Goal: Task Accomplishment & Management: Manage account settings

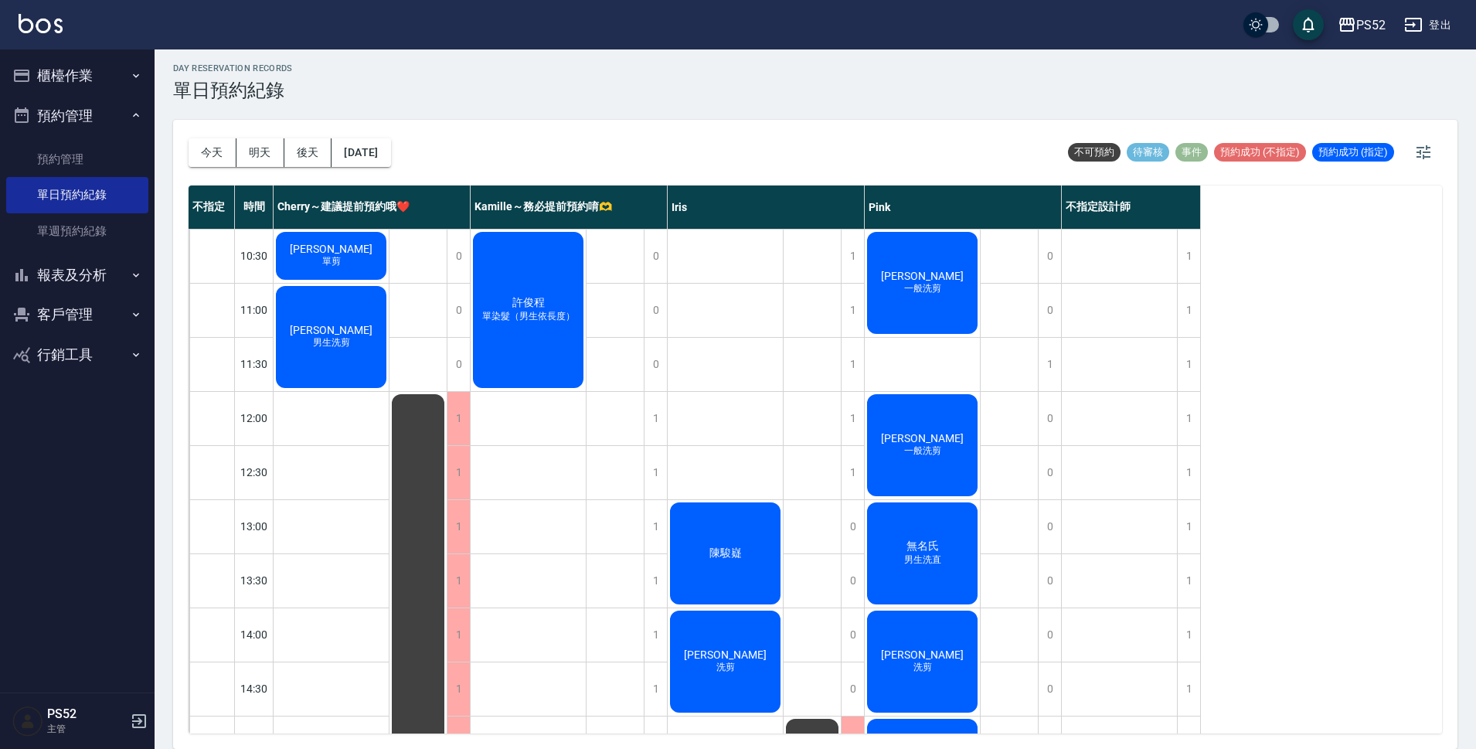
scroll to position [591, 0]
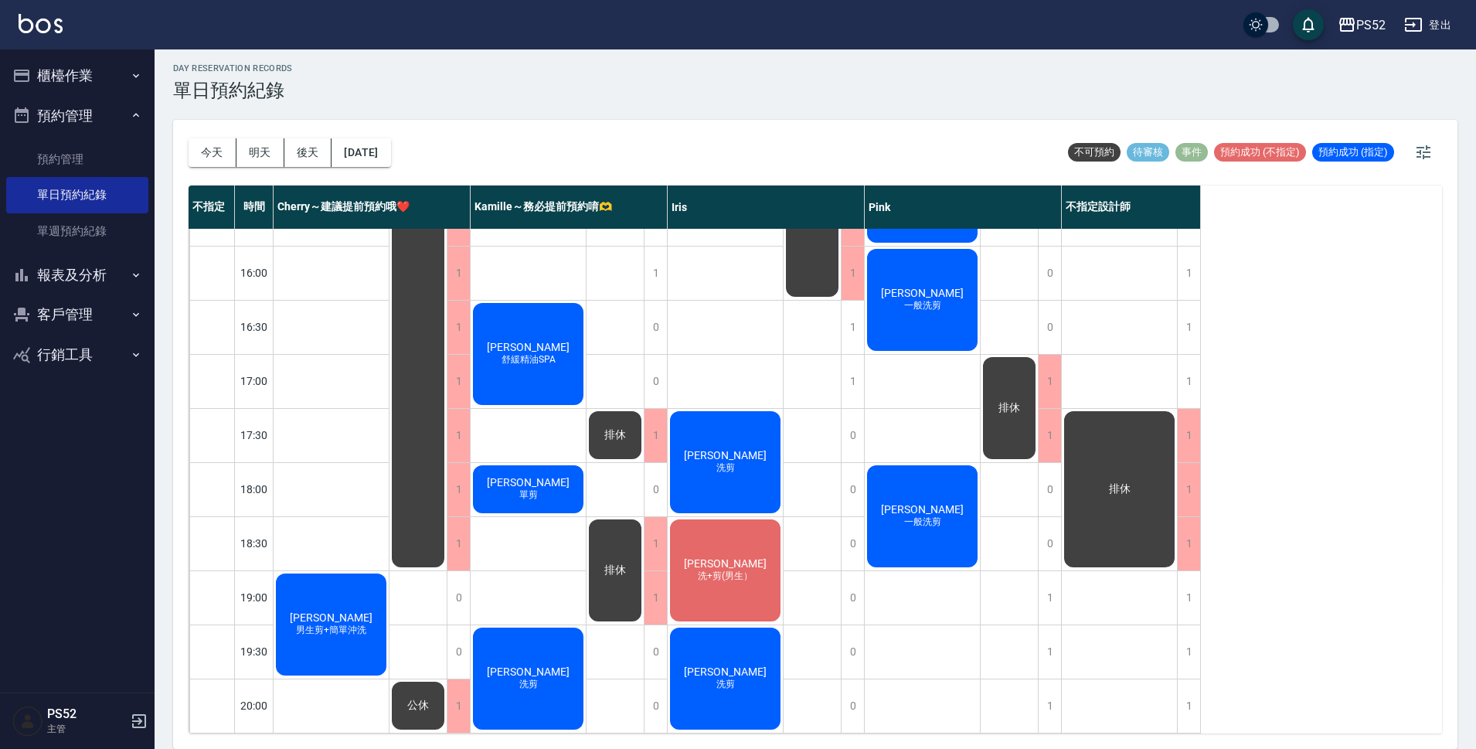
click at [128, 64] on button "櫃檯作業" at bounding box center [77, 76] width 142 height 40
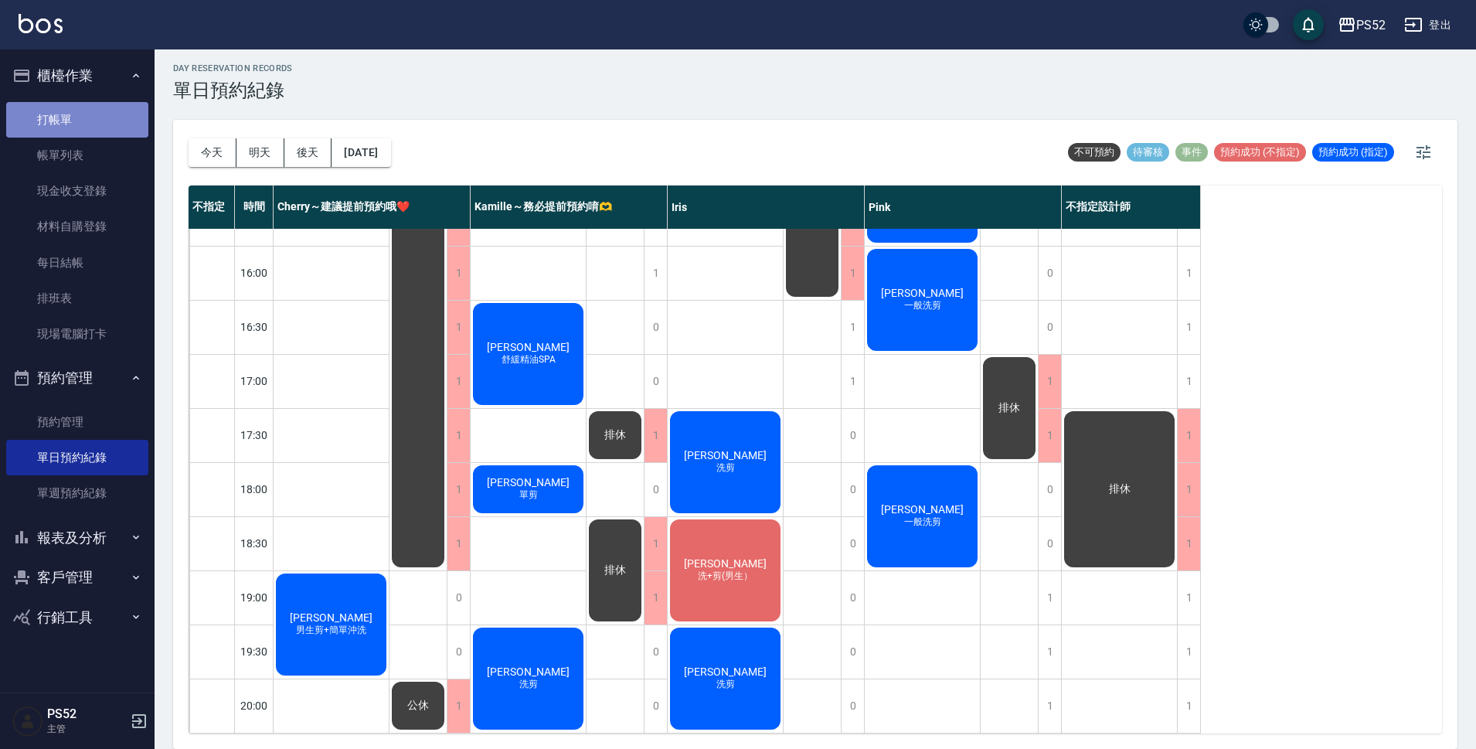
click at [101, 127] on link "打帳單" at bounding box center [77, 120] width 142 height 36
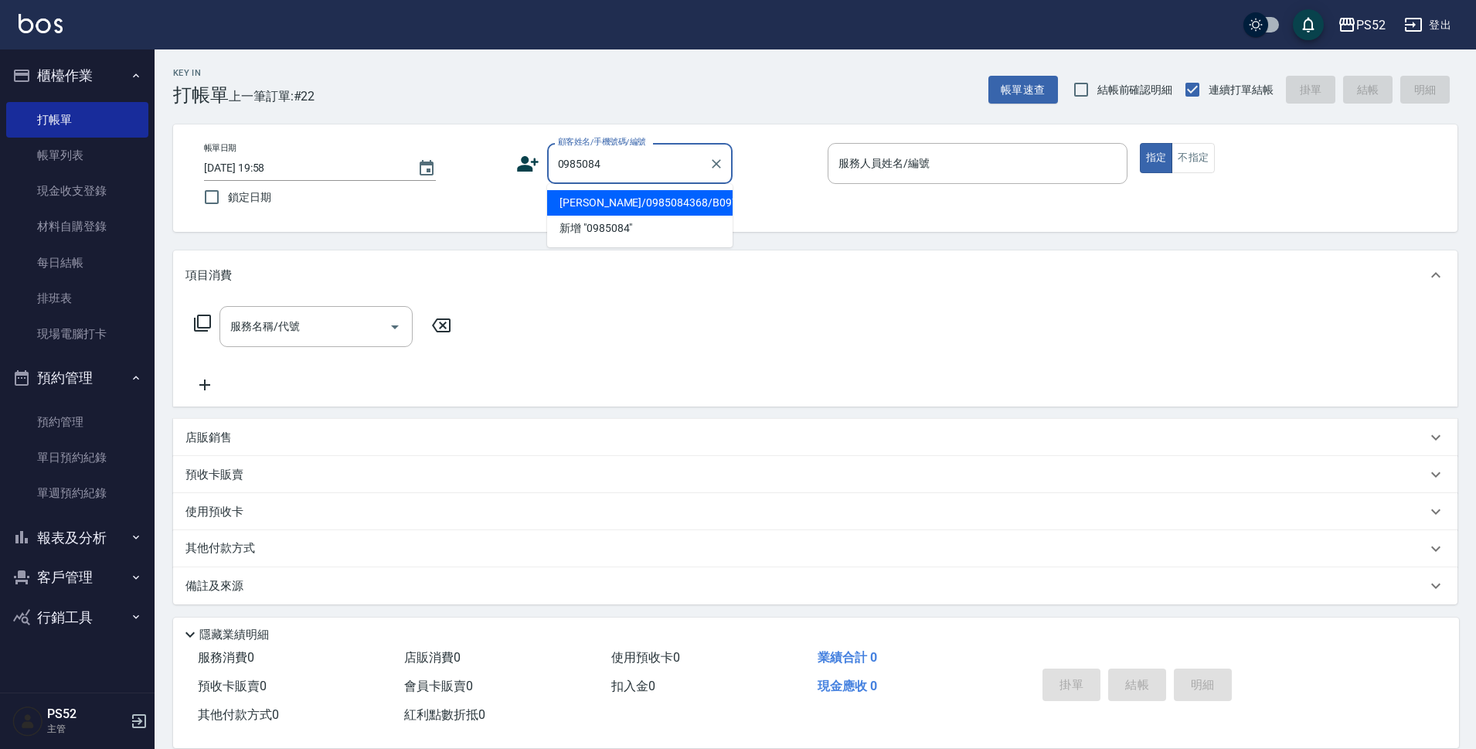
type input "劉寶靜/0985084368/B0974084368"
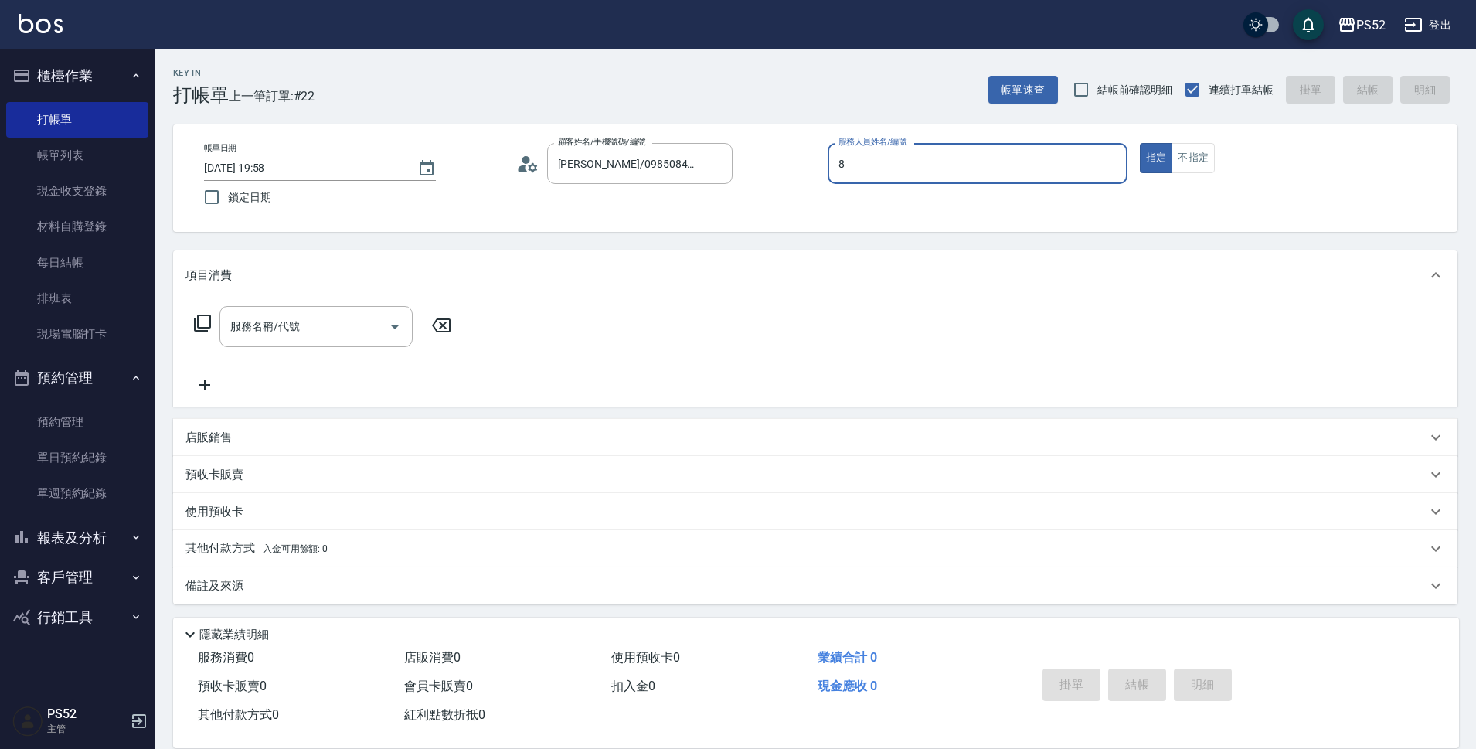
type input "Pink-8"
type button "true"
click at [315, 310] on div "服務名稱/代號" at bounding box center [315, 326] width 193 height 41
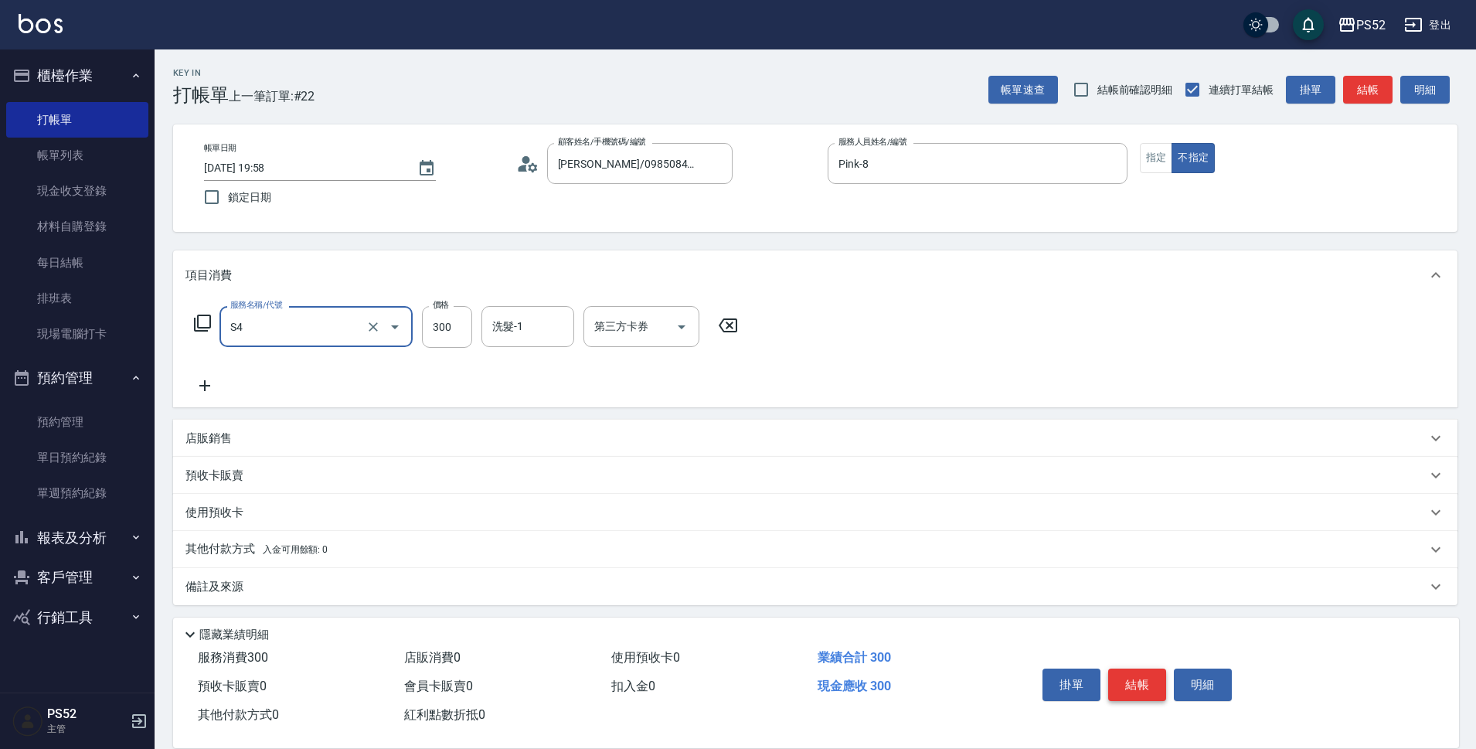
type input "洗髮300元(S4)"
click at [1153, 692] on button "結帳" at bounding box center [1137, 684] width 58 height 32
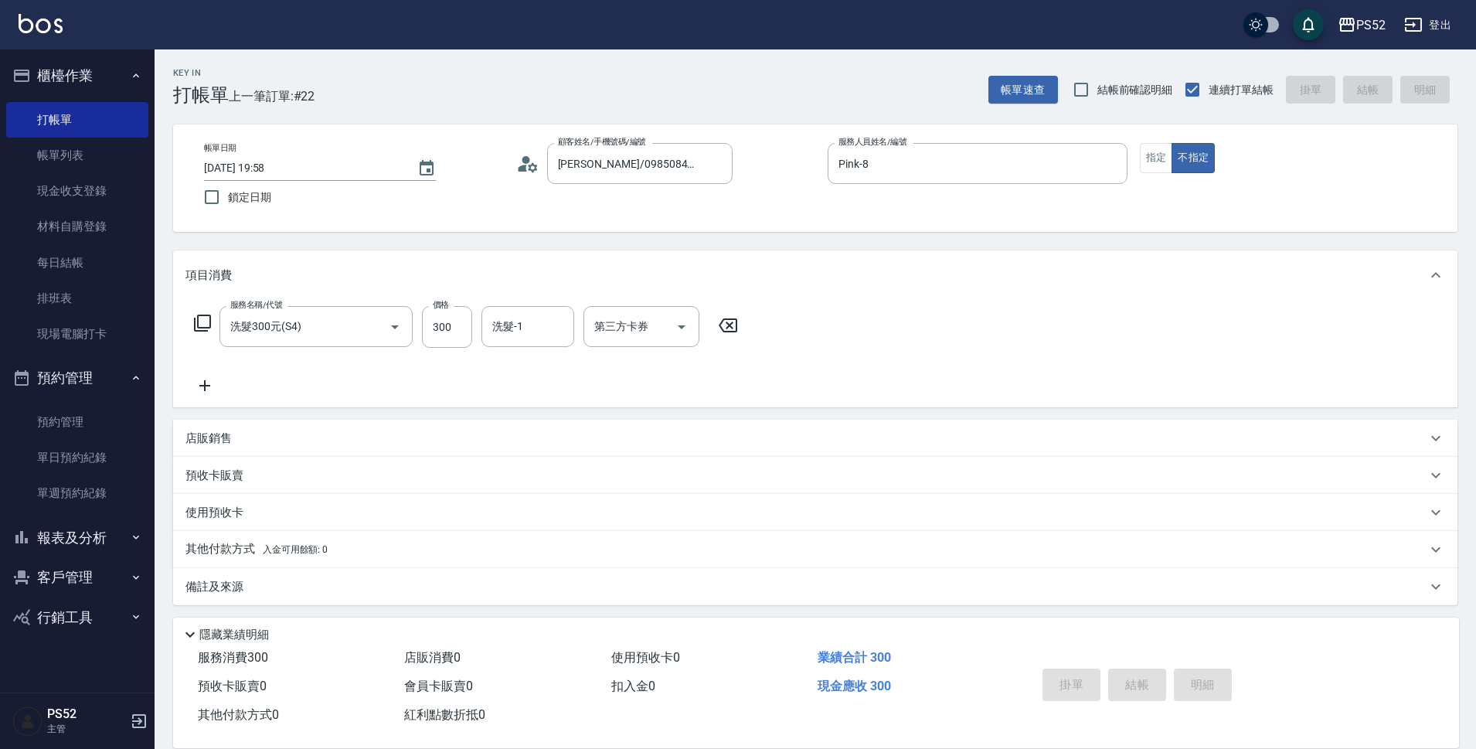
type input "2025/09/05 19:59"
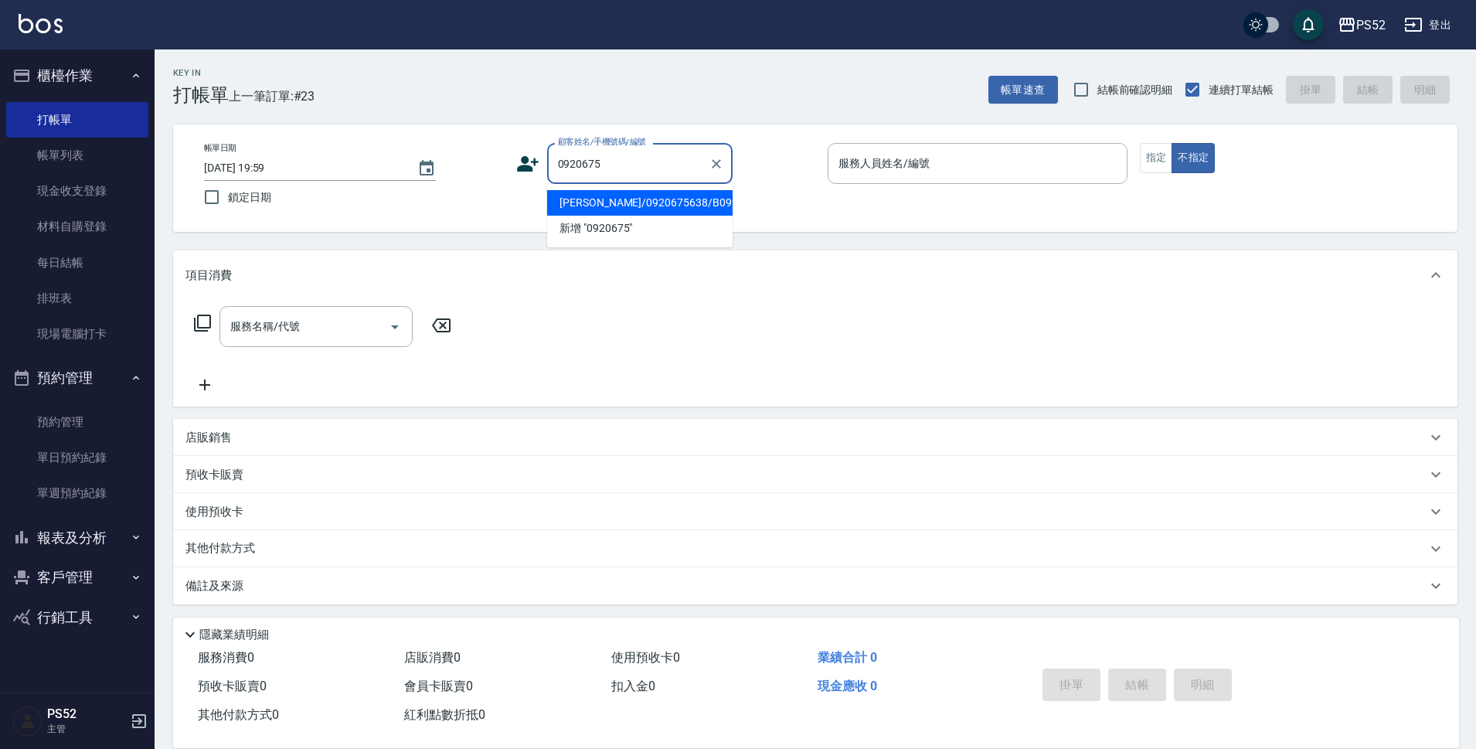
type input "[PERSON_NAME]/0920675638/B0920675638"
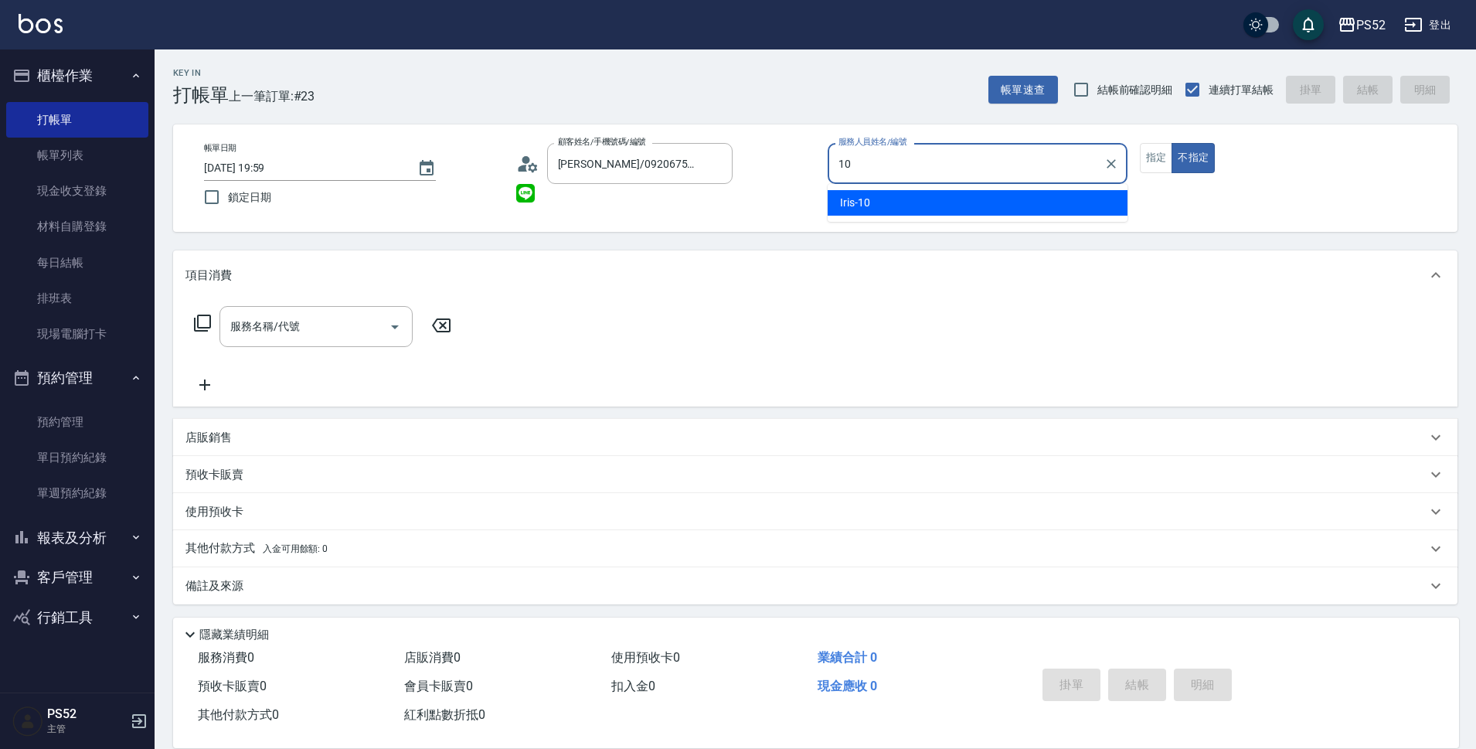
type input "10"
type button "false"
type input "Iris-10"
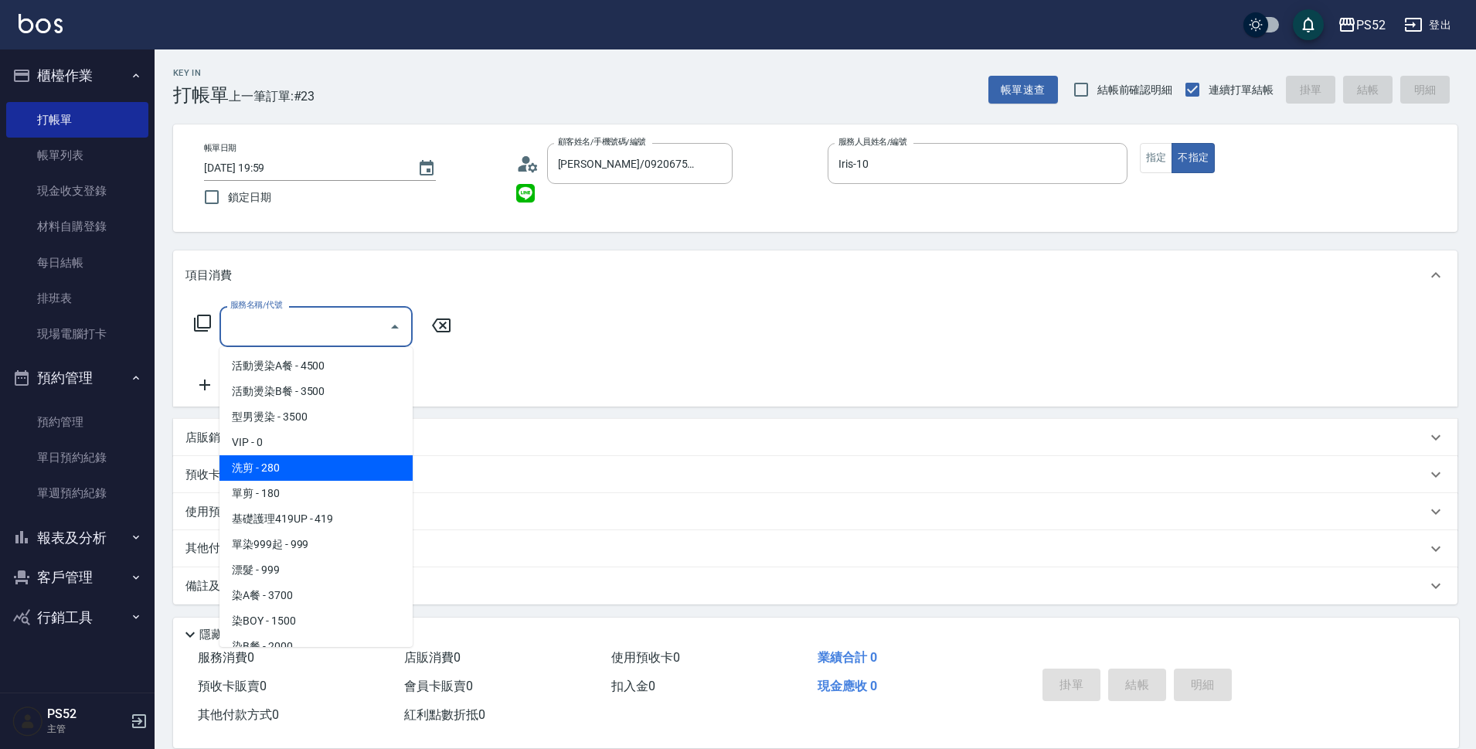
type input "洗剪(C1)"
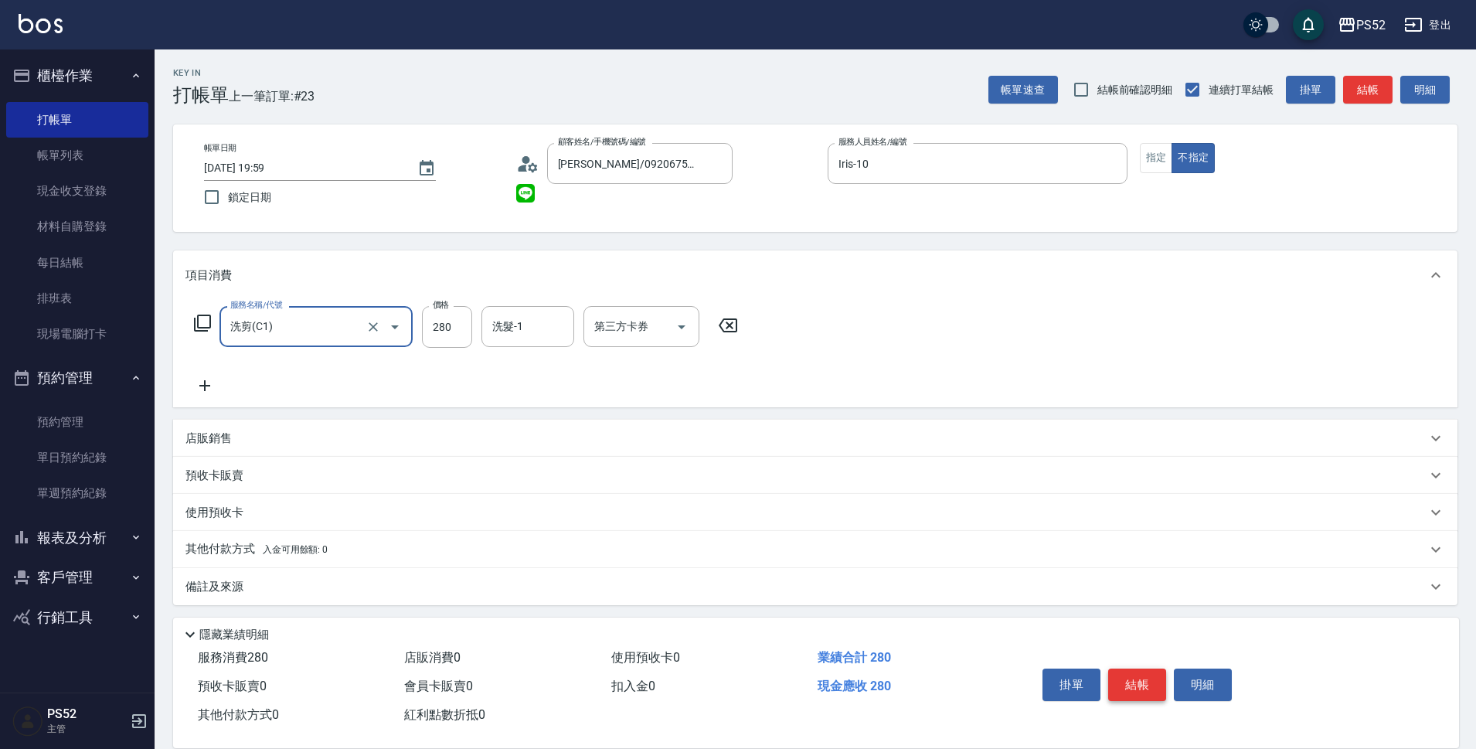
click at [1153, 681] on button "結帳" at bounding box center [1137, 684] width 58 height 32
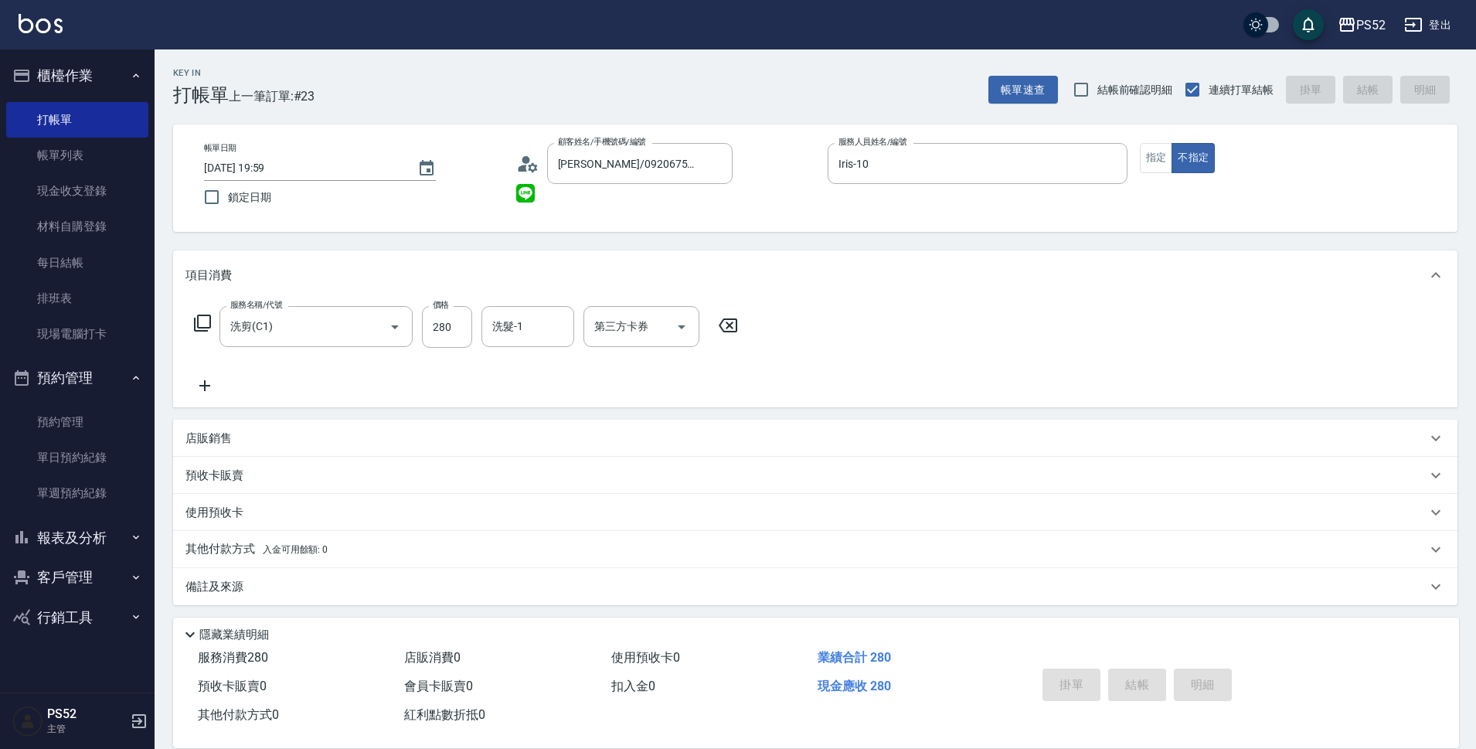
type input "2025/09/05 20:00"
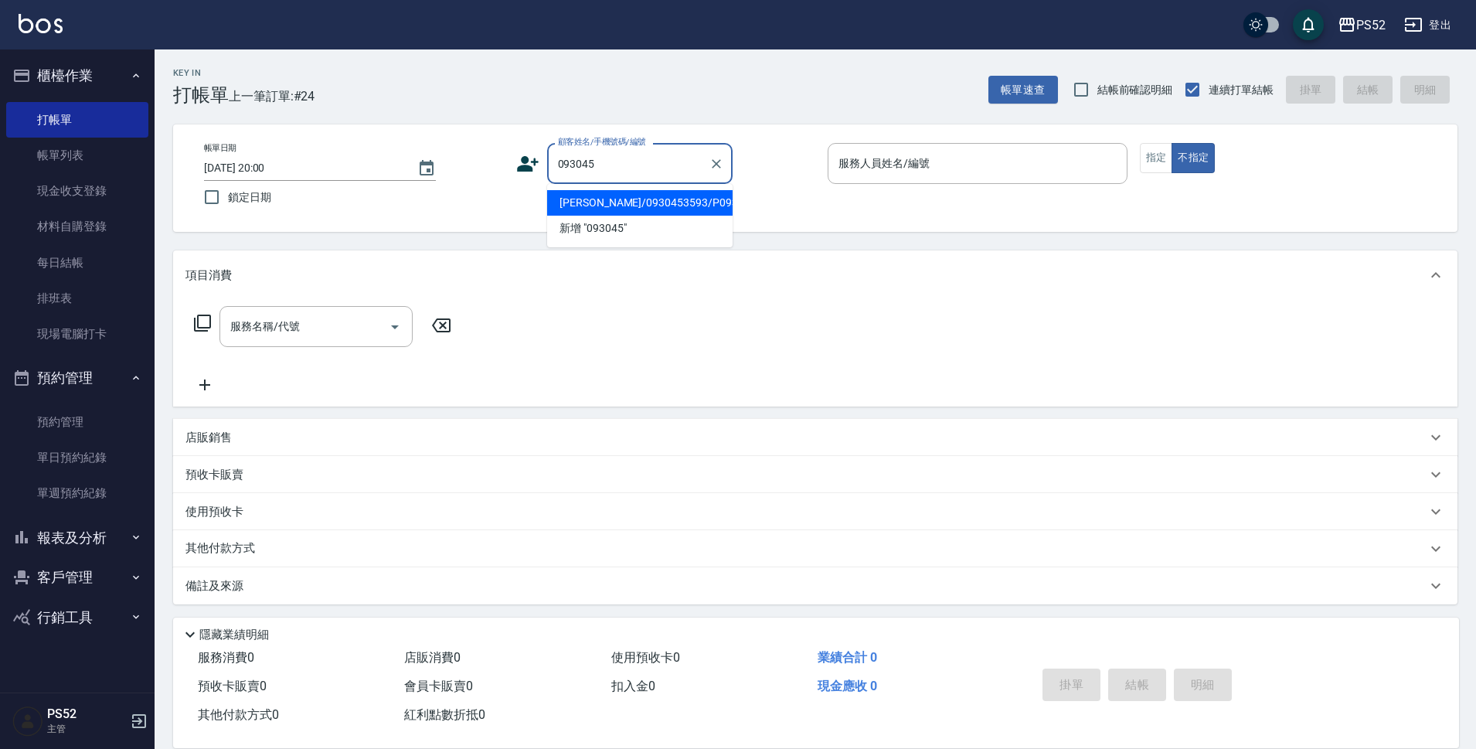
type input "[PERSON_NAME]/0930453593/P0930453593"
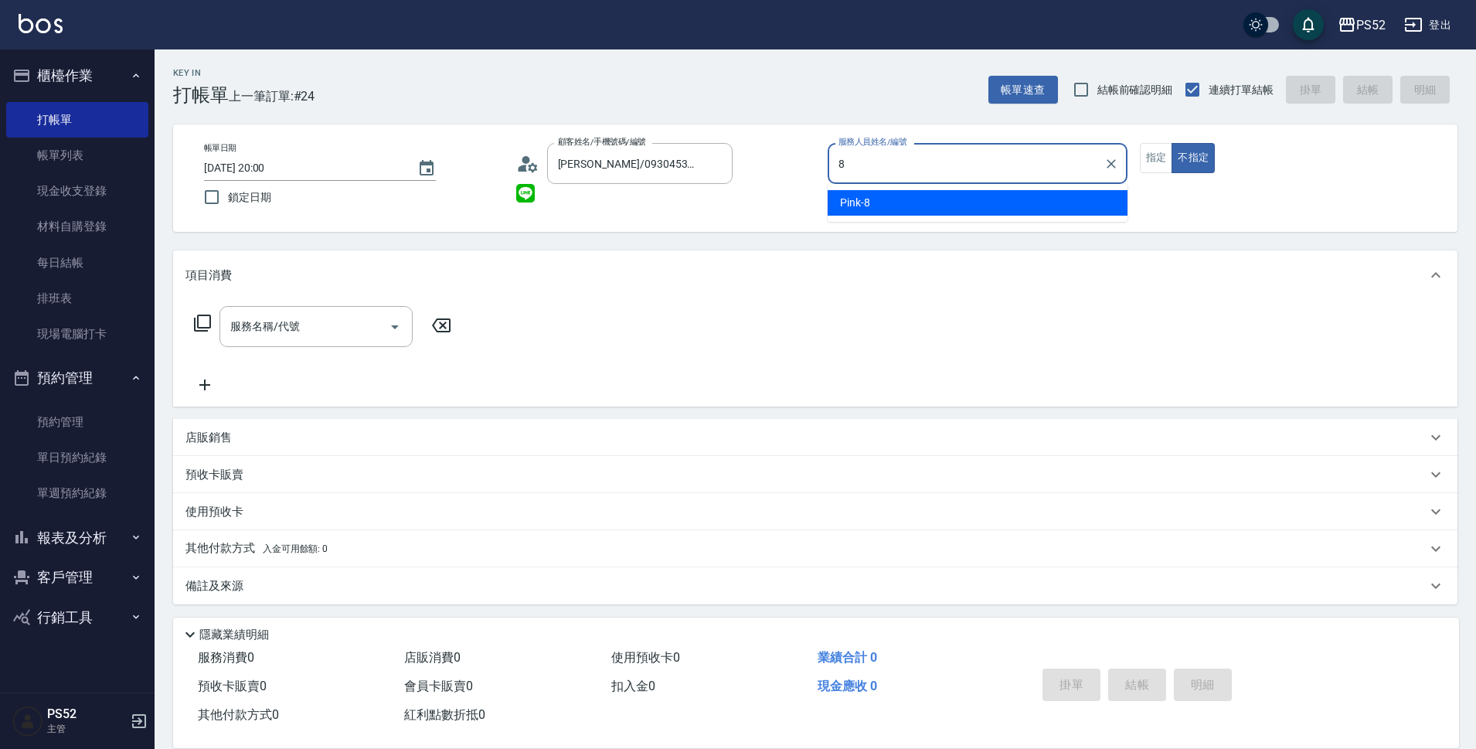
type input "Pink-8"
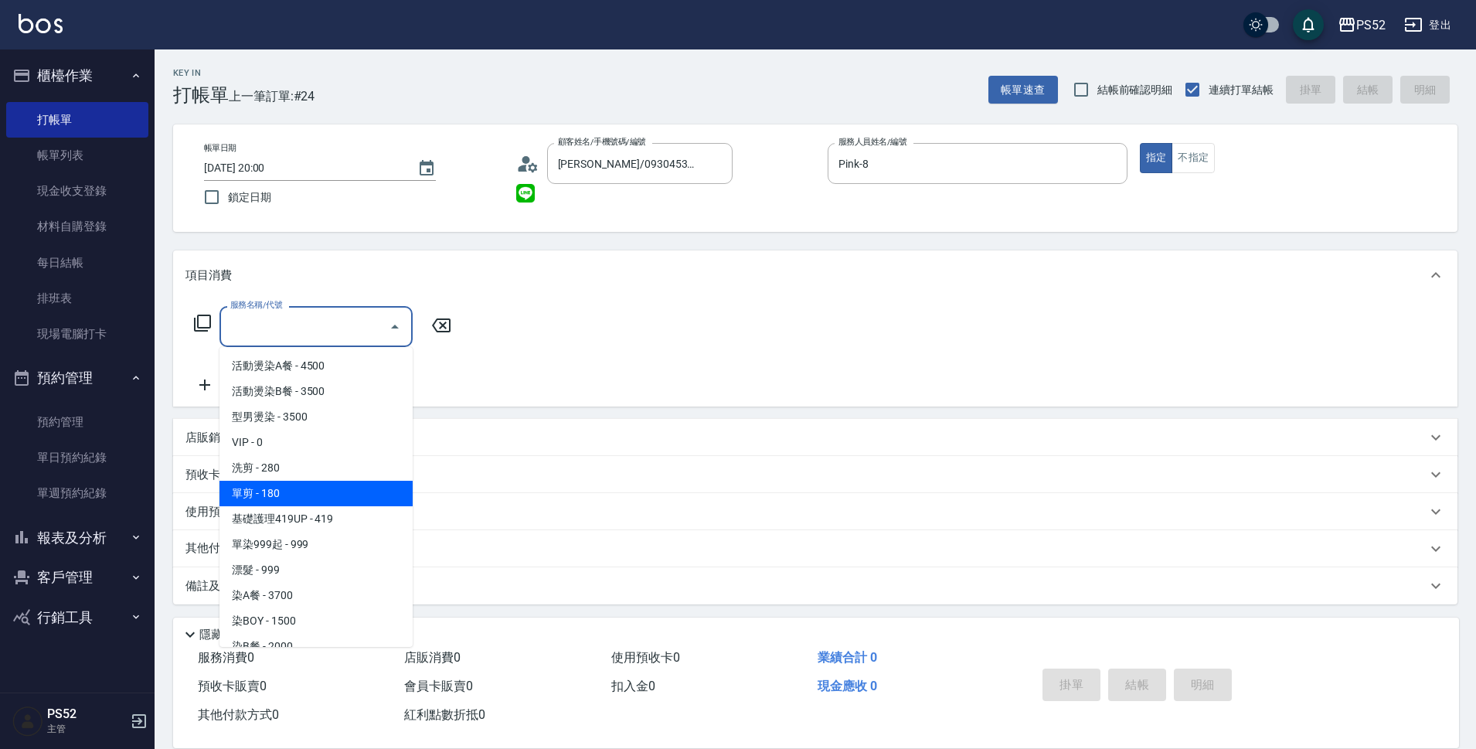
type input "單剪(C2)"
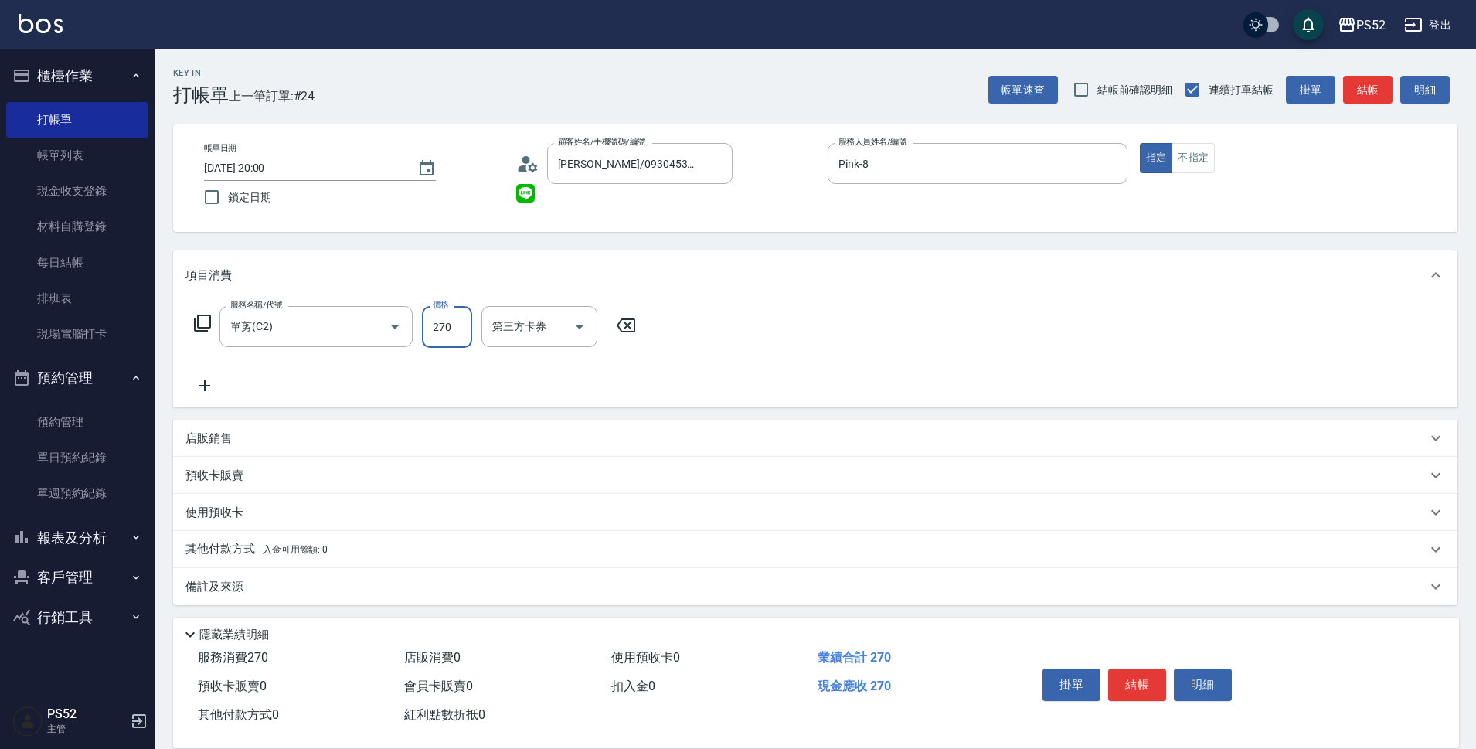
type input "270"
click at [1143, 684] on button "結帳" at bounding box center [1137, 684] width 58 height 32
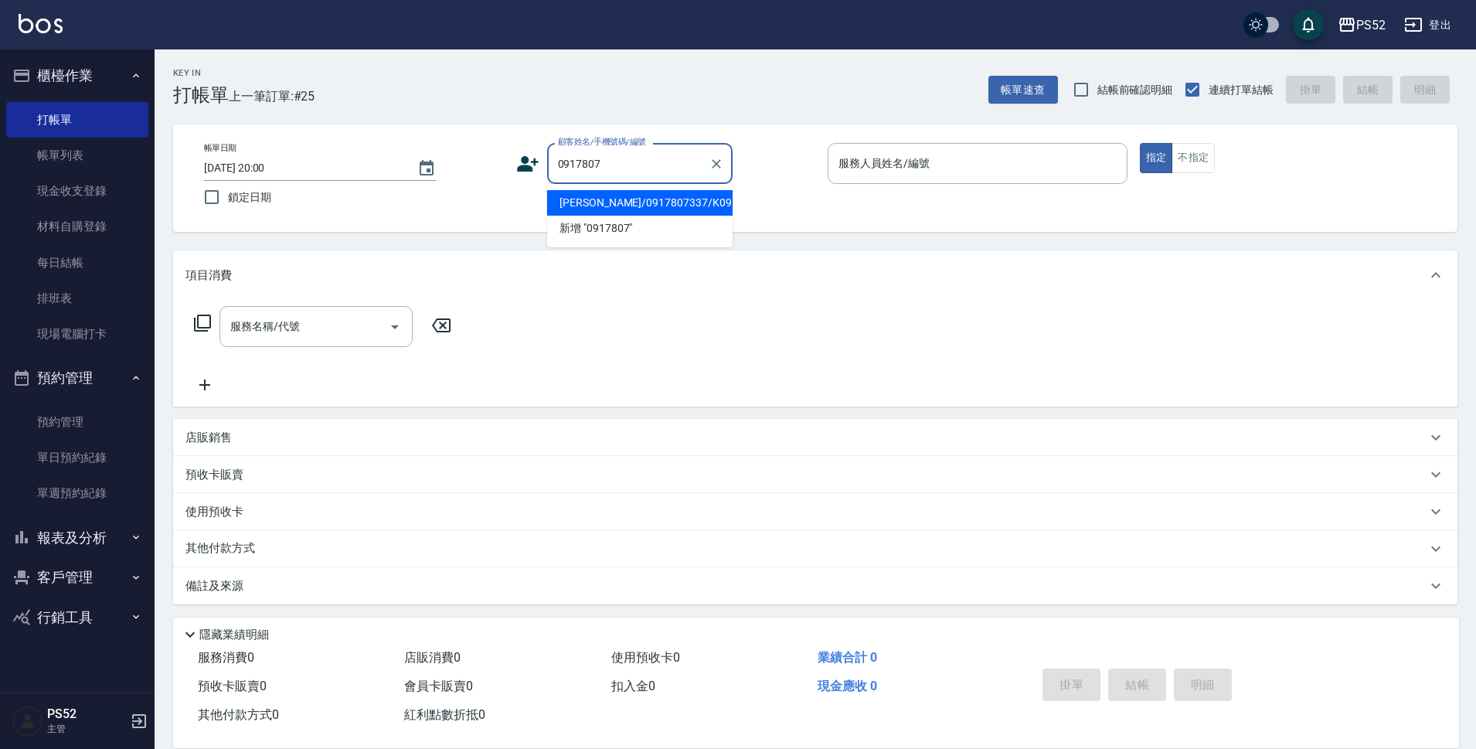
type input "[PERSON_NAME]/0917807337/K0917807337"
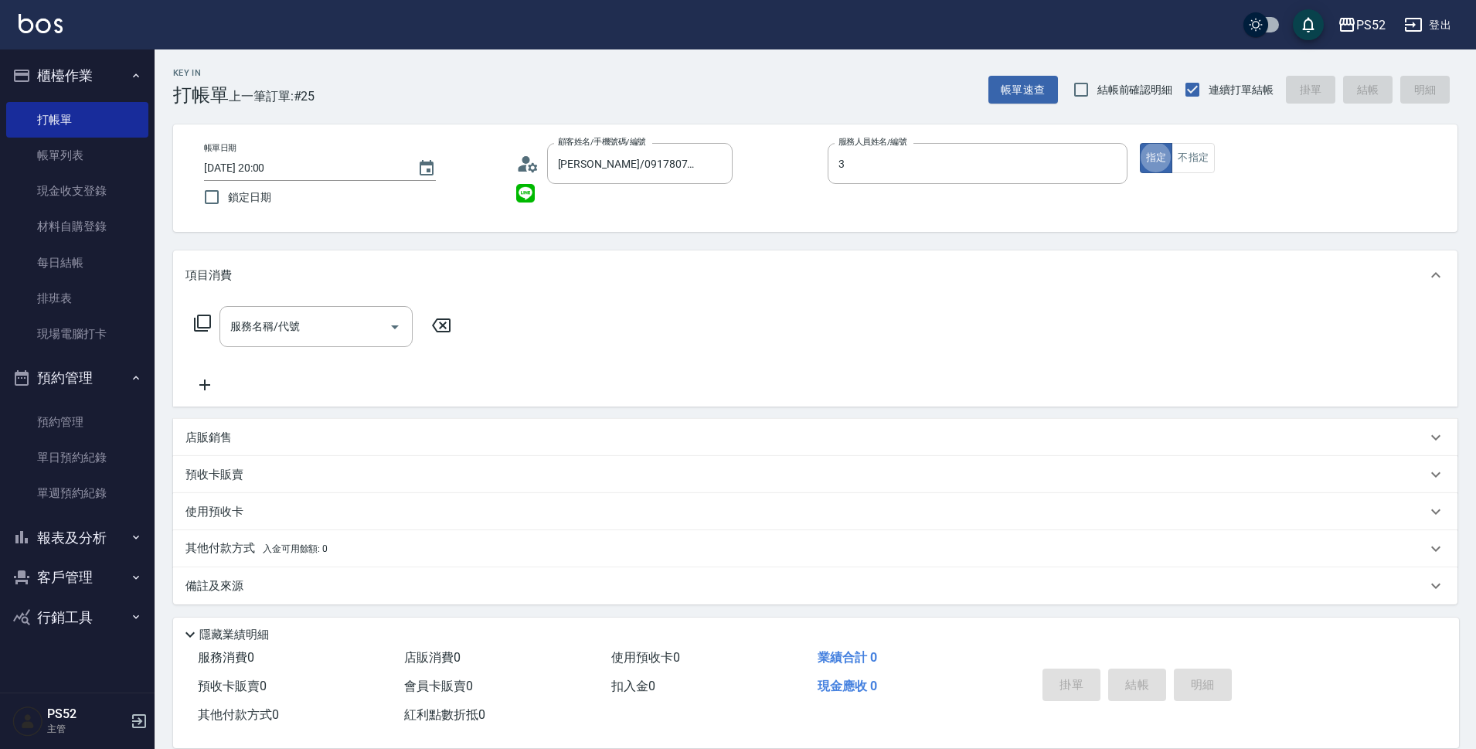
type input "Kamille～務必提前預約唷🫶-3"
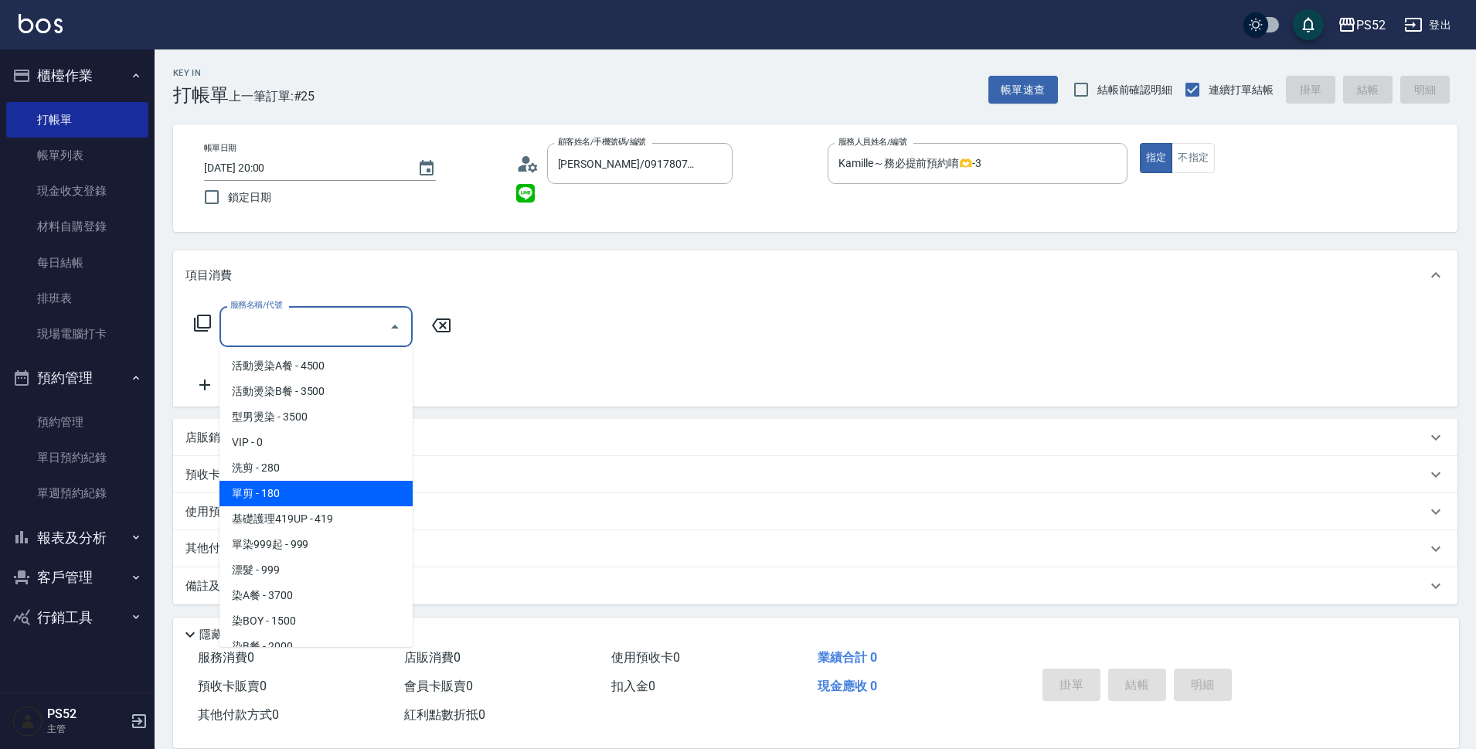
type input "單剪(C2)"
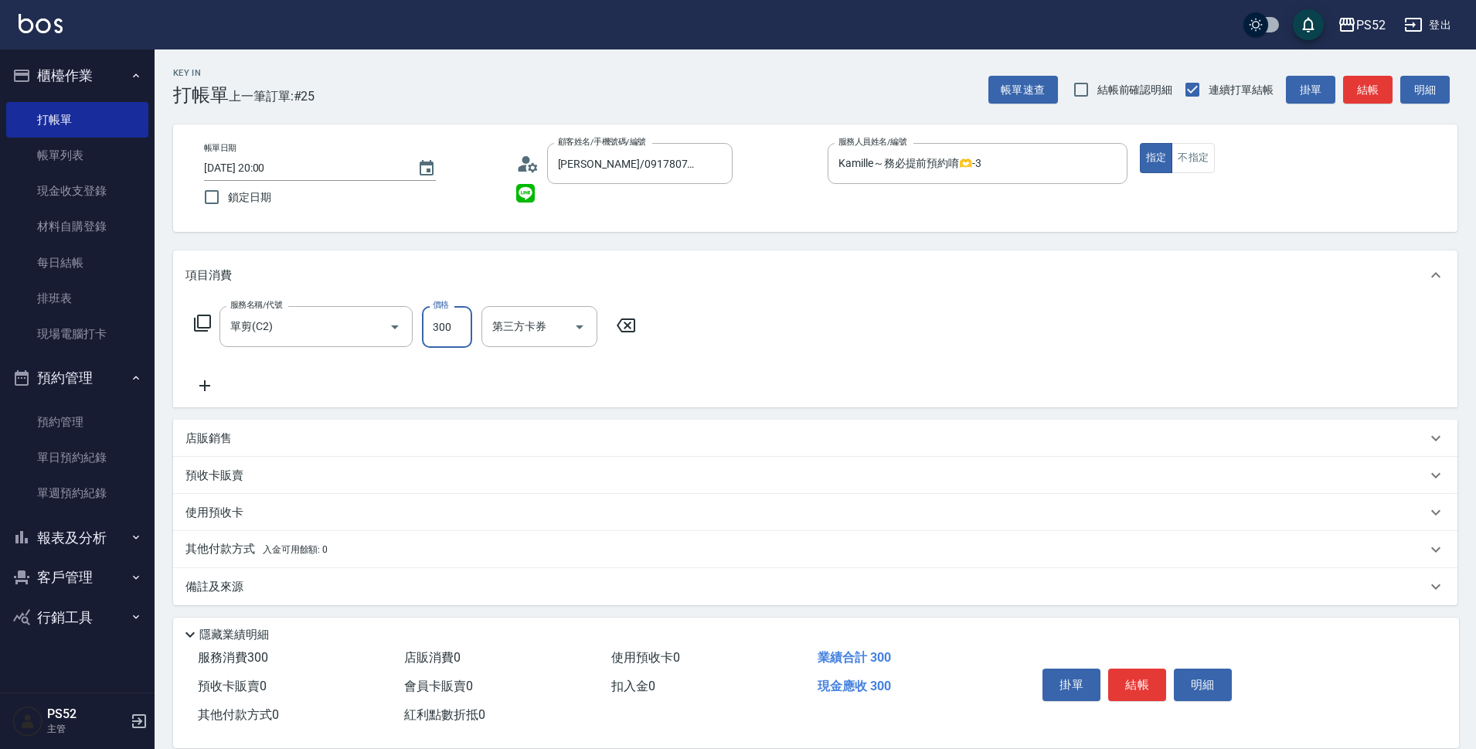
type input "300"
click at [1143, 684] on button "結帳" at bounding box center [1137, 684] width 58 height 32
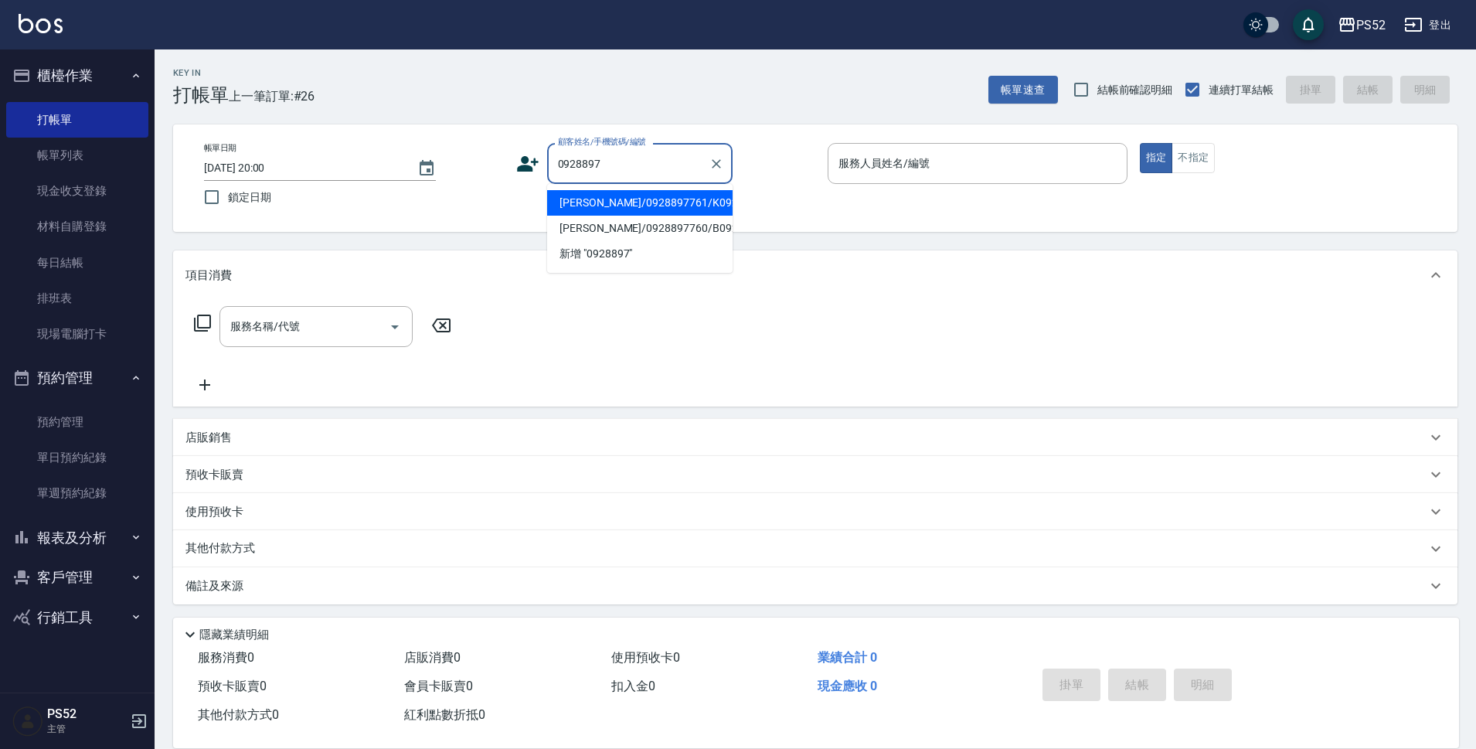
type input "[PERSON_NAME]/0928897761/K0928897761"
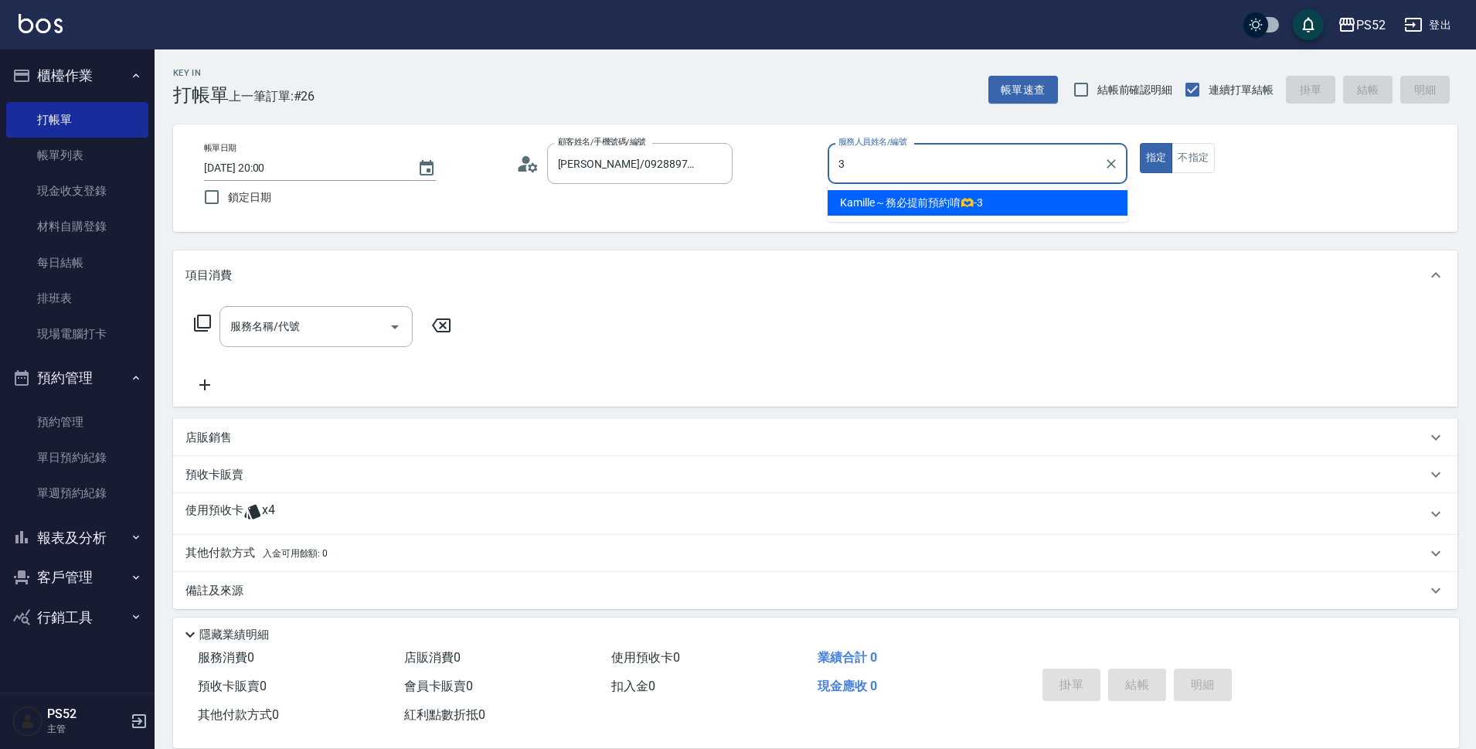
type input "Kamille～務必提前預約唷🫶-3"
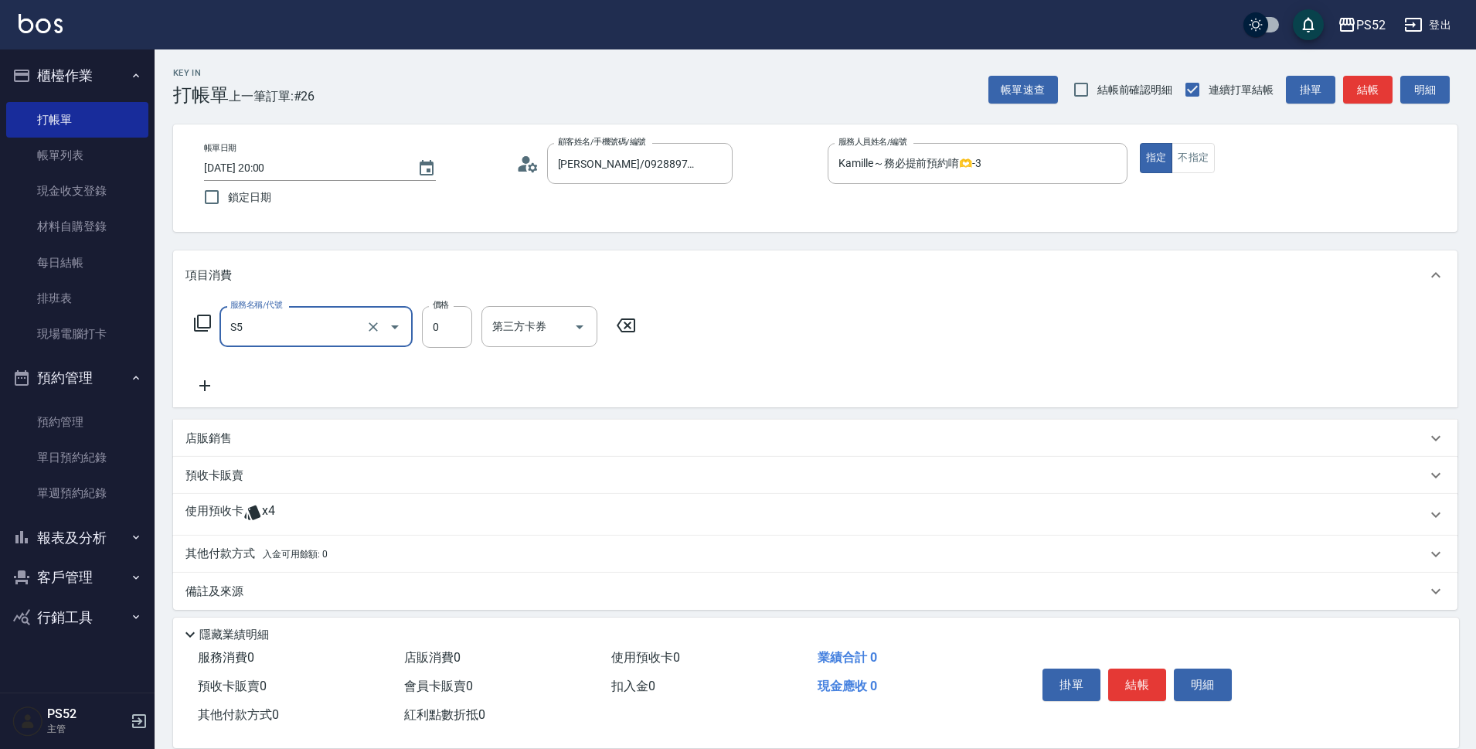
type input "造型(S5)"
type input "150"
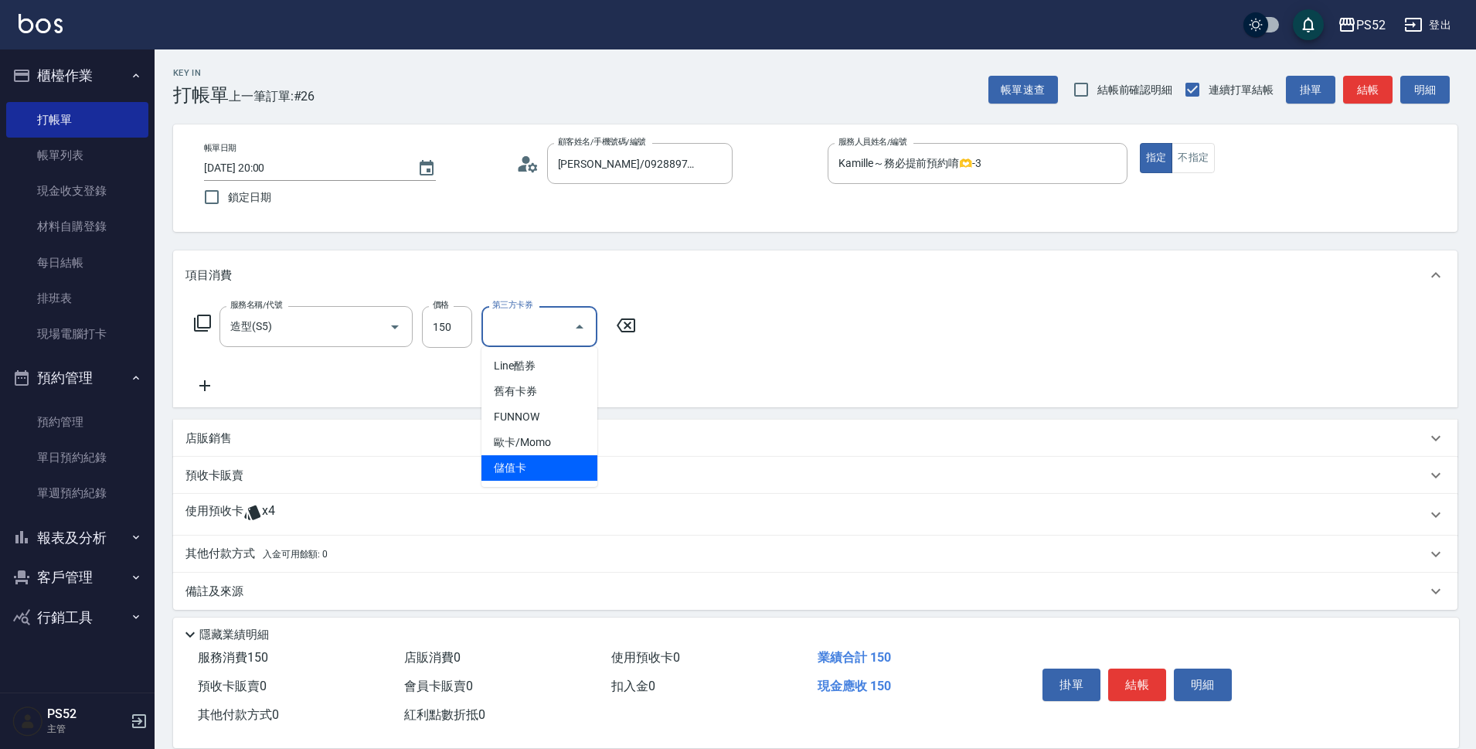
type input "儲值卡"
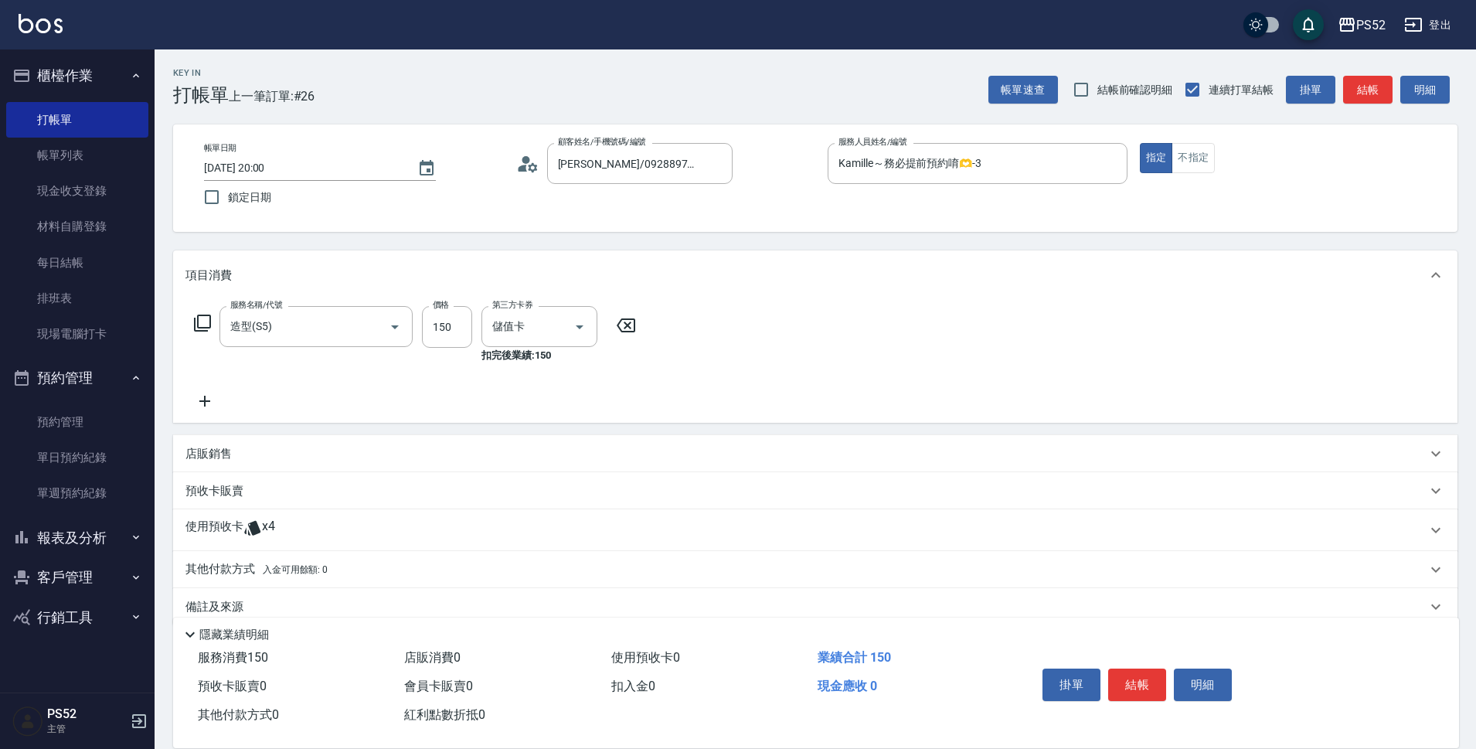
click at [262, 540] on span "x4" at bounding box center [268, 529] width 13 height 23
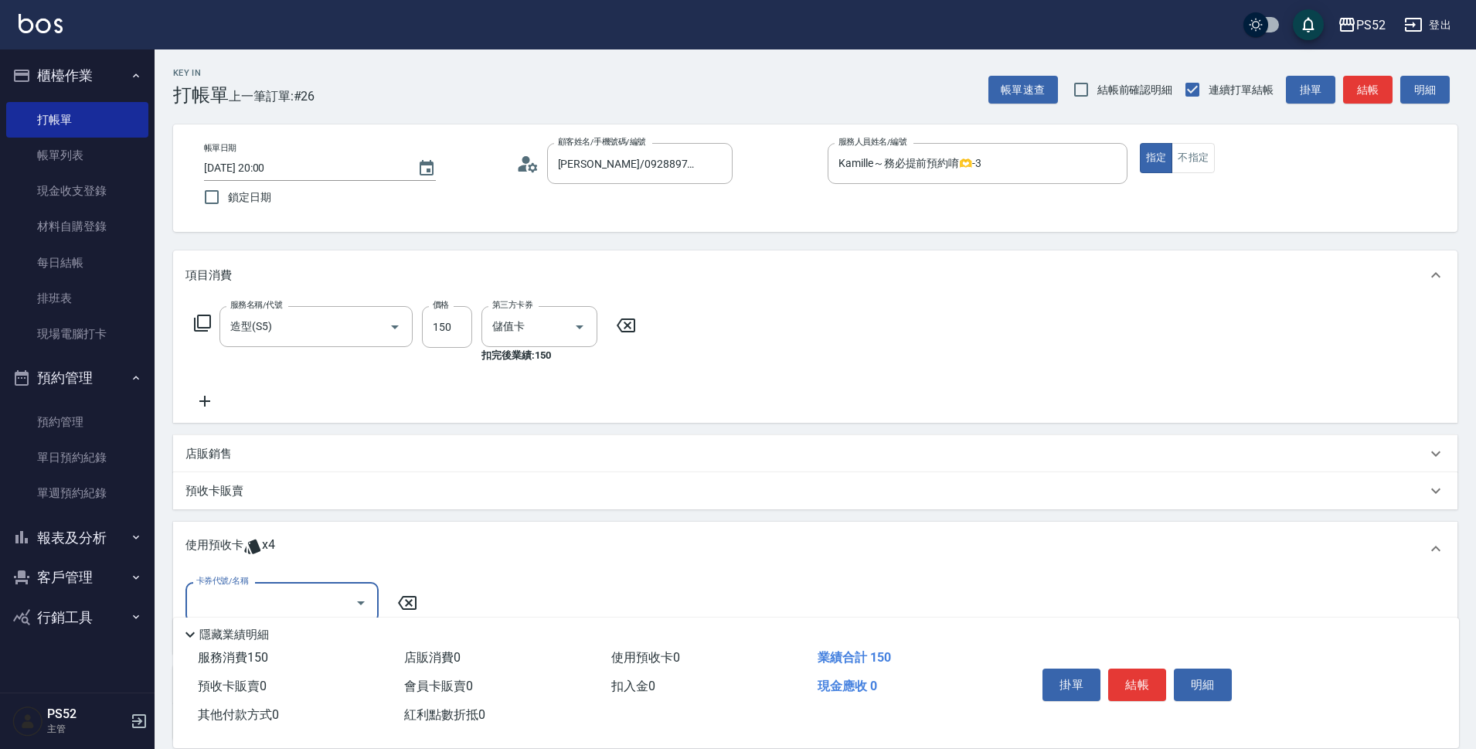
click at [289, 589] on input "卡券代號/名稱" at bounding box center [270, 602] width 156 height 27
click at [318, 645] on div "洗髮卡 剩餘4張" at bounding box center [281, 641] width 193 height 25
type input "洗髮卡"
click at [1139, 678] on button "結帳" at bounding box center [1137, 684] width 58 height 32
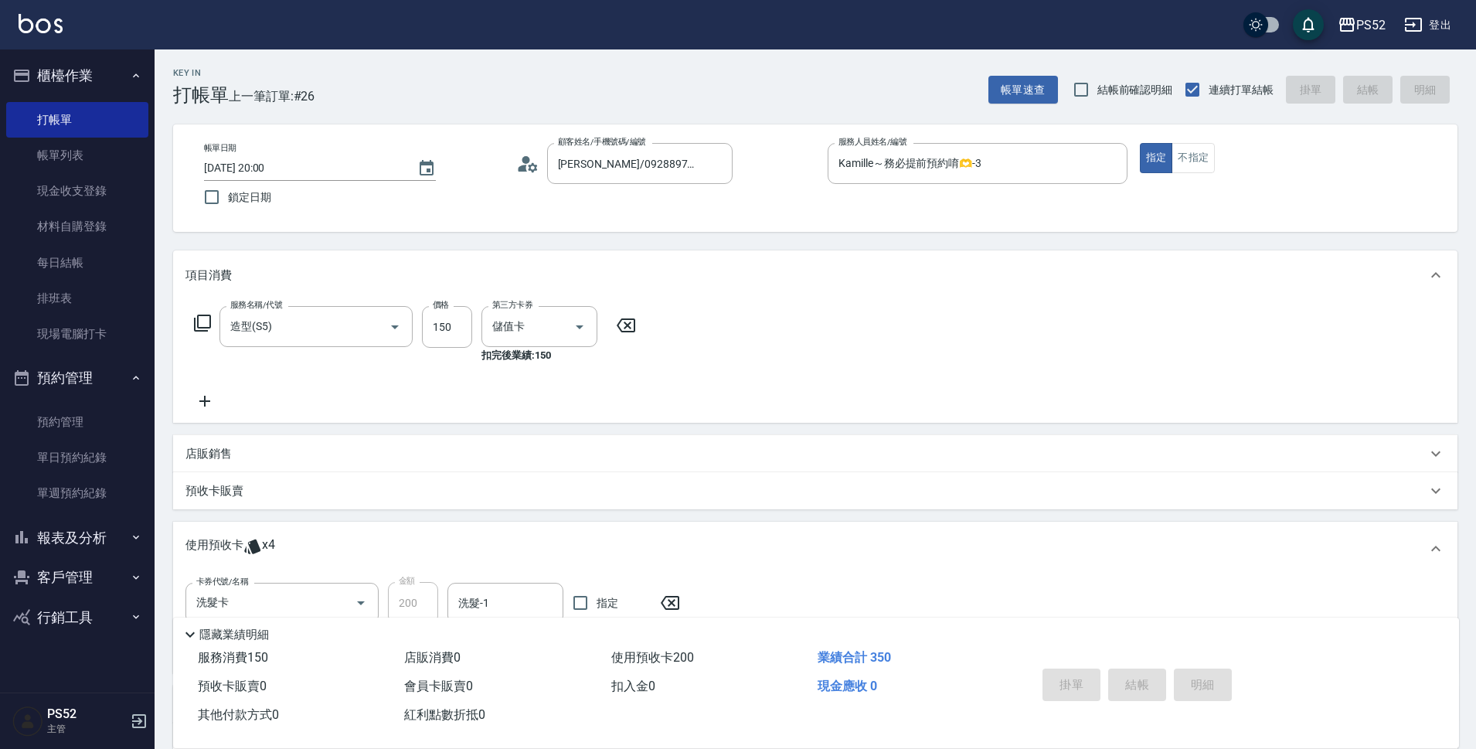
type input "2025/09/05 20:01"
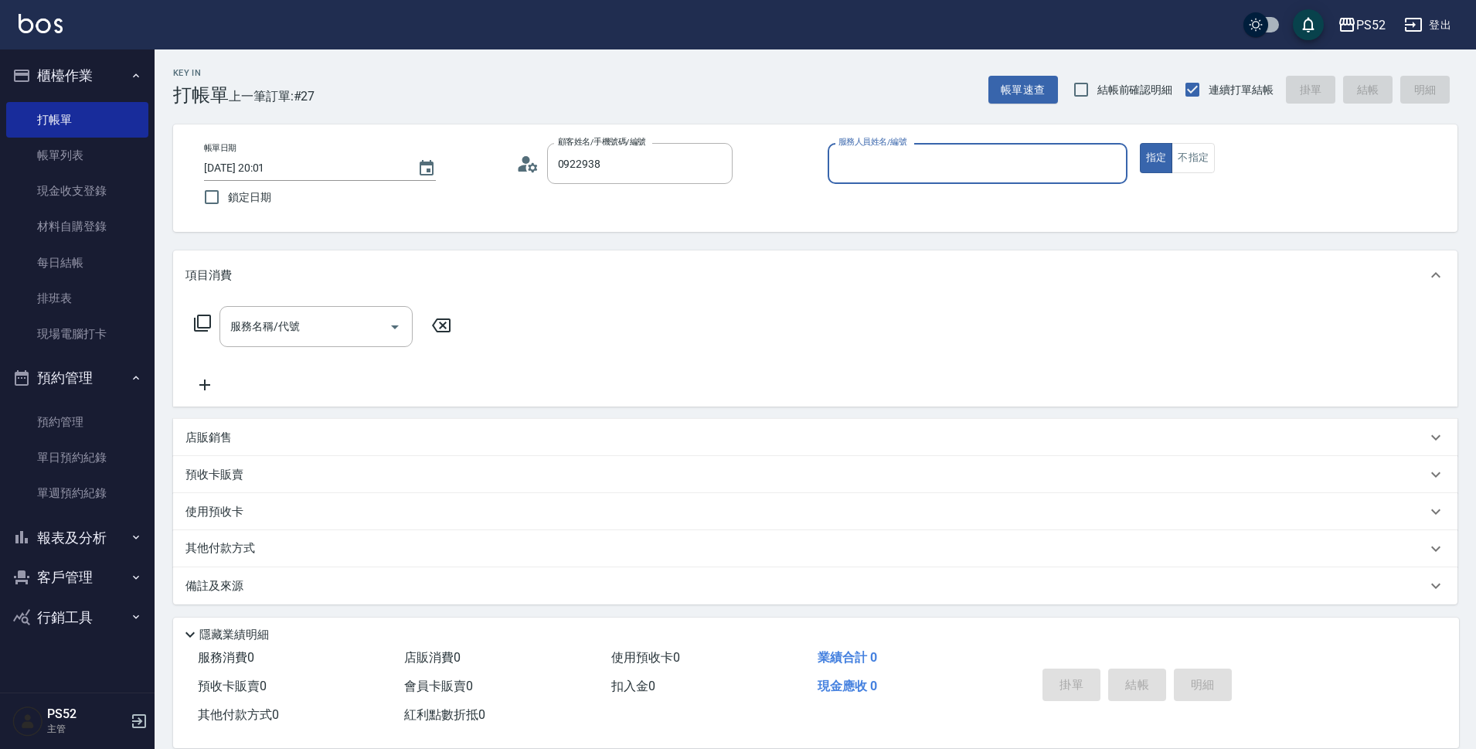
type input "[PERSON_NAME]/0922938359/K0922938359"
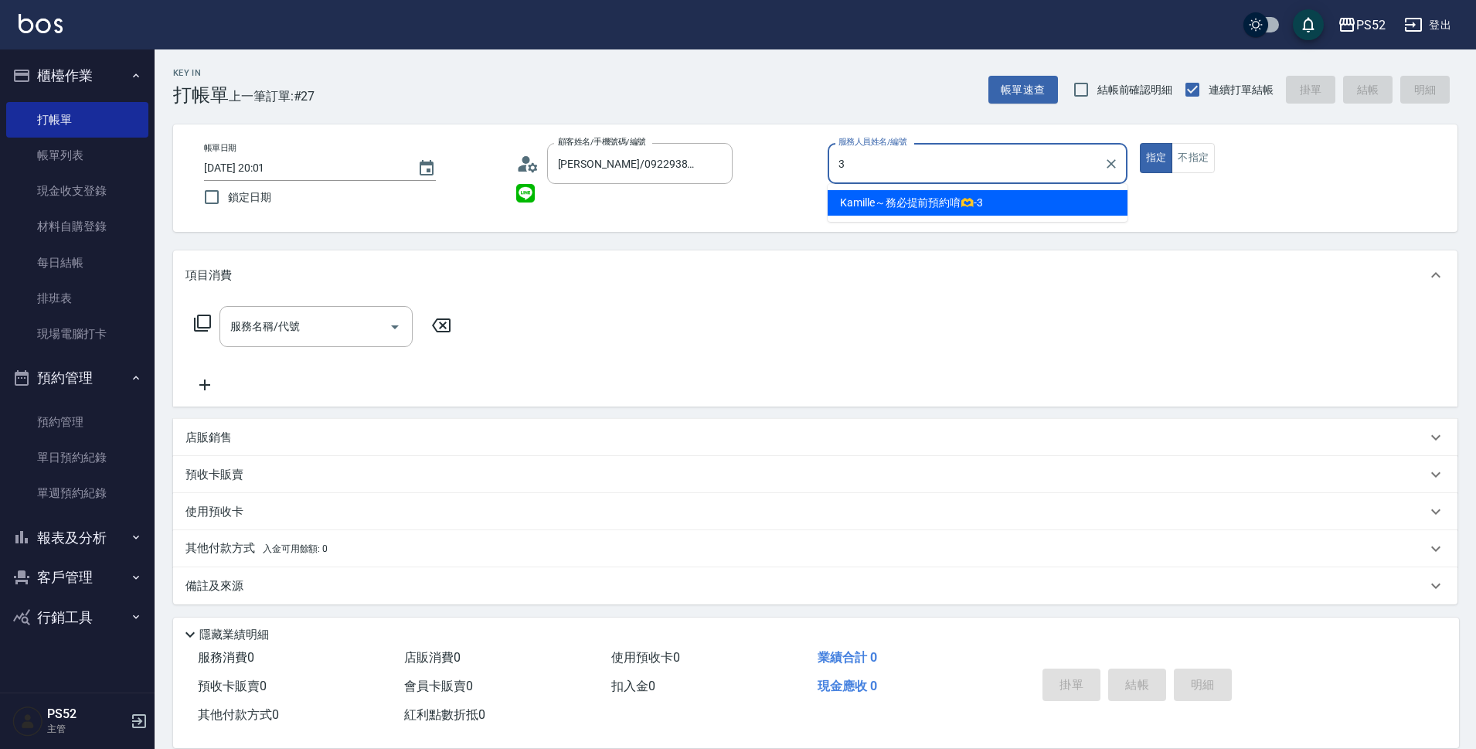
type input "Kamille～務必提前預約唷🫶-3"
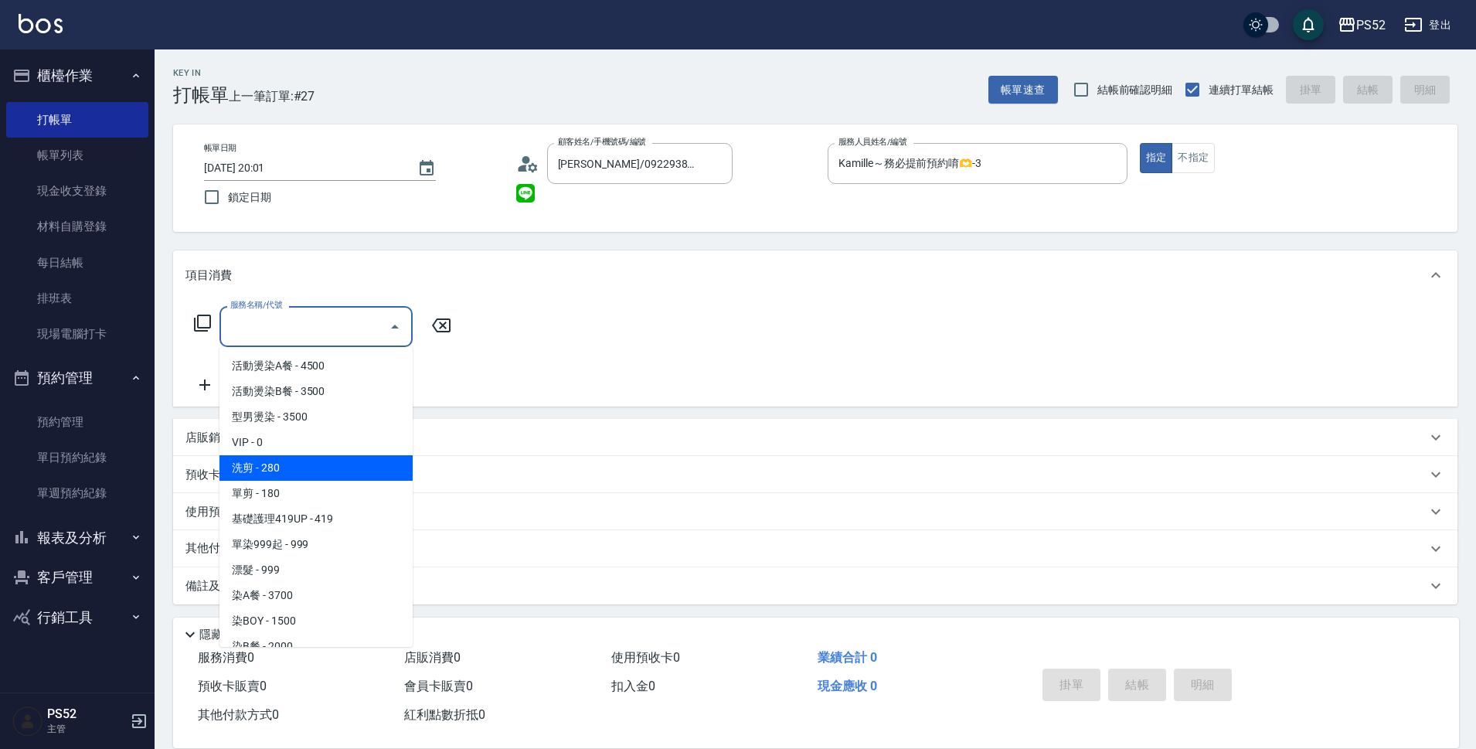
type input "洗剪(C1)"
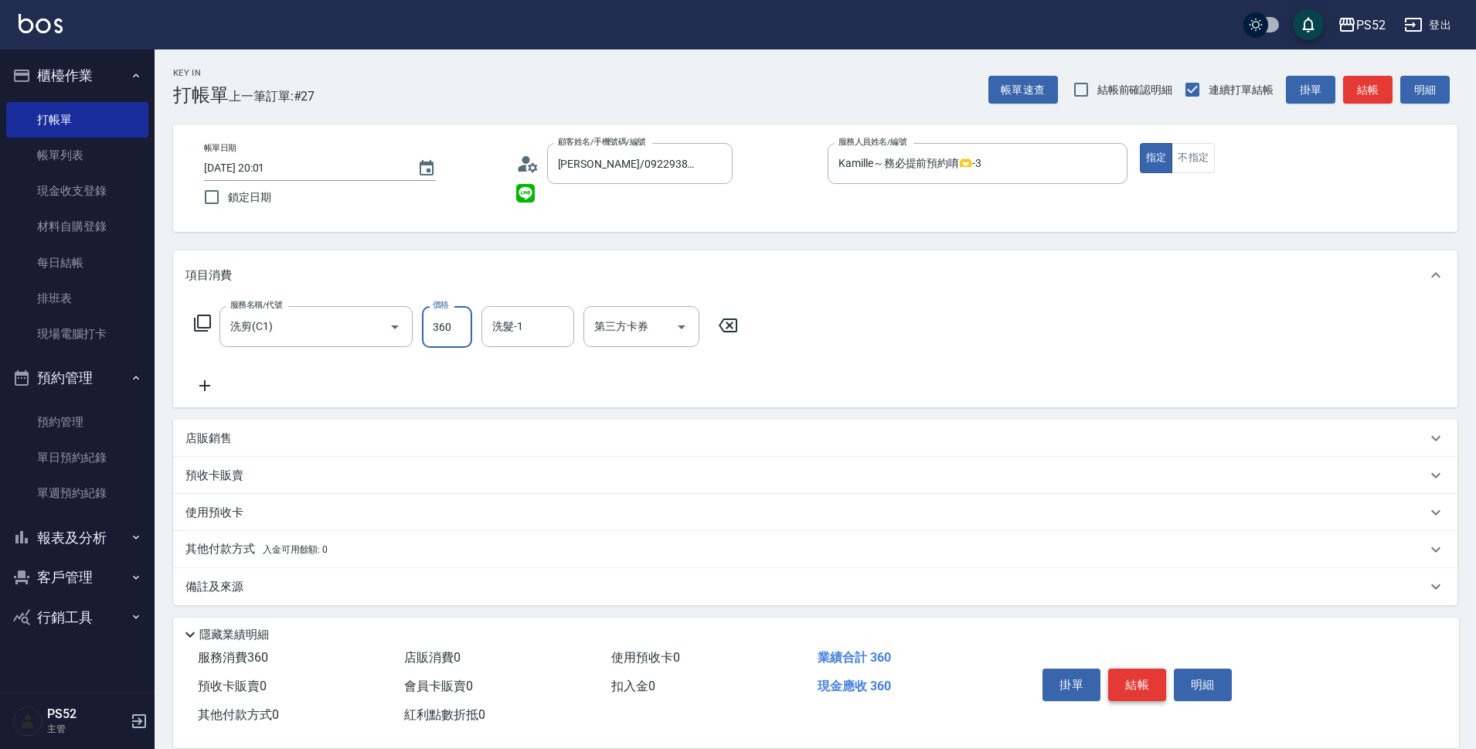
type input "360"
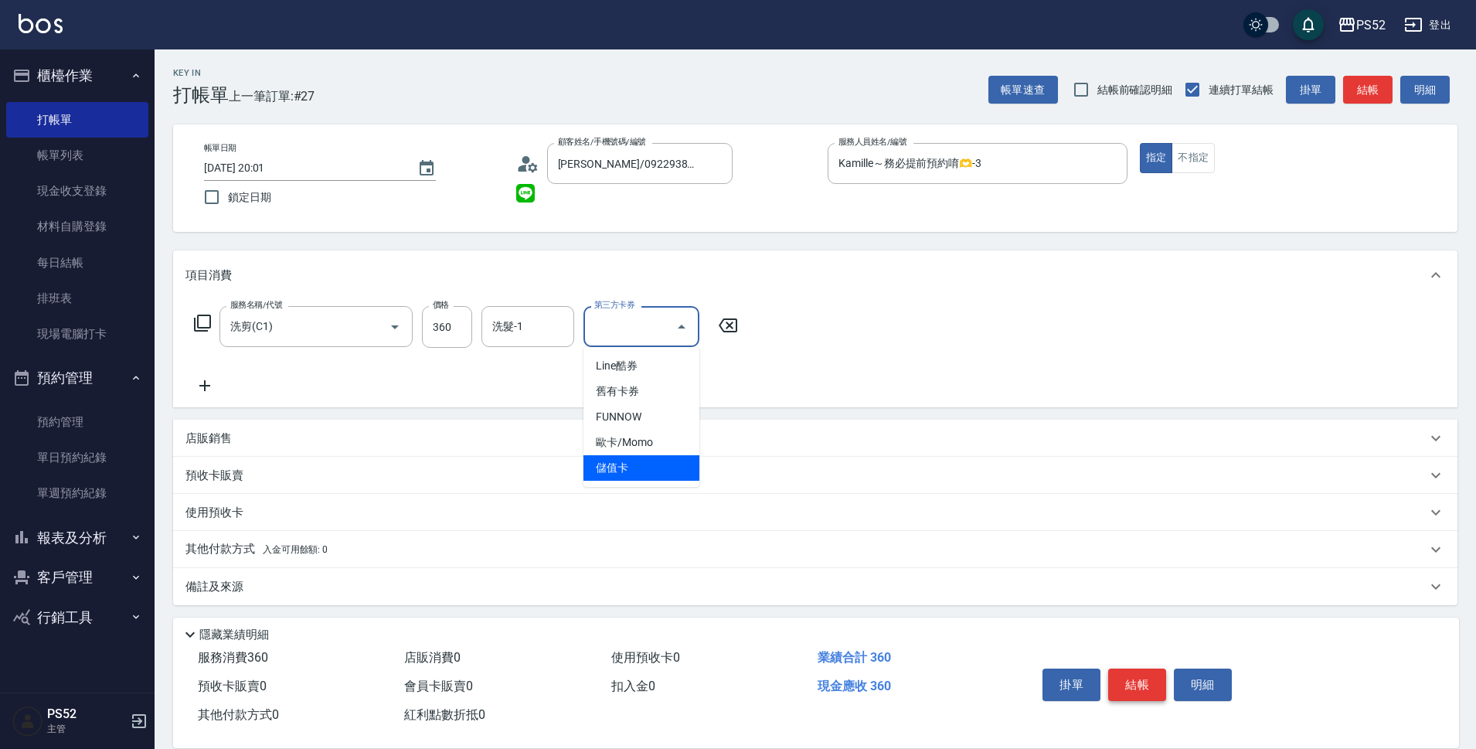
type input "儲值卡"
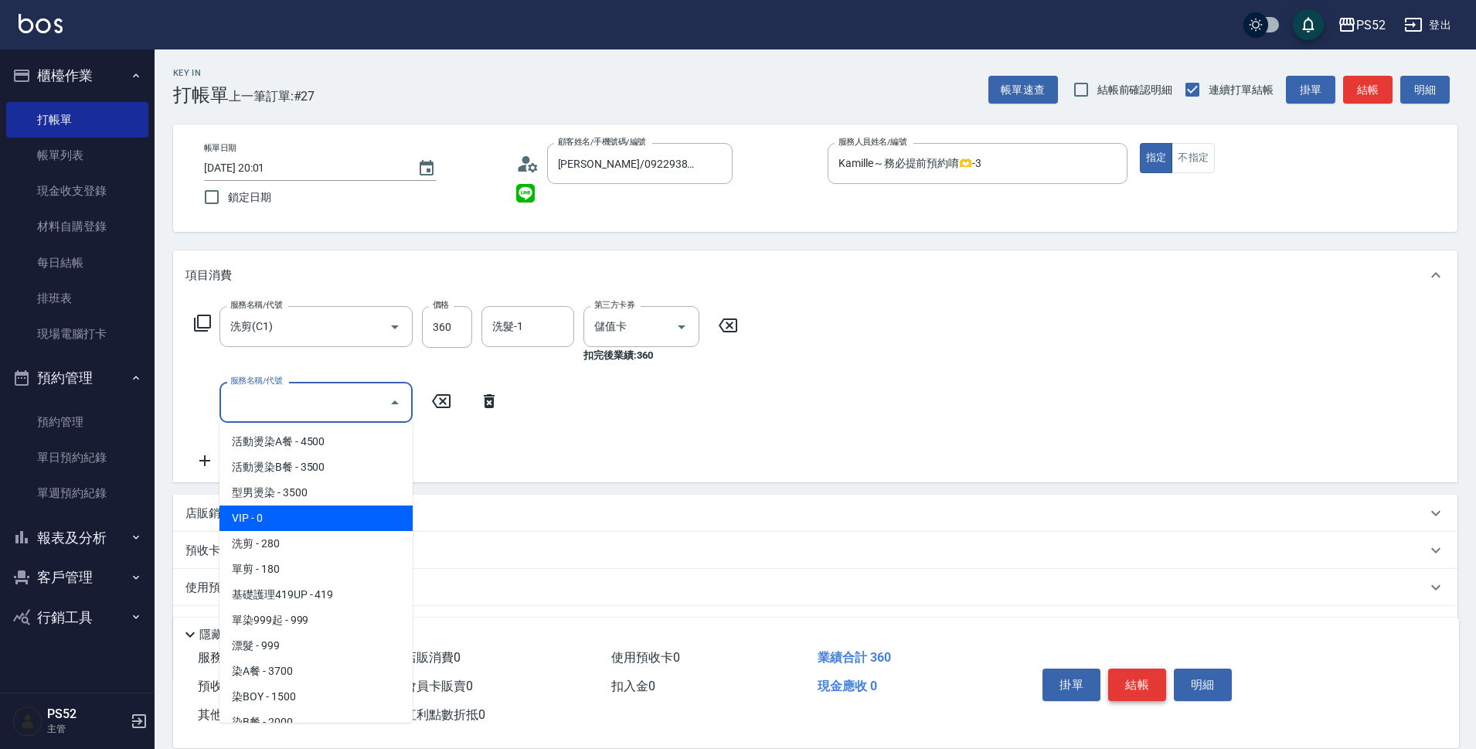
type input "VIP(888)"
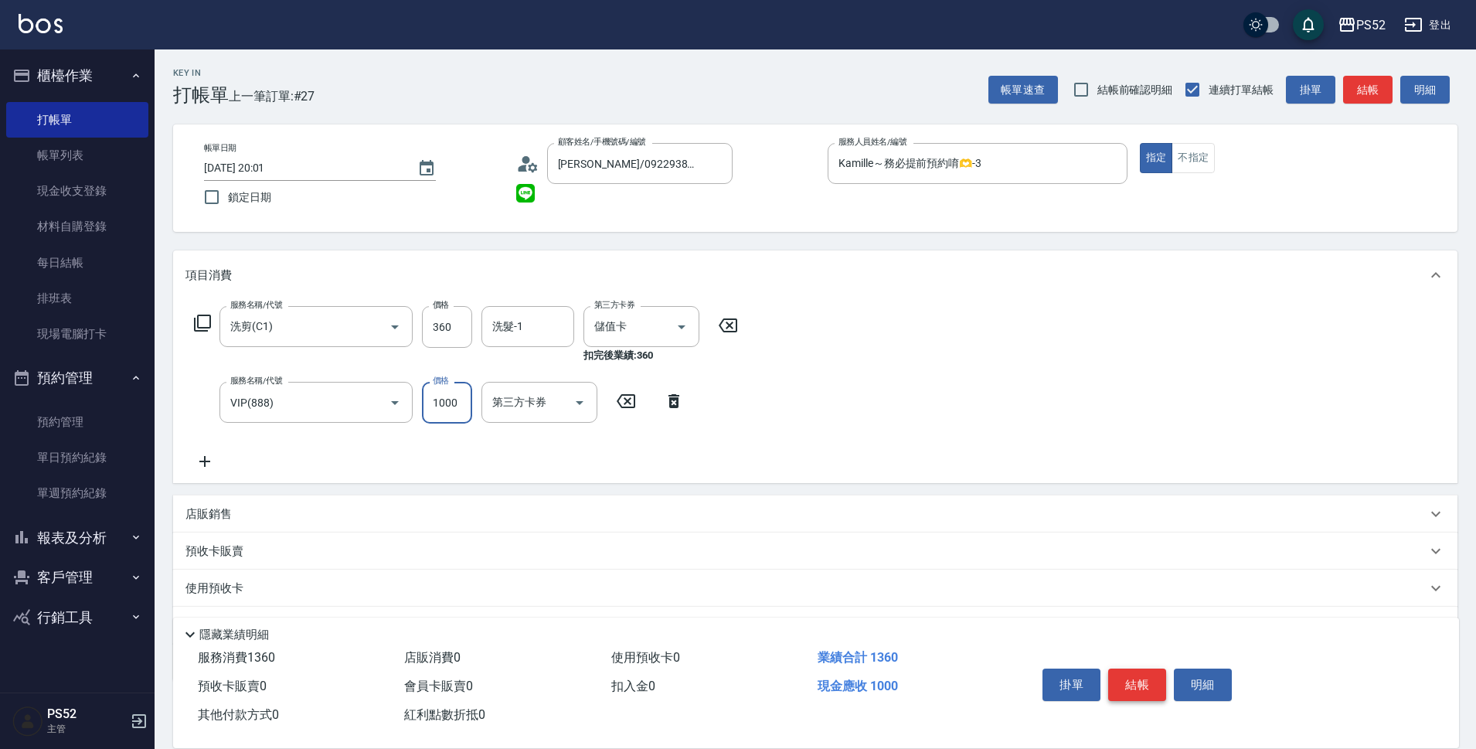
type input "1000"
click at [1139, 678] on button "結帳" at bounding box center [1137, 684] width 58 height 32
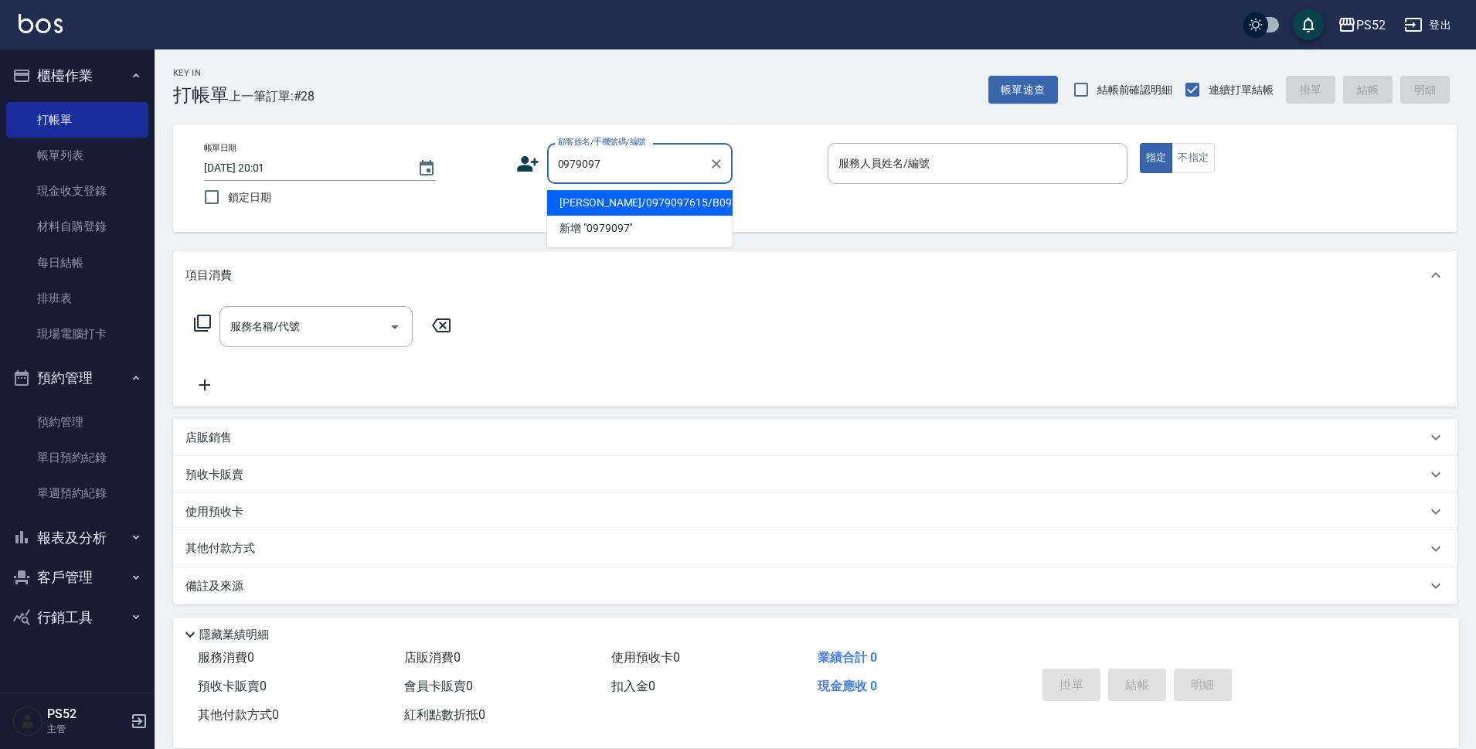
type input "[PERSON_NAME]/0979097615/B0979097615"
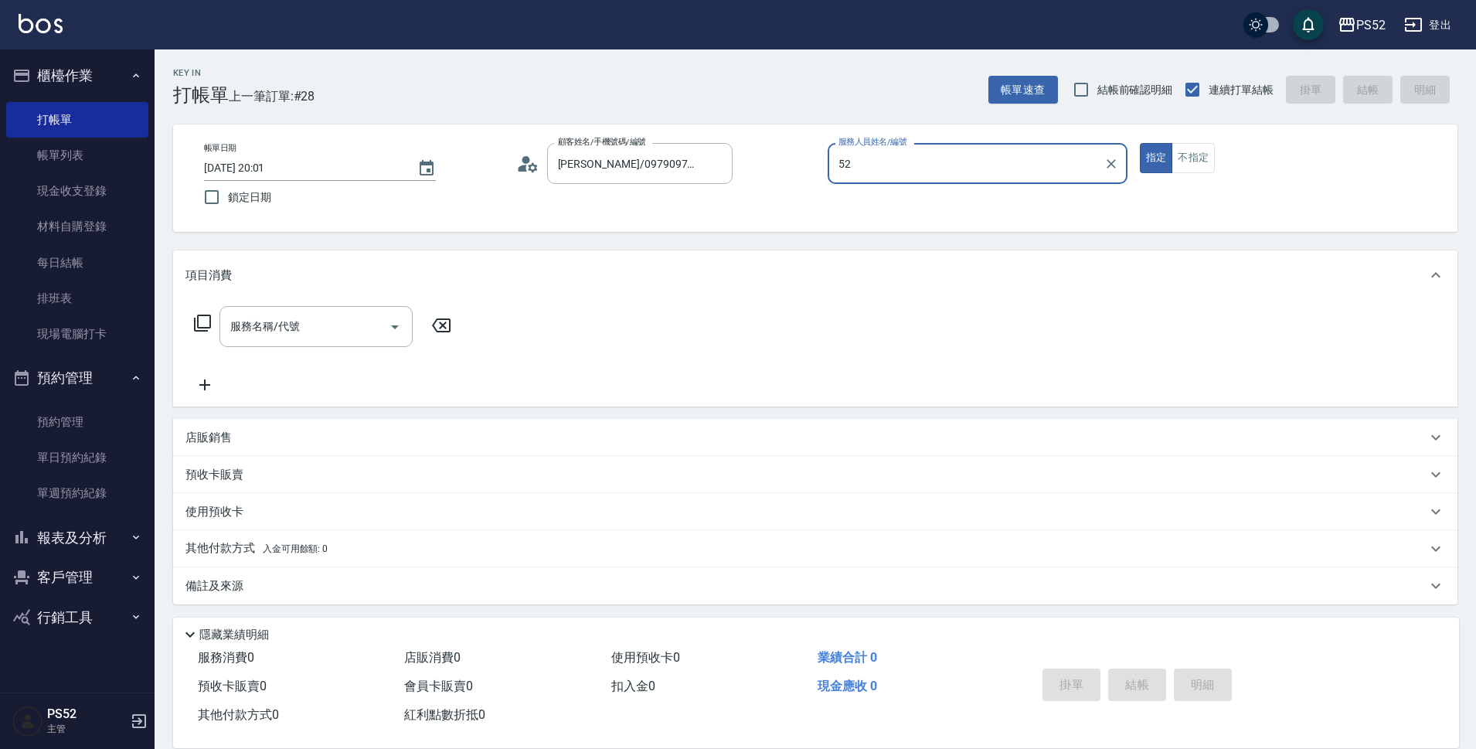
type input "52"
click at [1140, 143] on button "指定" at bounding box center [1156, 158] width 33 height 30
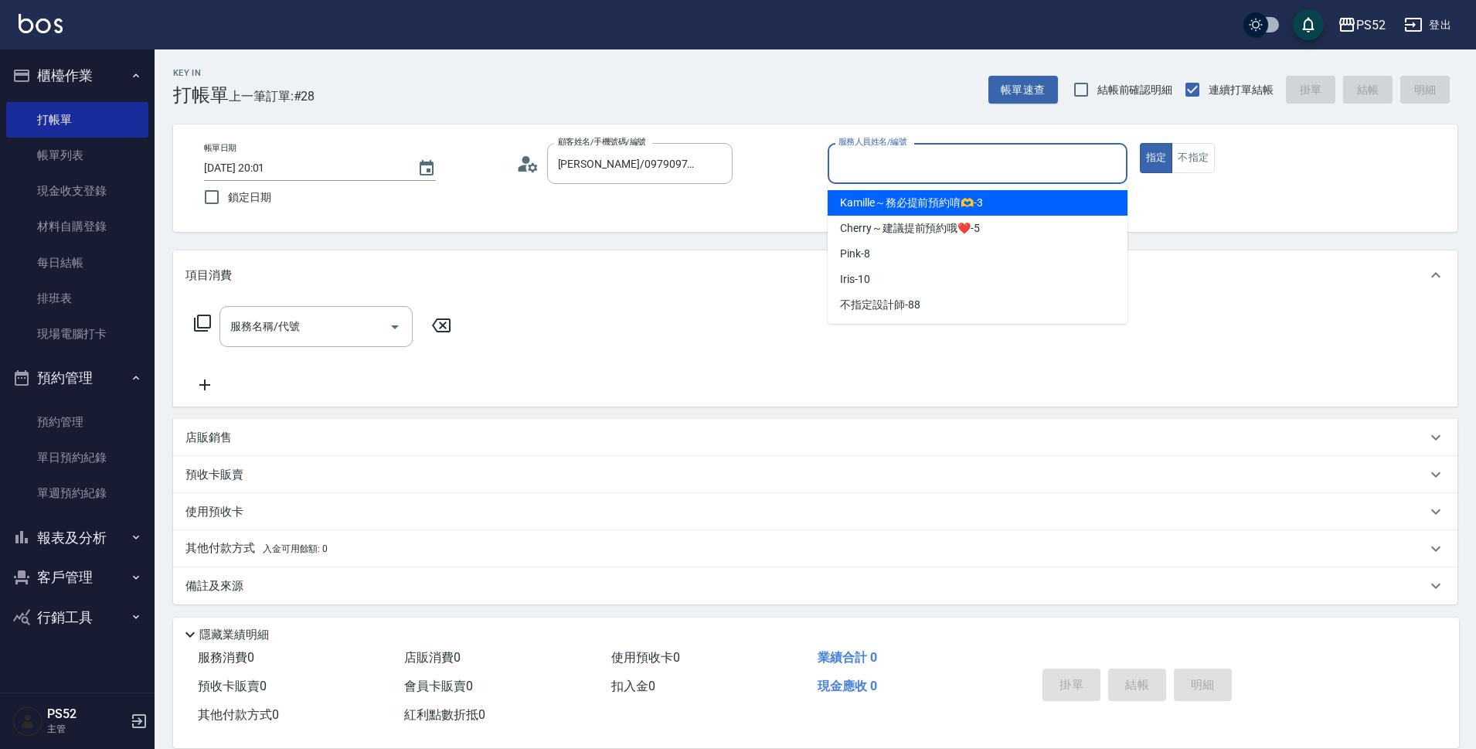
click at [1001, 171] on input "服務人員姓名/編號" at bounding box center [977, 163] width 286 height 27
type input "Cherry～建議提前預約哦❤️-5"
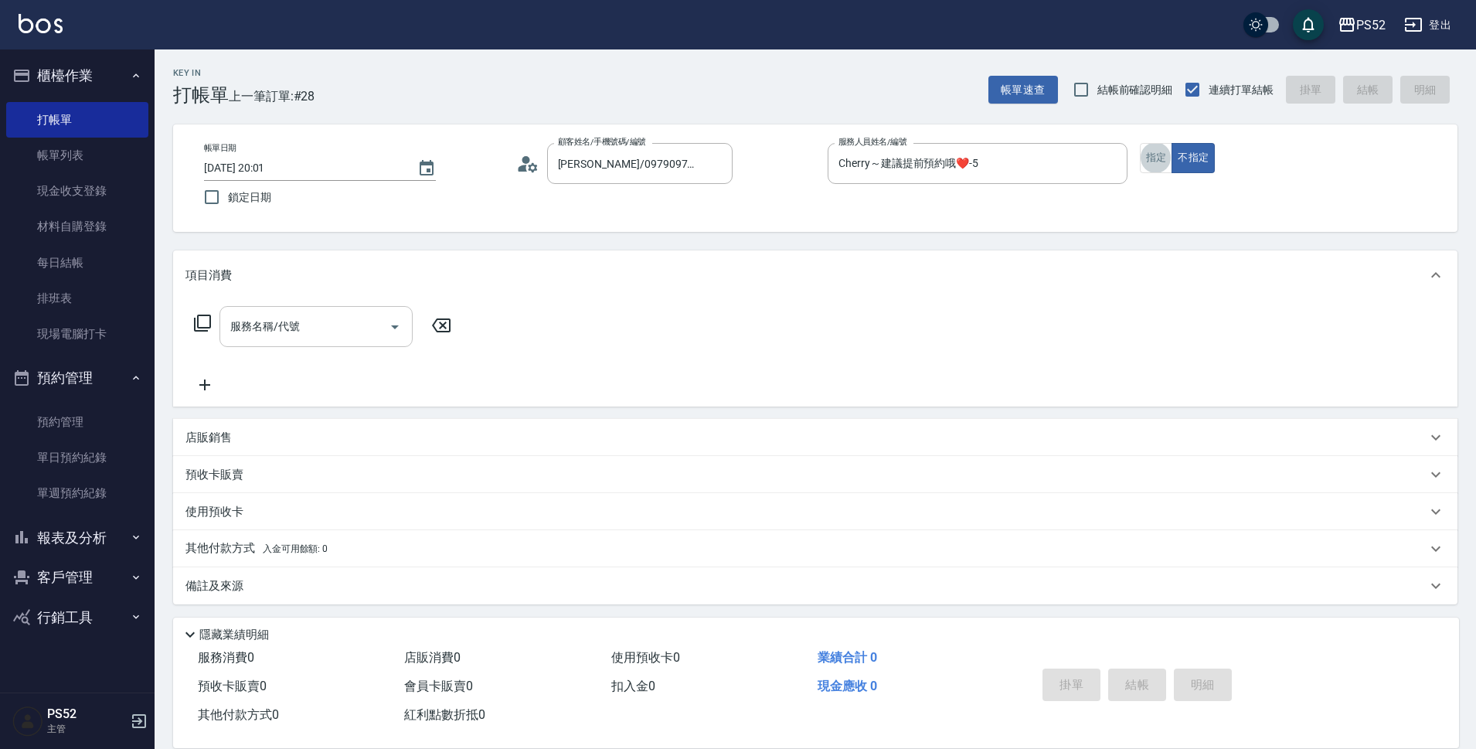
click at [276, 331] on div "服務名稱/代號 服務名稱/代號" at bounding box center [315, 326] width 193 height 41
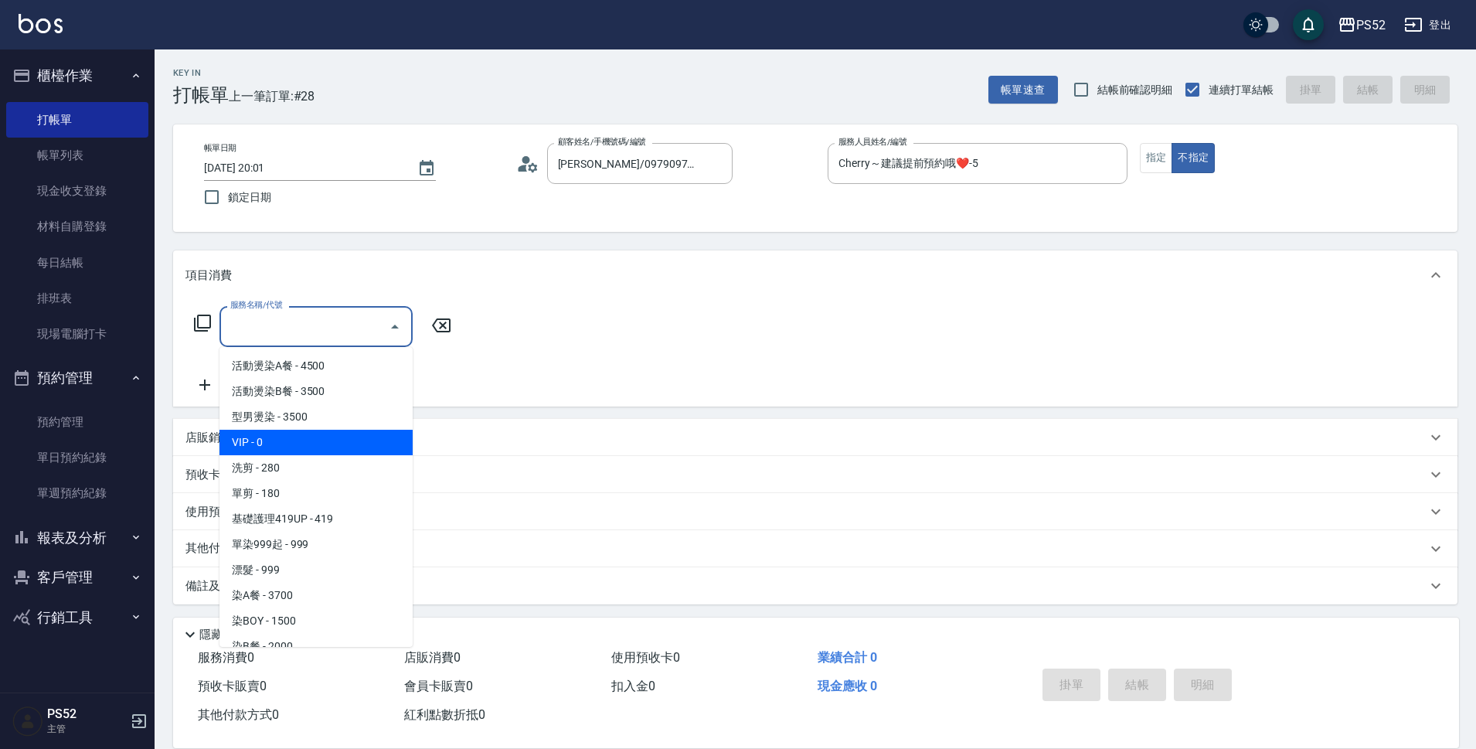
click at [290, 443] on span "VIP - 0" at bounding box center [315, 442] width 193 height 25
type input "VIP(888)"
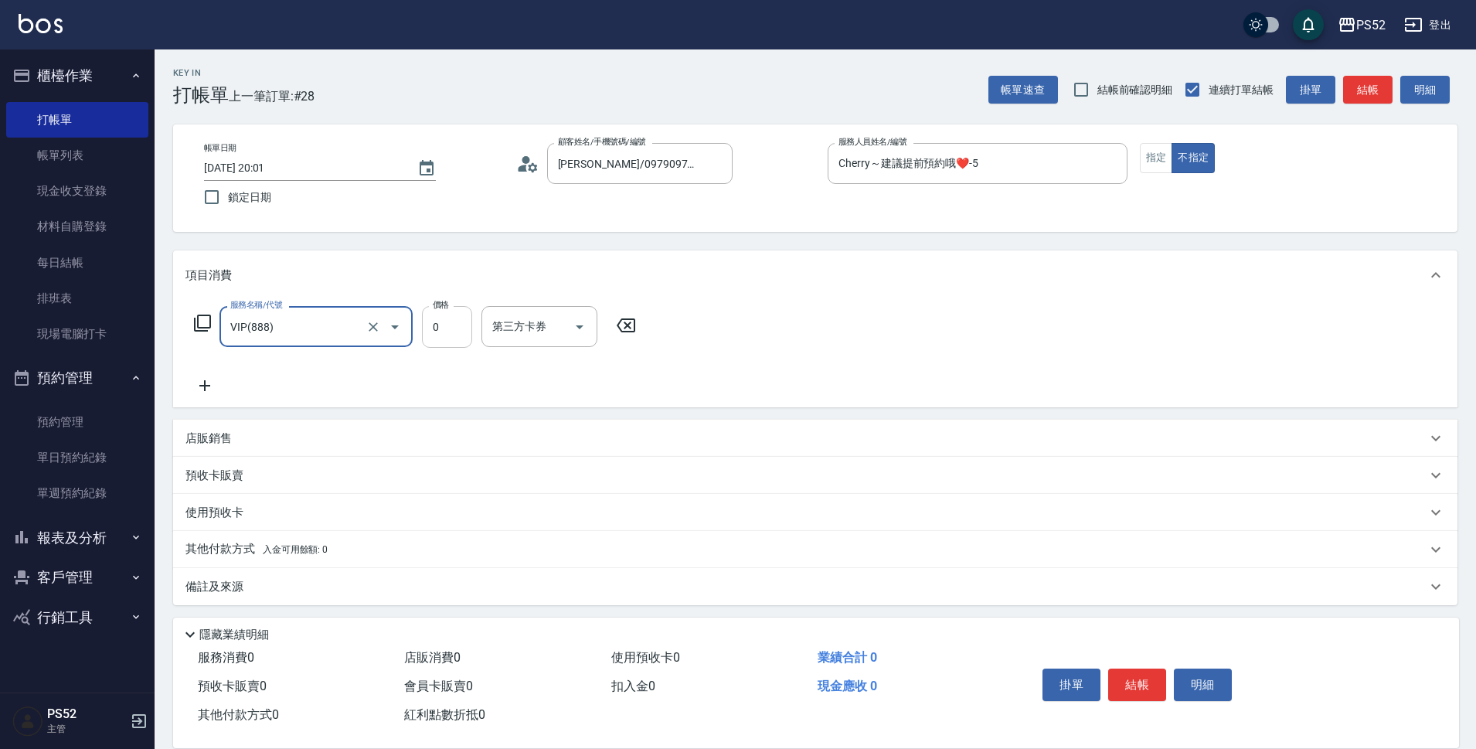
click at [436, 339] on input "0" at bounding box center [447, 327] width 50 height 42
type input "2000"
click at [202, 389] on icon at bounding box center [204, 385] width 39 height 19
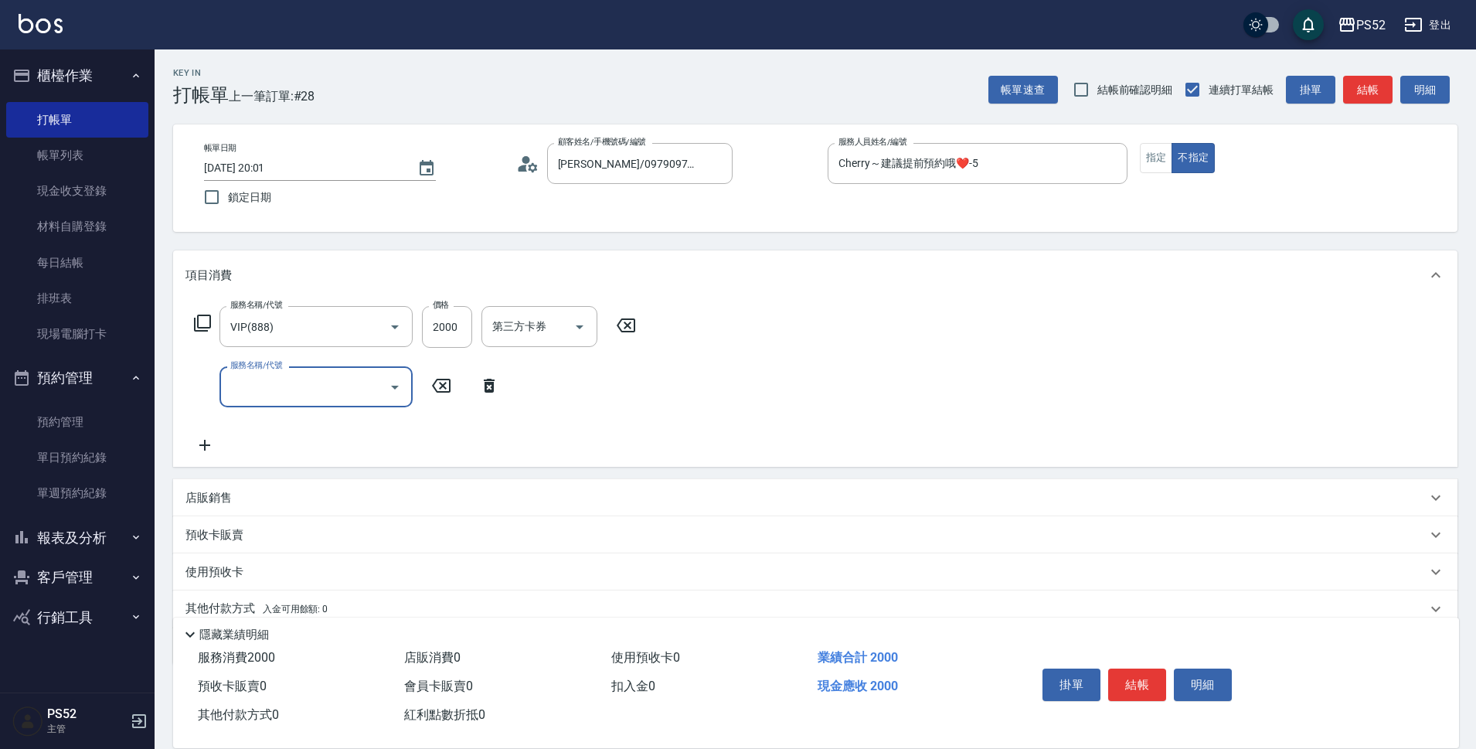
click at [298, 384] on div "服務名稱/代號 服務名稱/代號" at bounding box center [315, 386] width 193 height 41
click at [304, 394] on input "服務名稱/代號" at bounding box center [304, 386] width 156 height 27
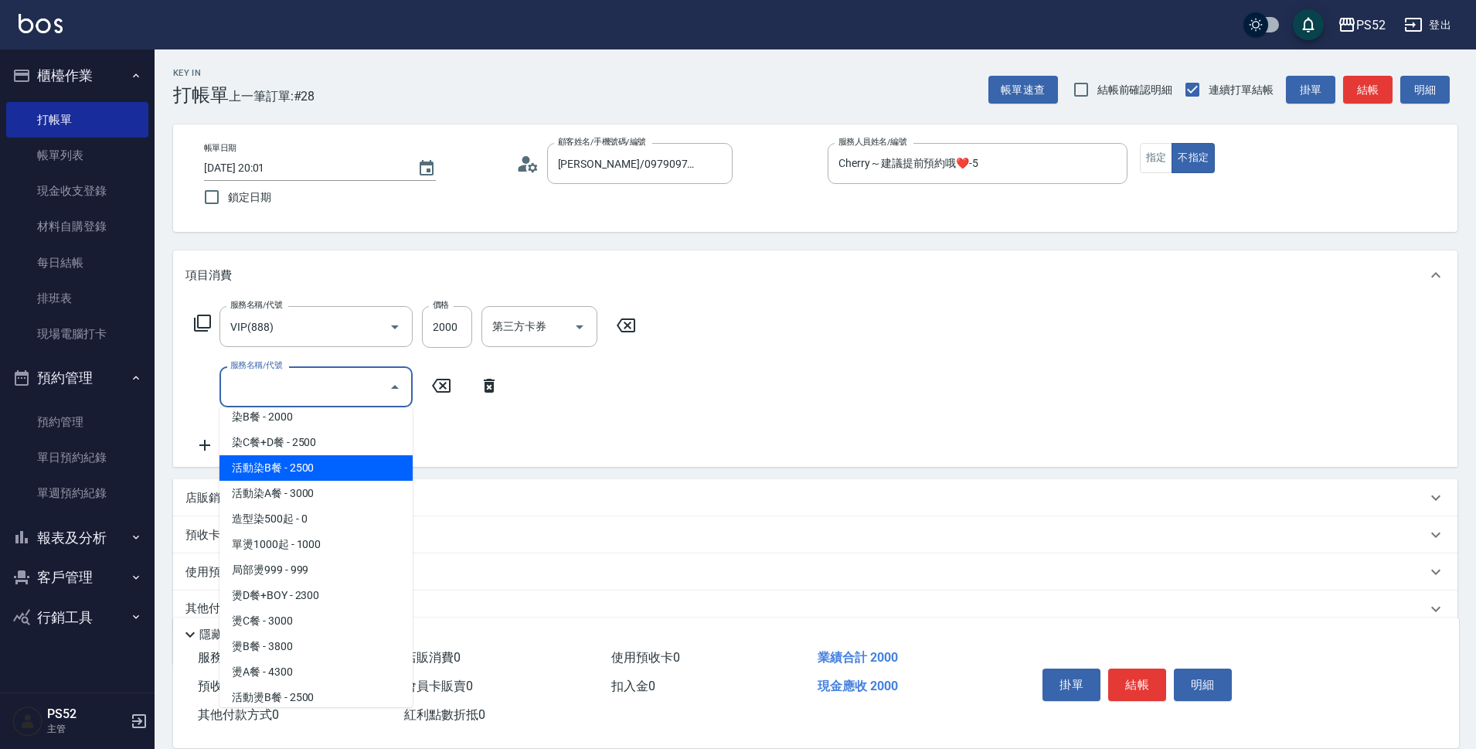
scroll to position [386, 0]
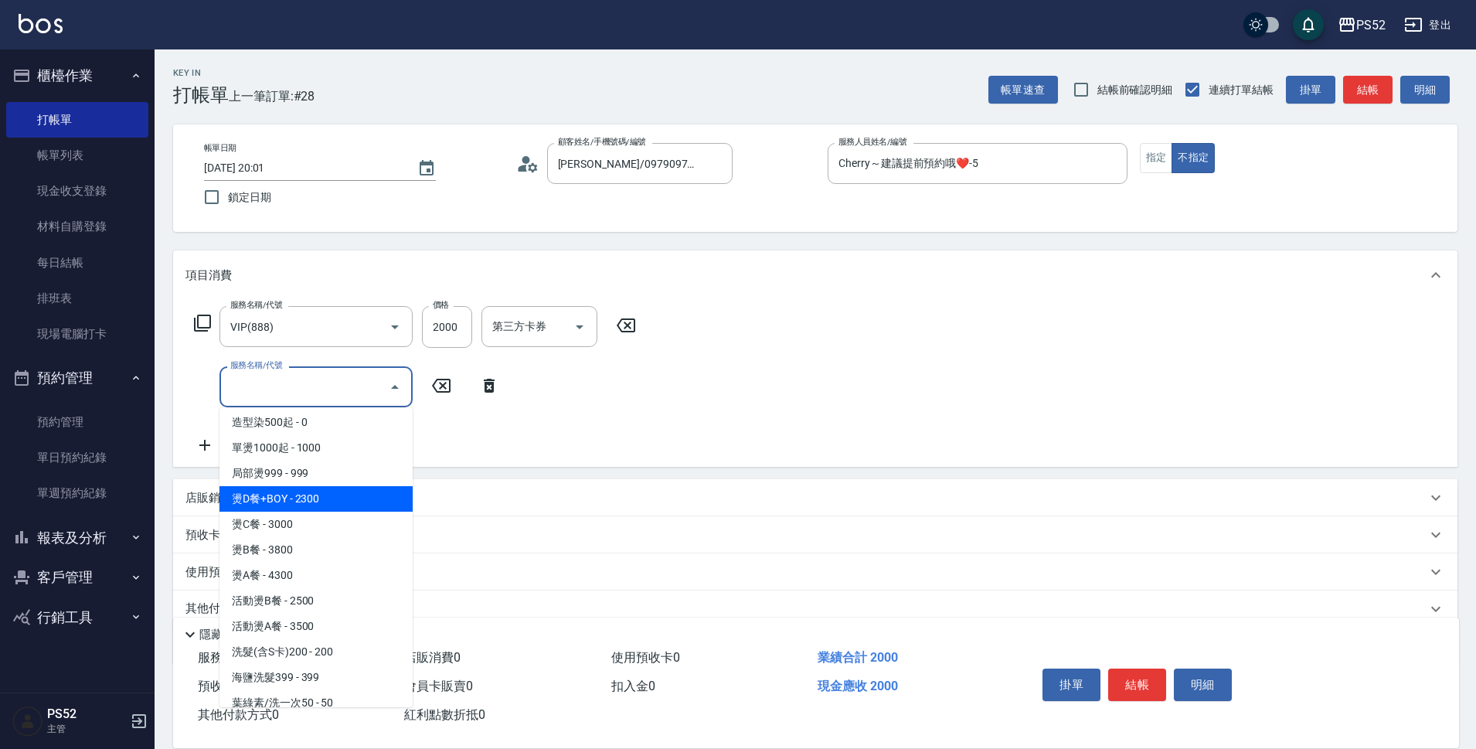
click at [342, 494] on span "燙D餐+BOY - 2300" at bounding box center [315, 498] width 193 height 25
type input "燙D餐+BOY(P3)"
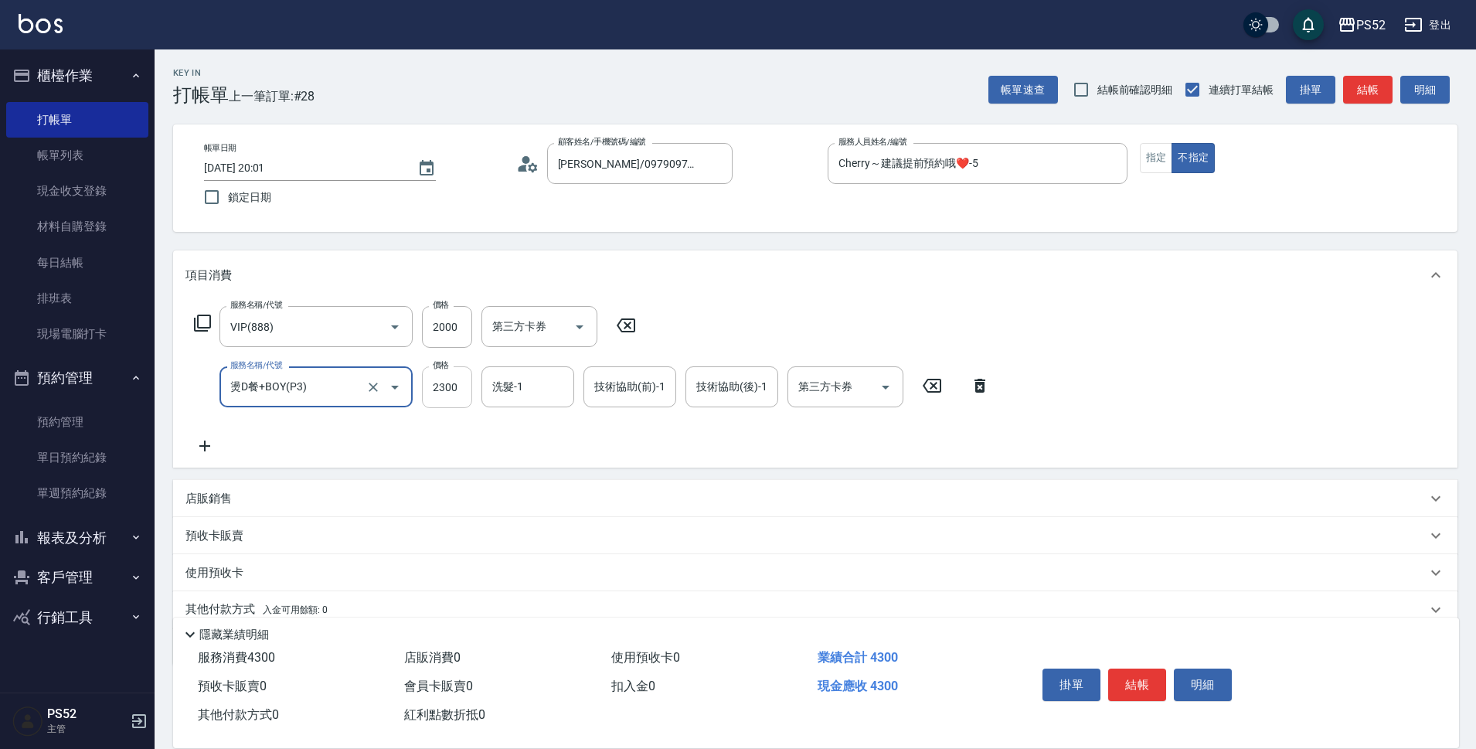
click at [450, 380] on input "2300" at bounding box center [447, 387] width 50 height 42
click at [817, 403] on div "第三方卡券" at bounding box center [845, 386] width 116 height 41
type input "2099"
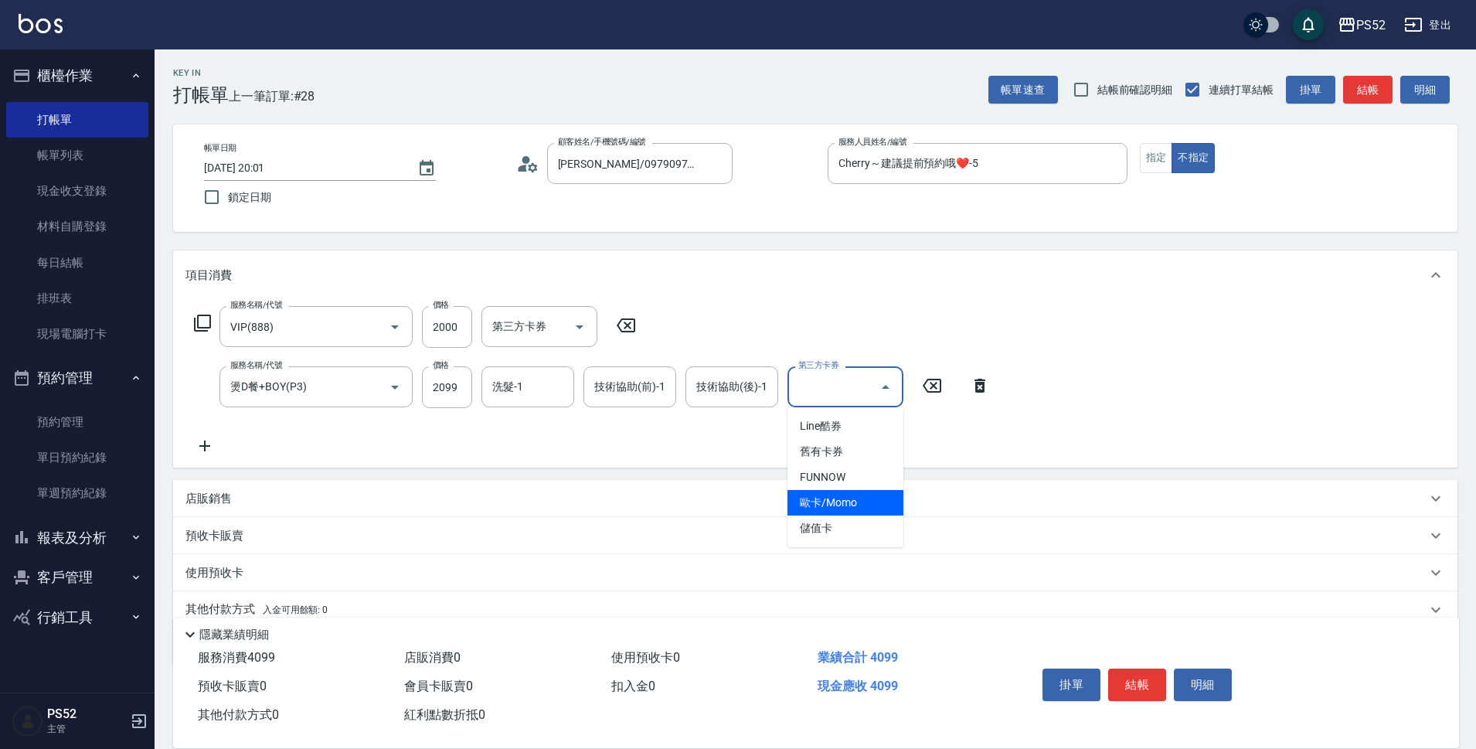
click at [816, 518] on span "儲值卡" at bounding box center [845, 527] width 116 height 25
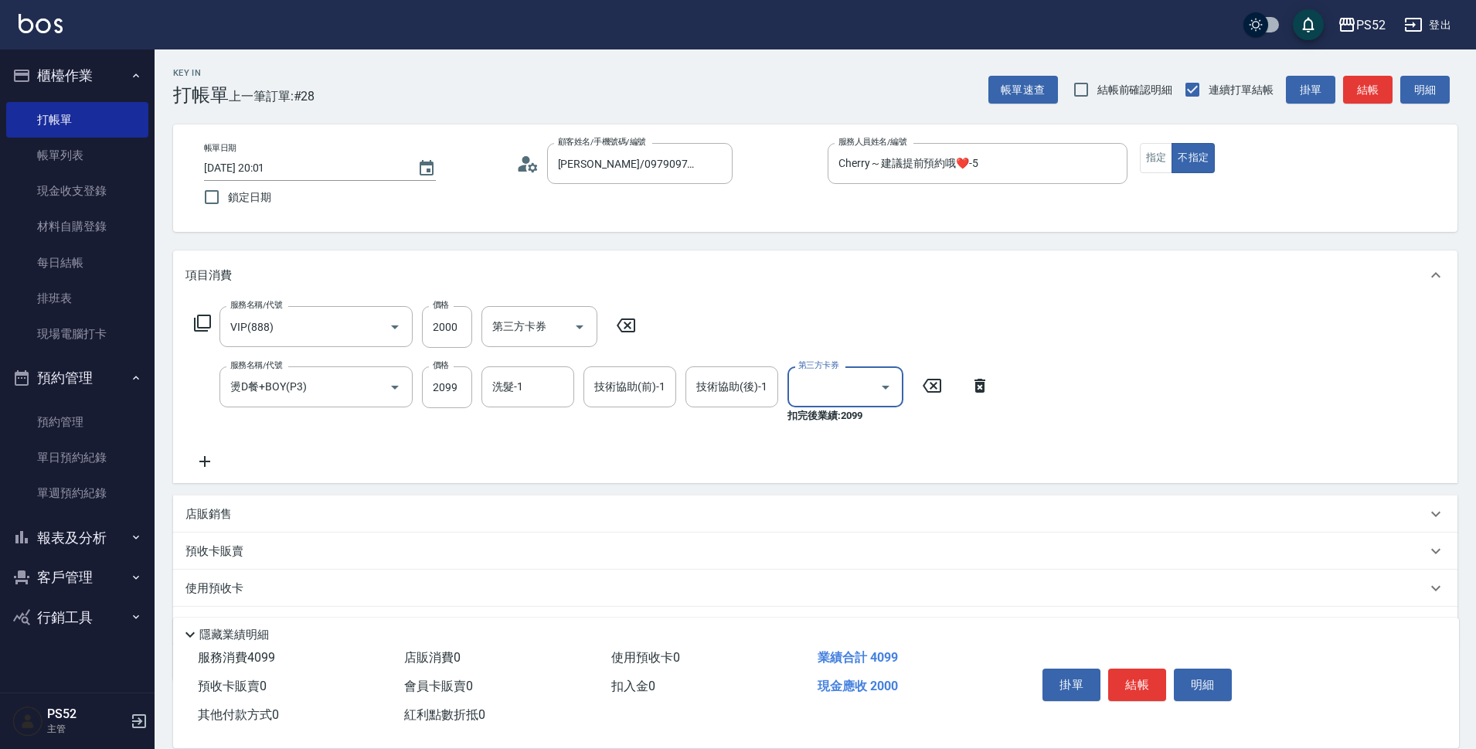
type input "儲值卡"
click at [1127, 675] on button "結帳" at bounding box center [1137, 684] width 58 height 32
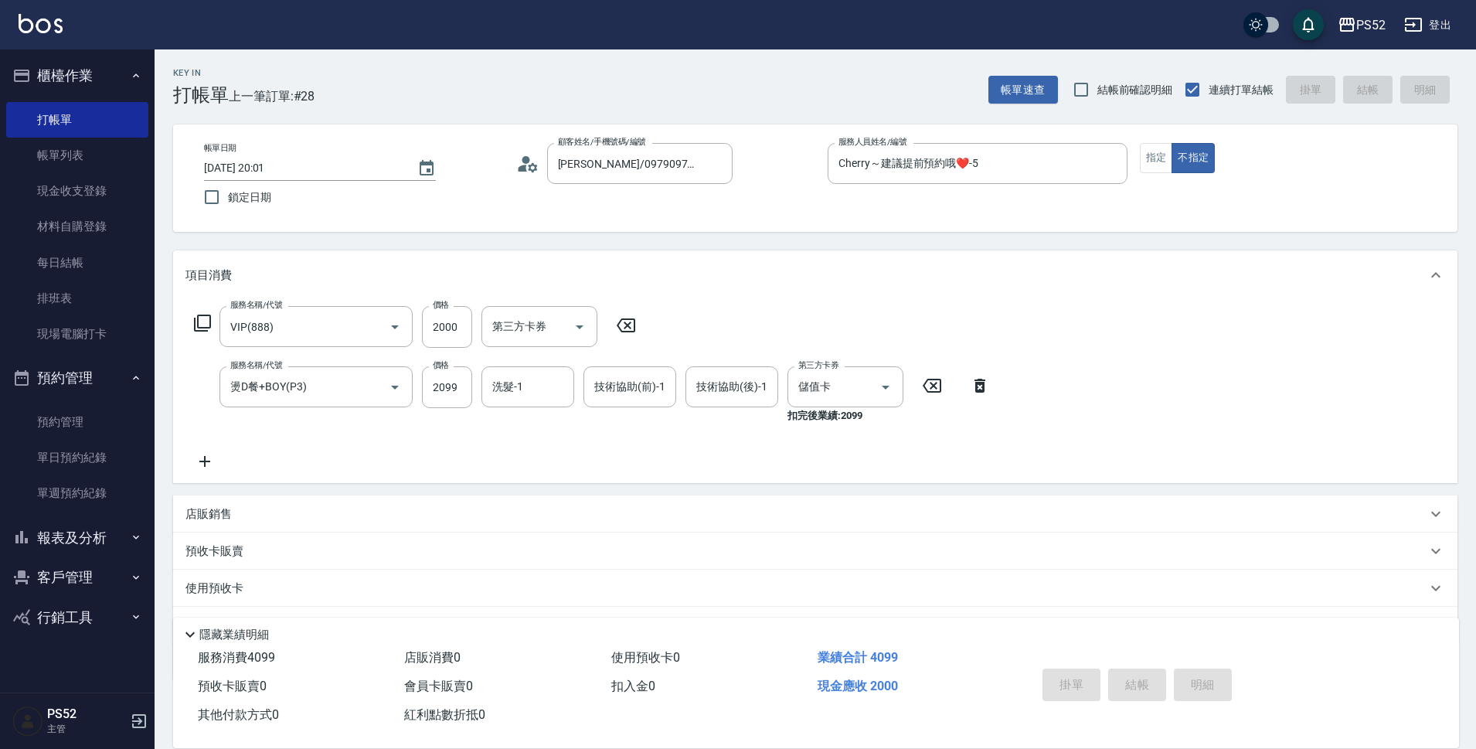
type input "2025/09/05 20:03"
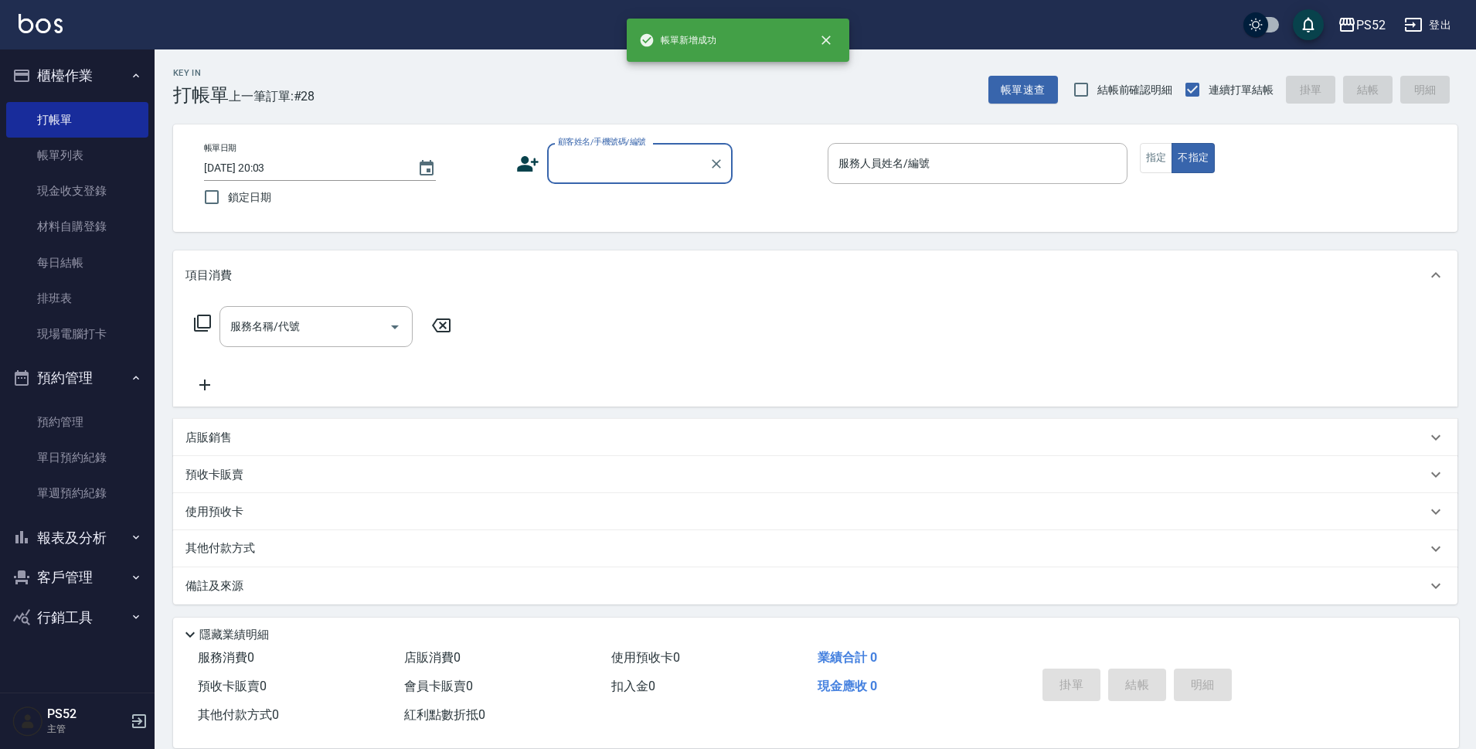
scroll to position [0, 0]
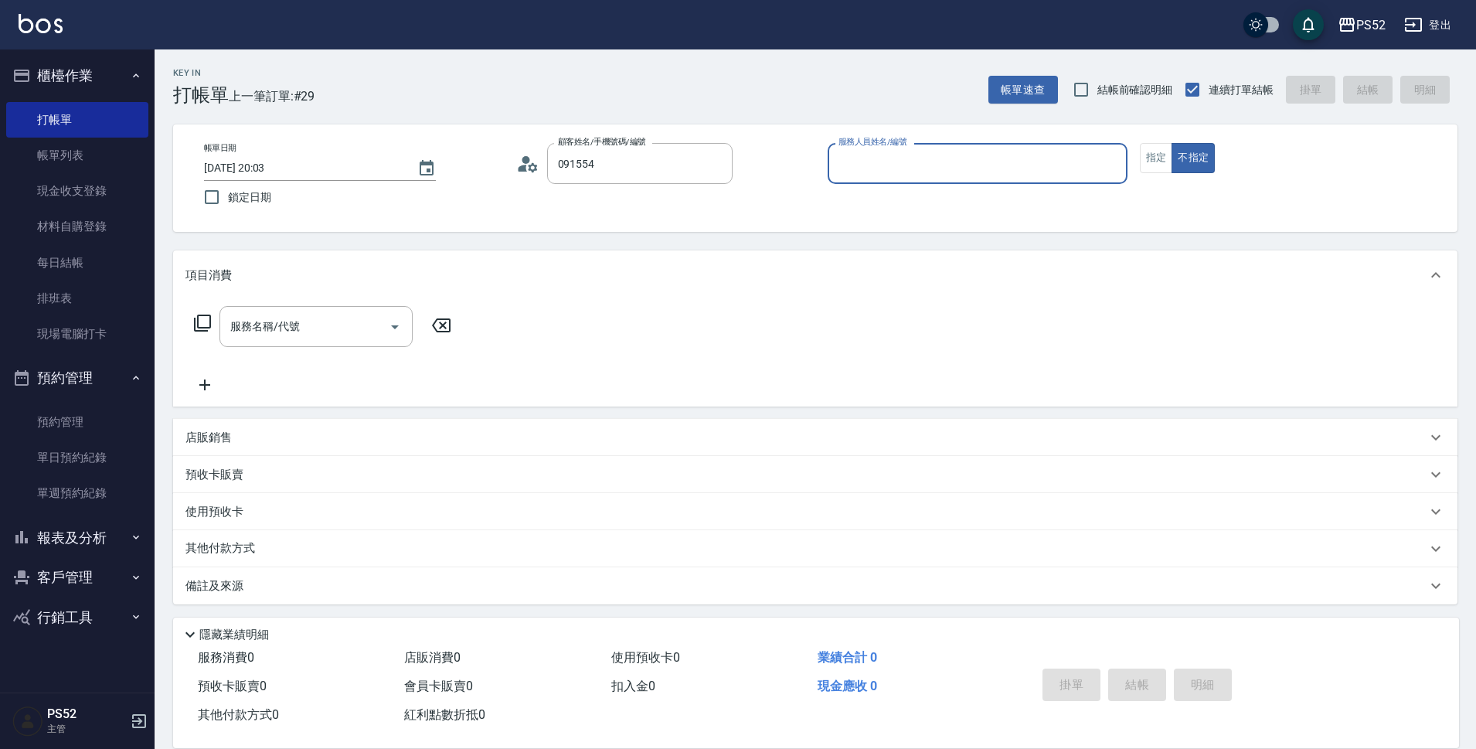
type input "[PERSON_NAME]/0915546529/C0915546529"
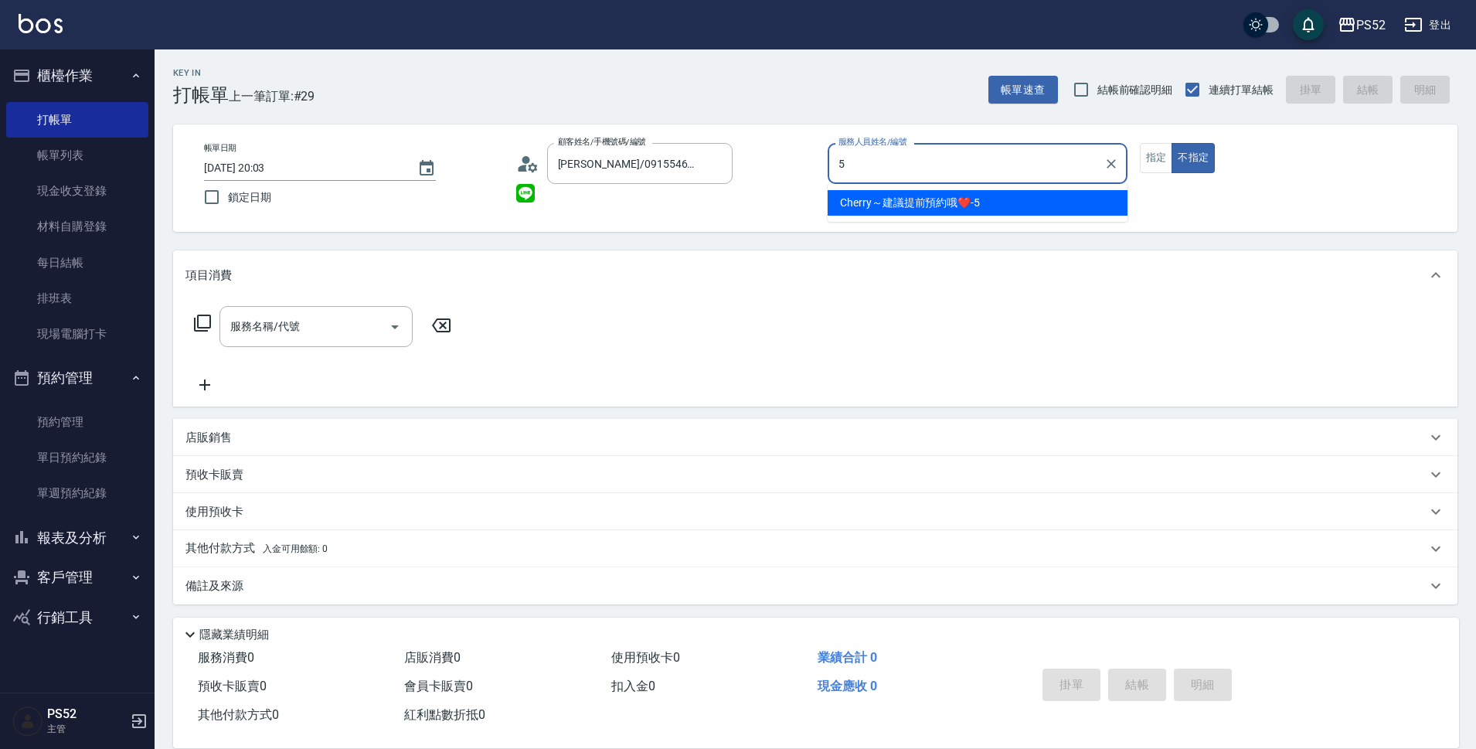
type input "Cherry～建議提前預約哦❤️-5"
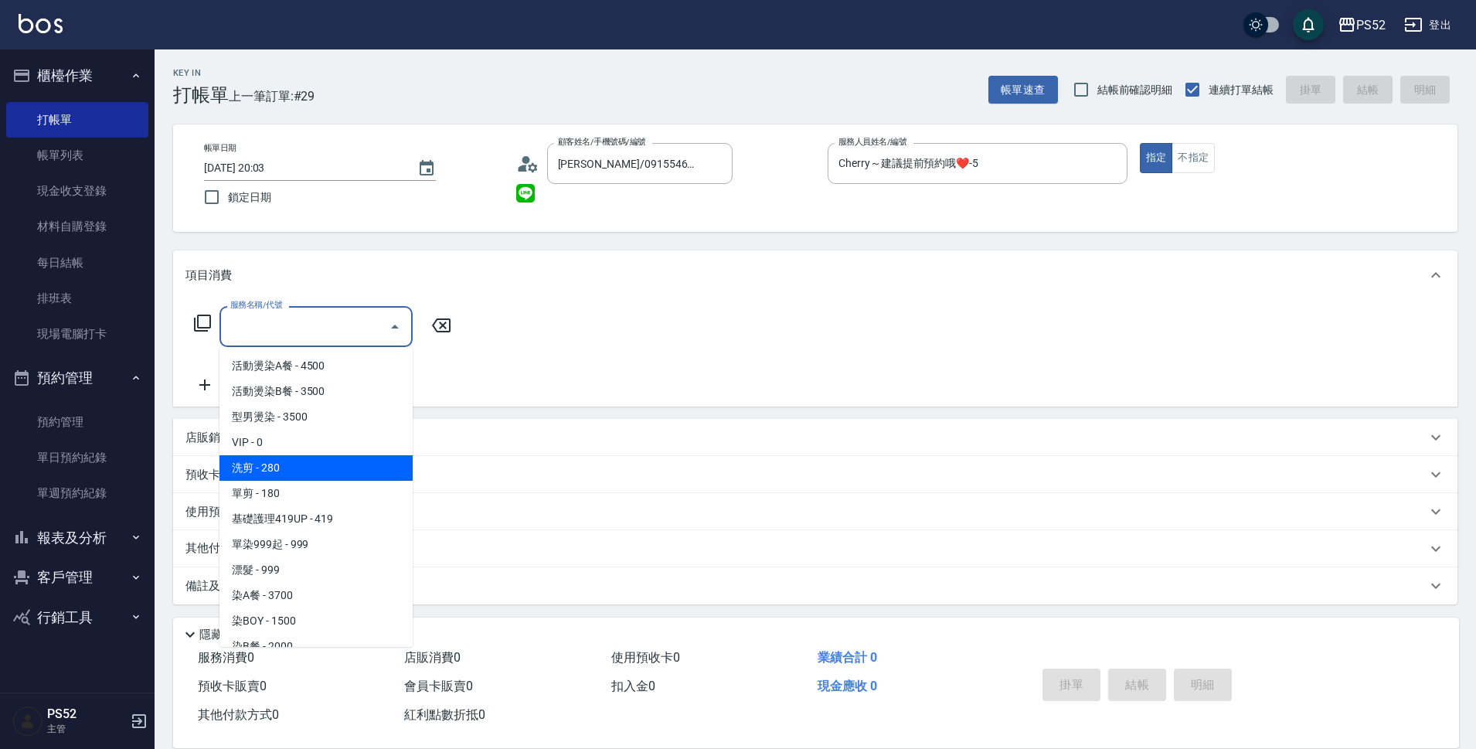
type input "洗剪(C1)"
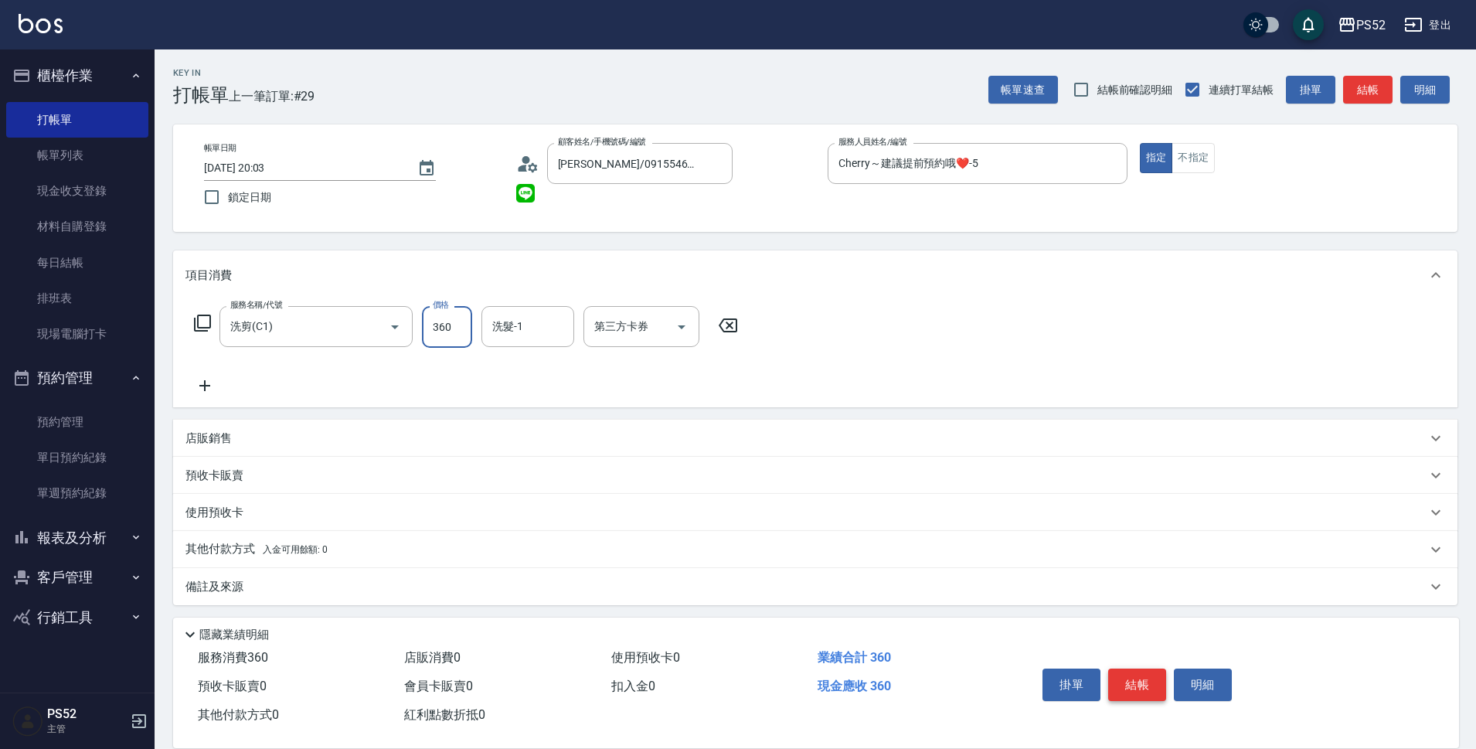
type input "360"
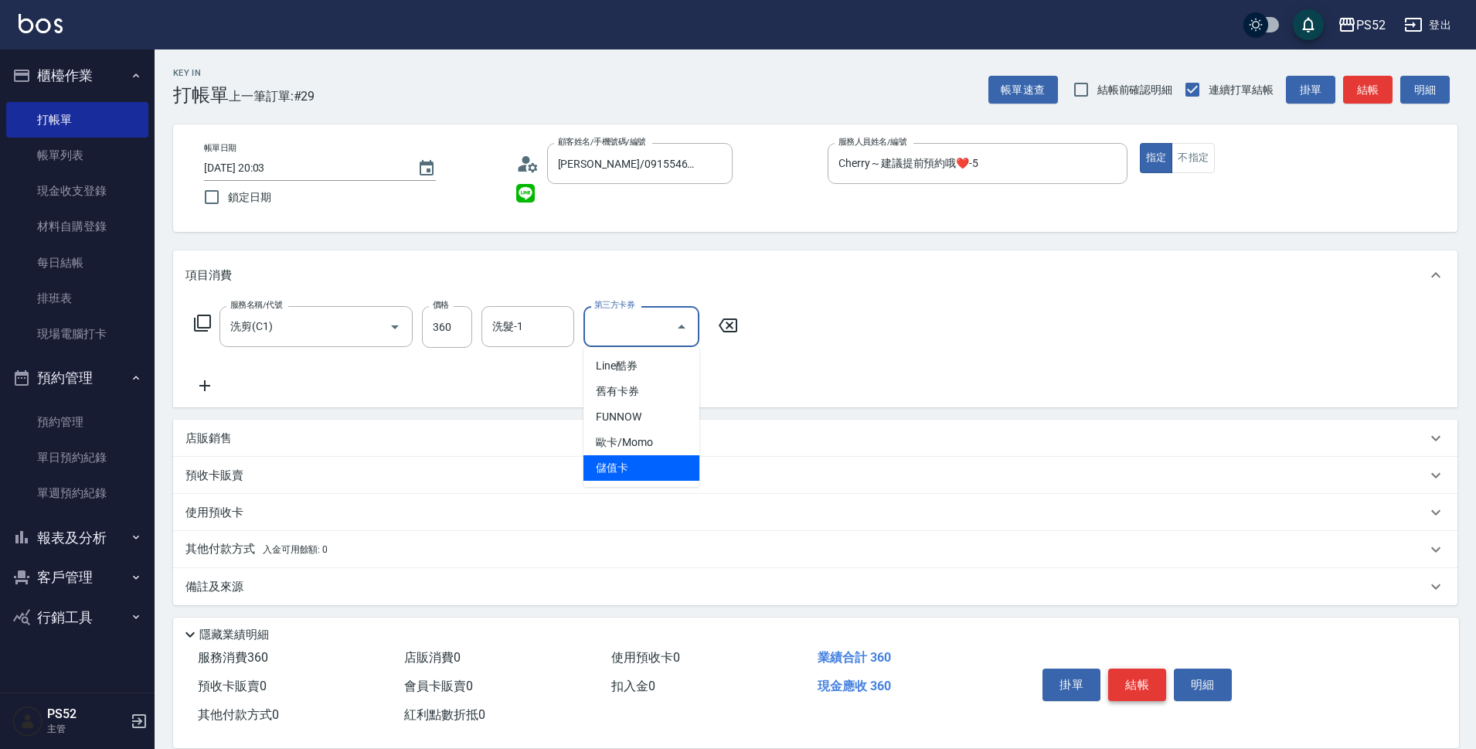
type input "儲值卡"
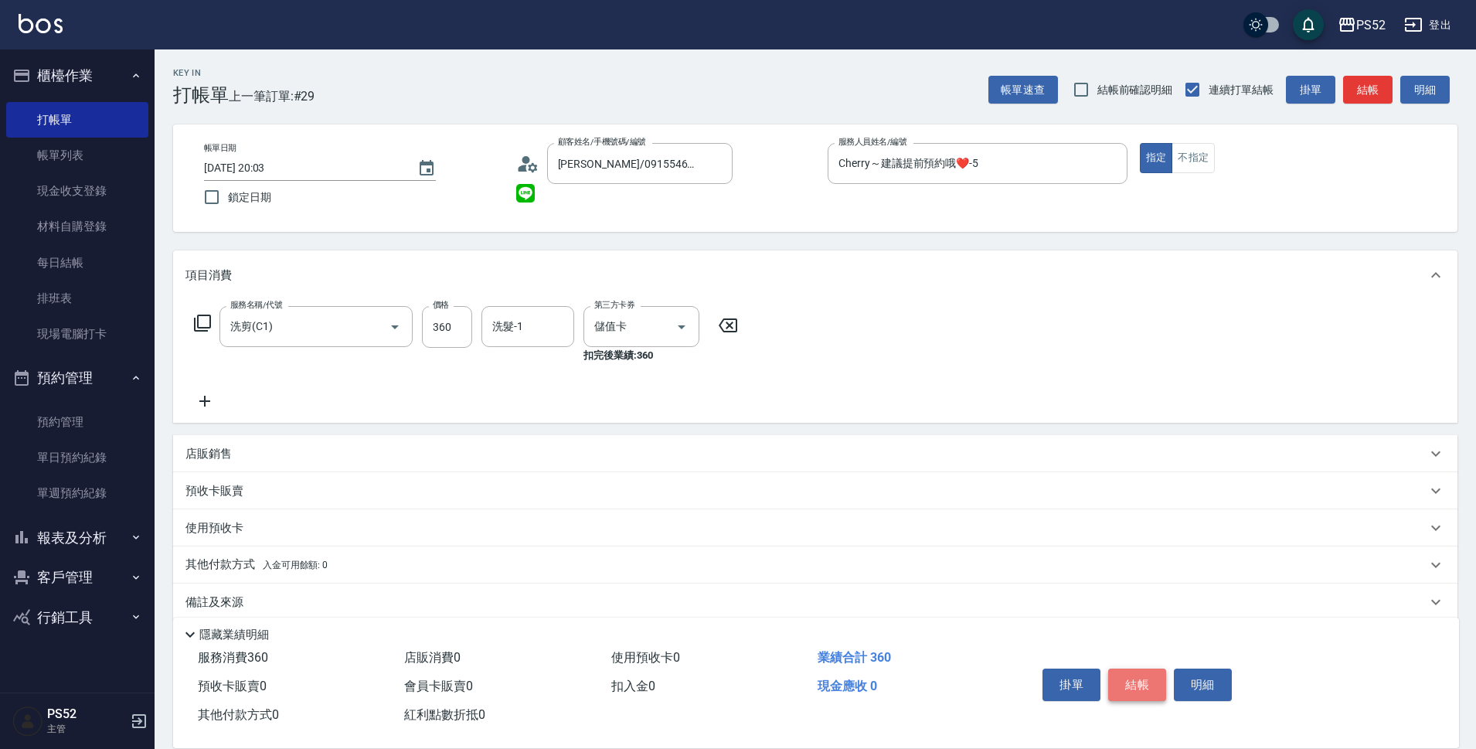
click at [1127, 675] on button "結帳" at bounding box center [1137, 684] width 58 height 32
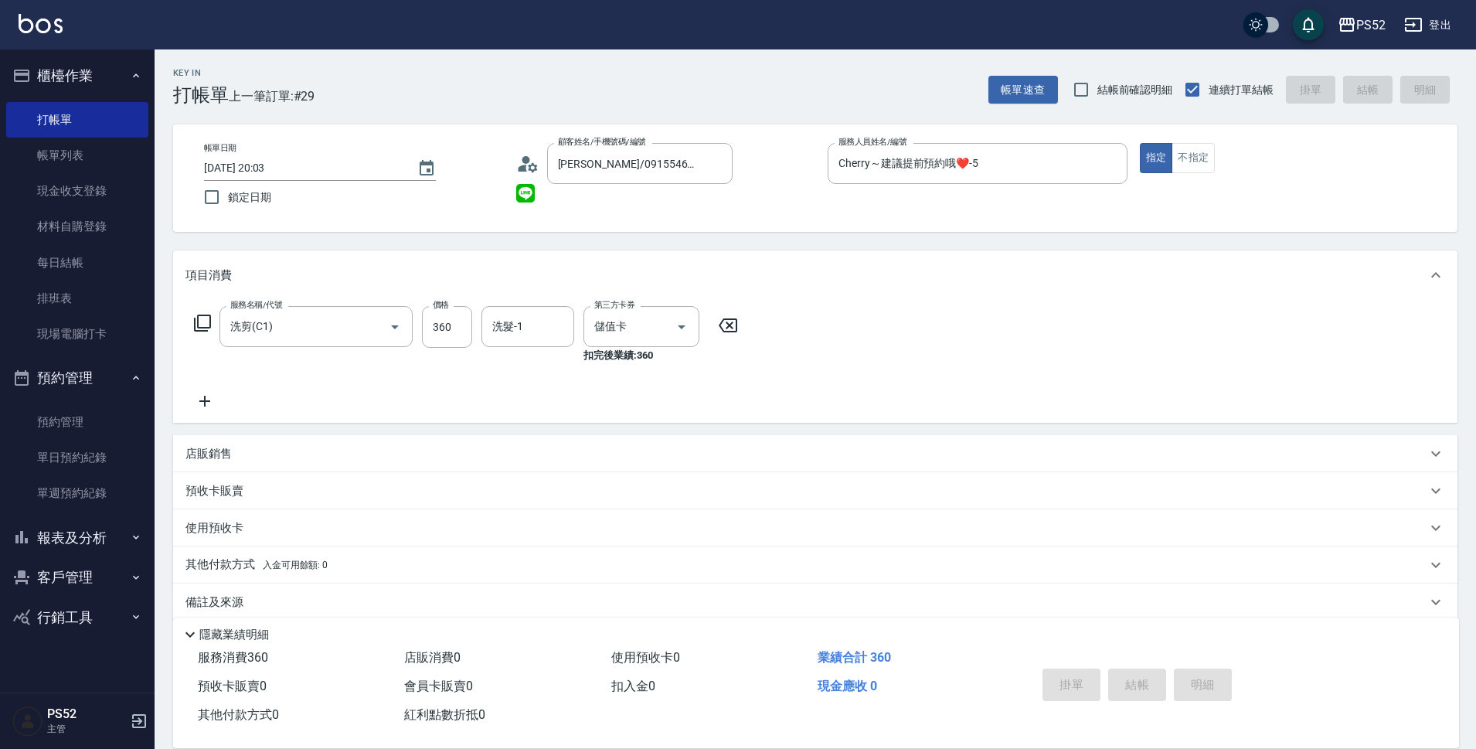
type input "2025/09/05 20:04"
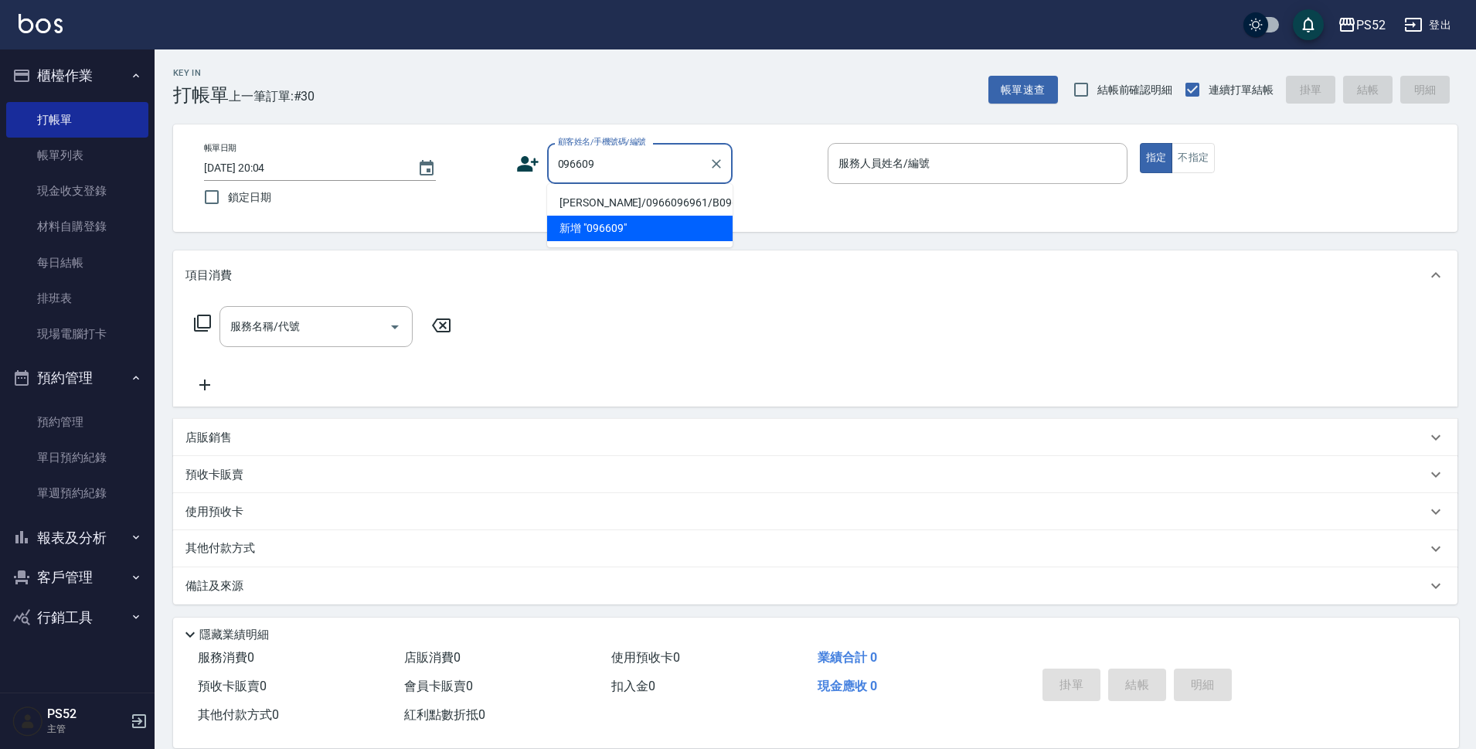
type input "096609"
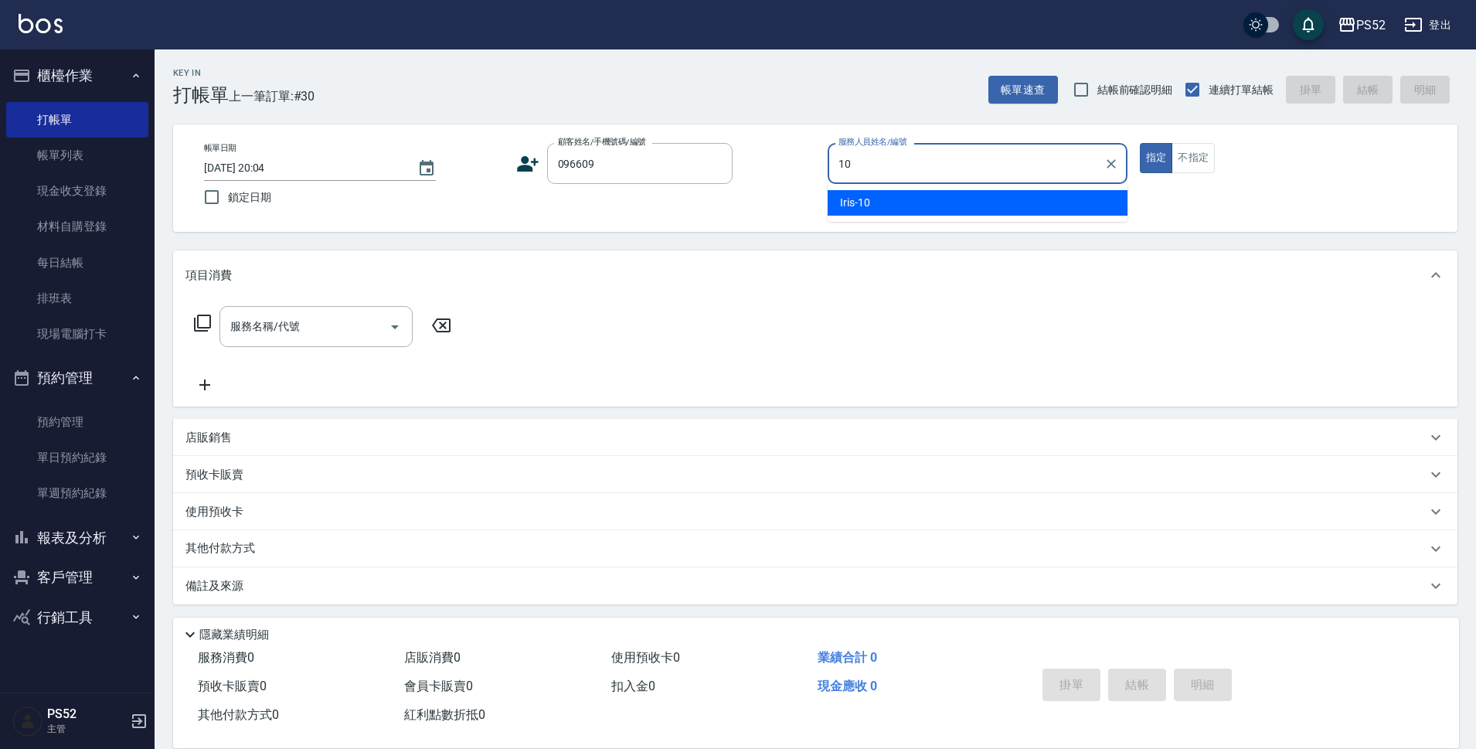
type input "Iris-10"
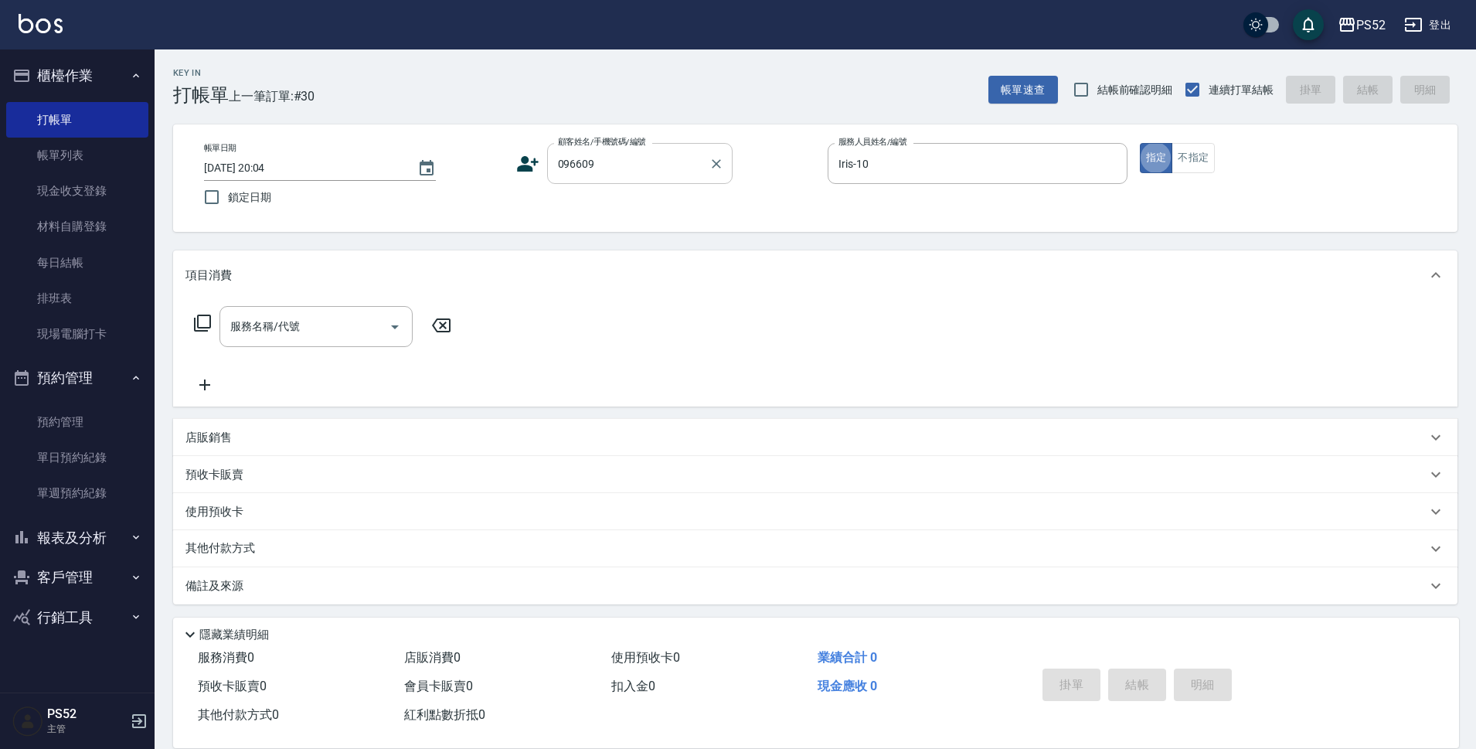
click at [606, 172] on input "096609" at bounding box center [628, 163] width 148 height 27
click at [595, 216] on li "[PERSON_NAME]/0966096961/B0966096961" at bounding box center [639, 202] width 185 height 25
type input "[PERSON_NAME]/0966096961/B0966096961"
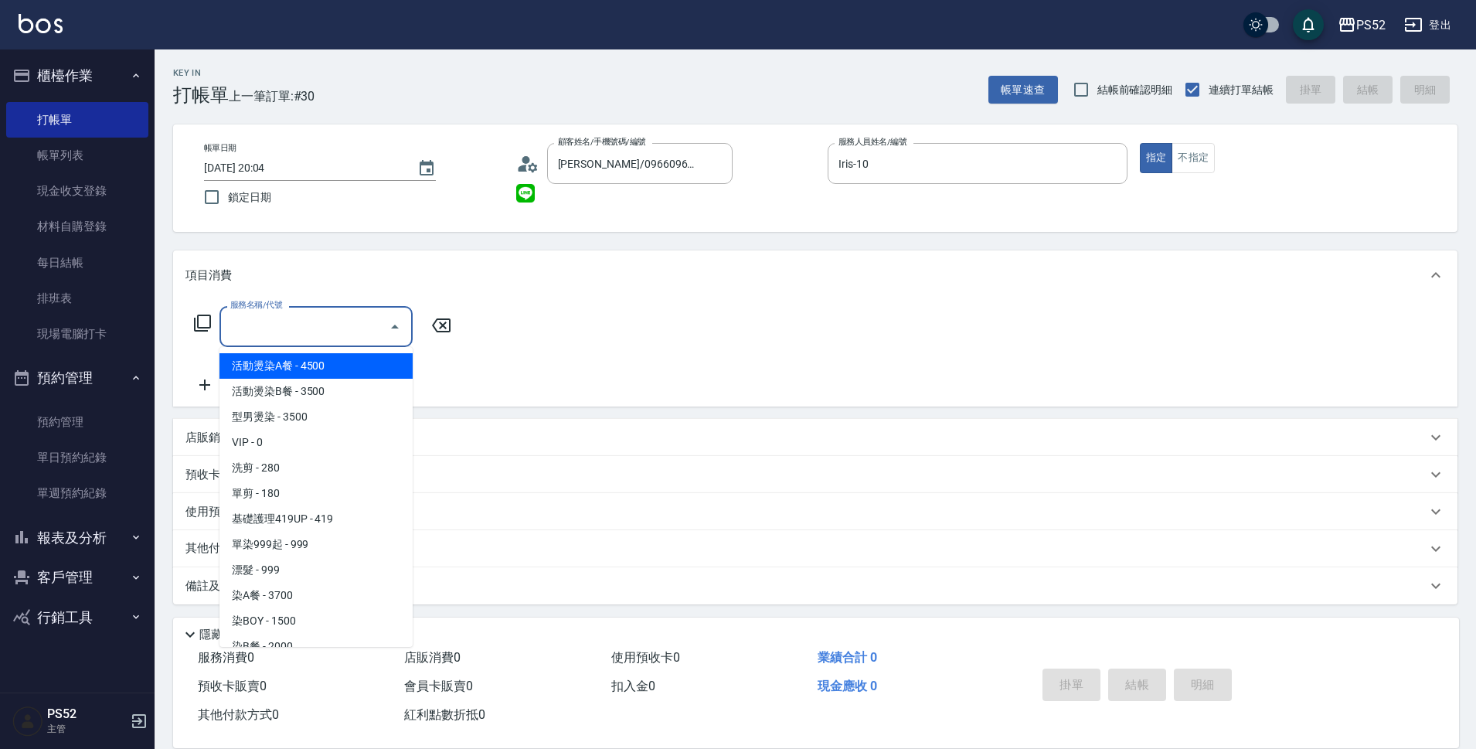
click at [338, 324] on input "服務名稱/代號" at bounding box center [304, 326] width 156 height 27
click at [301, 314] on input "服務名稱/代號" at bounding box center [304, 326] width 156 height 27
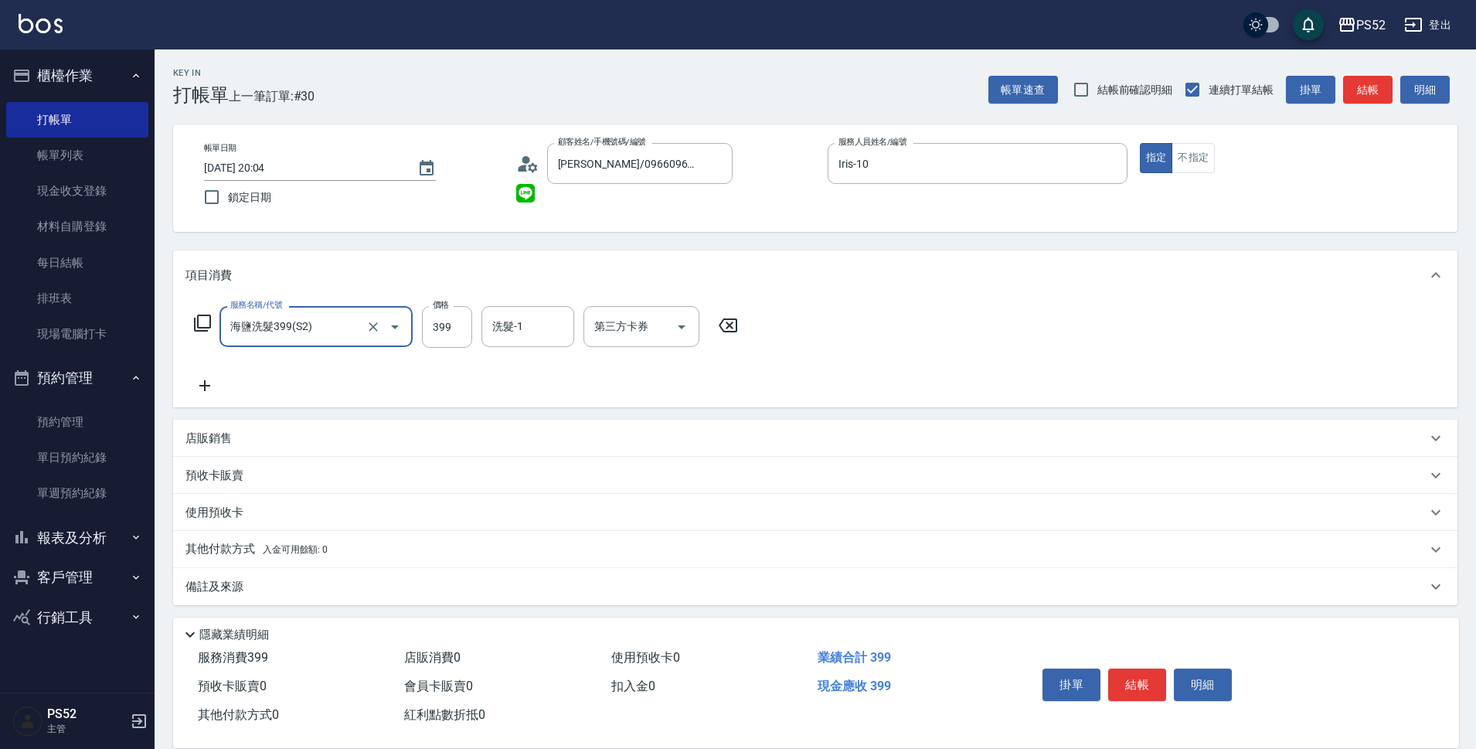
type input "海鹽洗髮399(S2)"
click at [470, 331] on input "436" at bounding box center [447, 327] width 50 height 42
type input "439"
click at [621, 324] on div "第三方卡券 第三方卡券" at bounding box center [641, 326] width 116 height 41
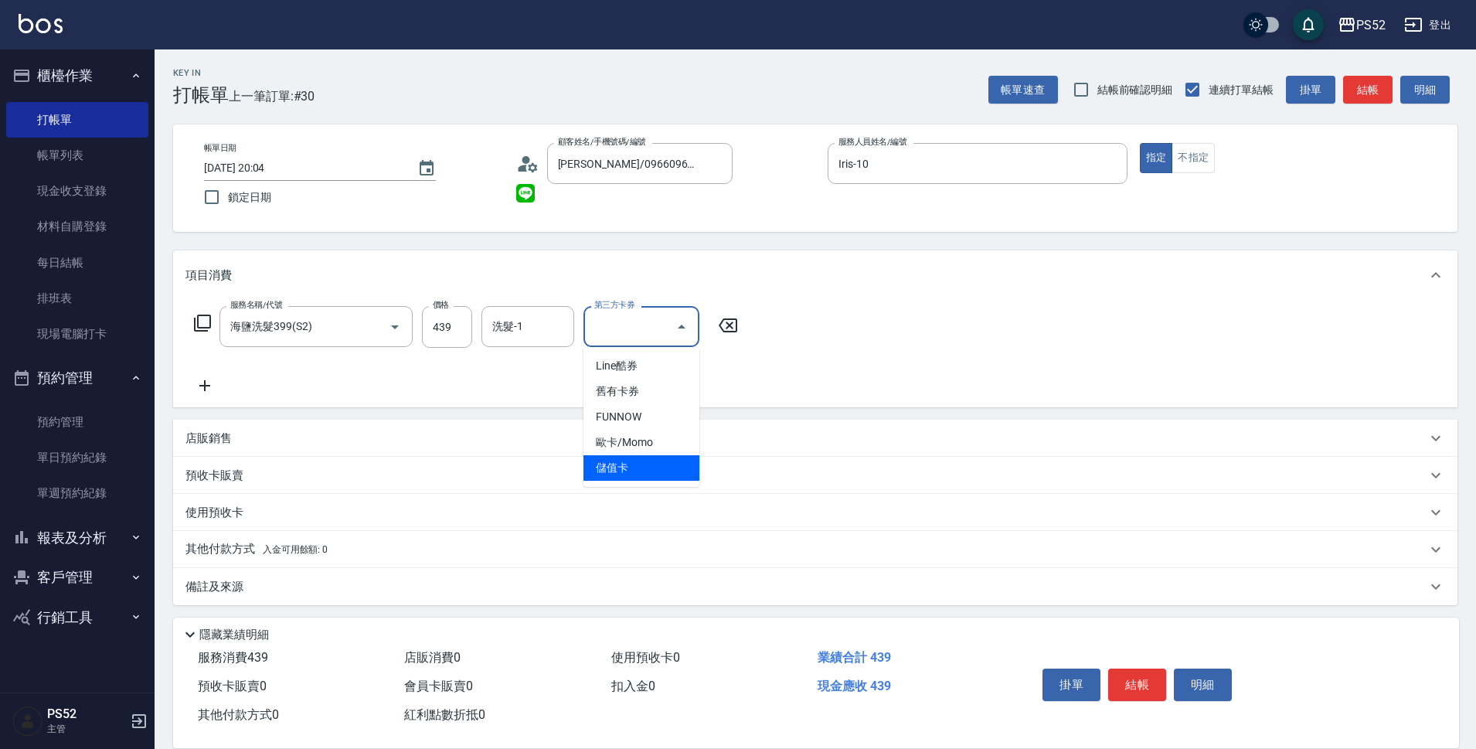
click at [624, 469] on span "儲值卡" at bounding box center [641, 467] width 116 height 25
type input "儲值卡"
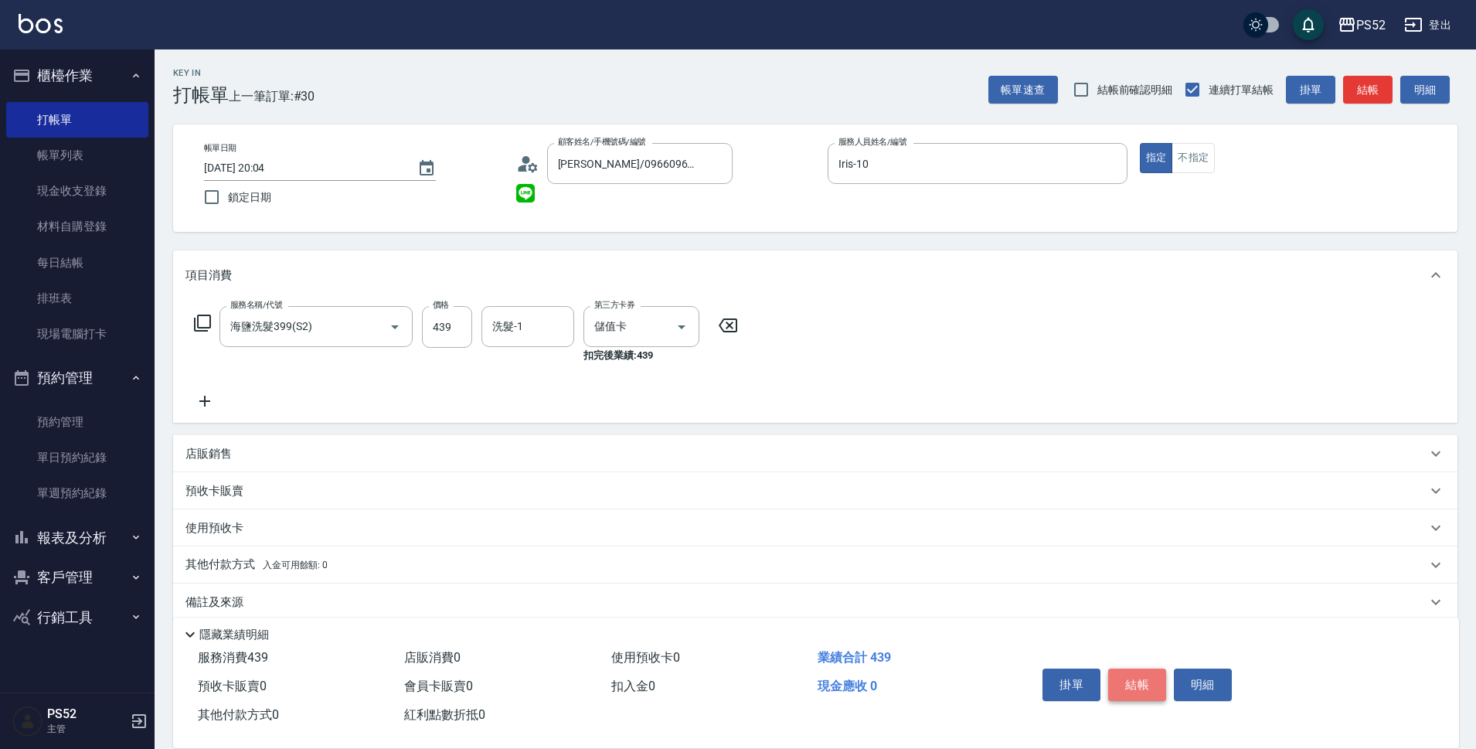
click at [1126, 671] on button "結帳" at bounding box center [1137, 684] width 58 height 32
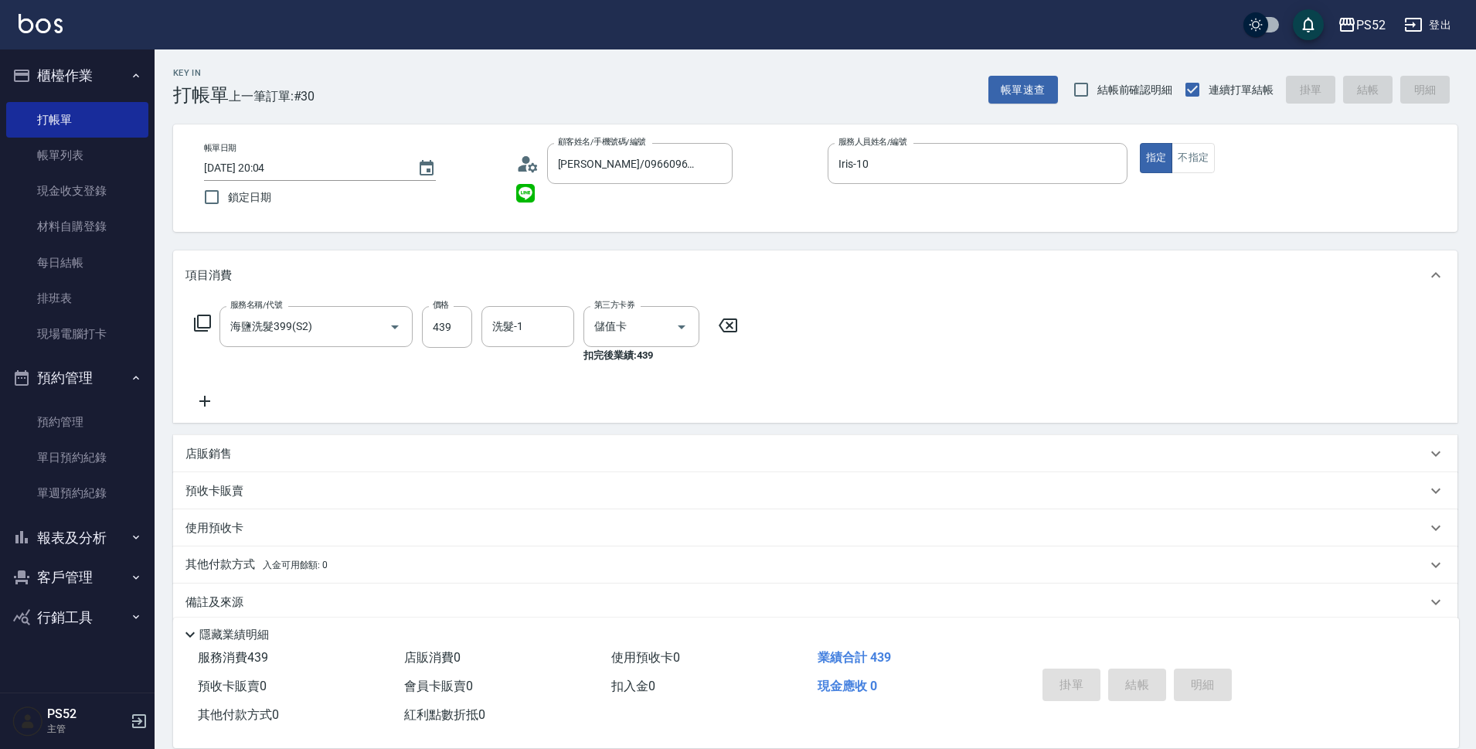
type input "2025/09/05 20:05"
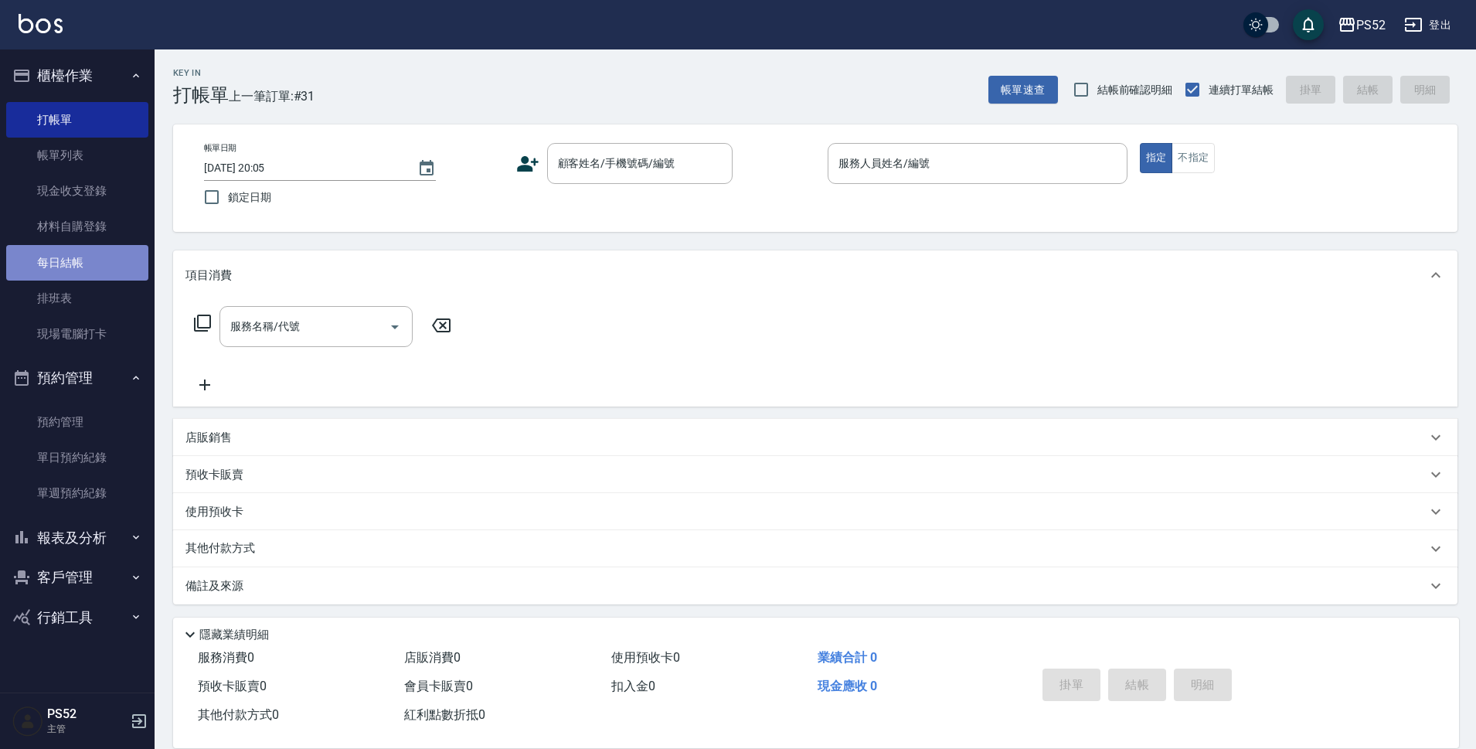
click at [47, 262] on link "每日結帳" at bounding box center [77, 263] width 142 height 36
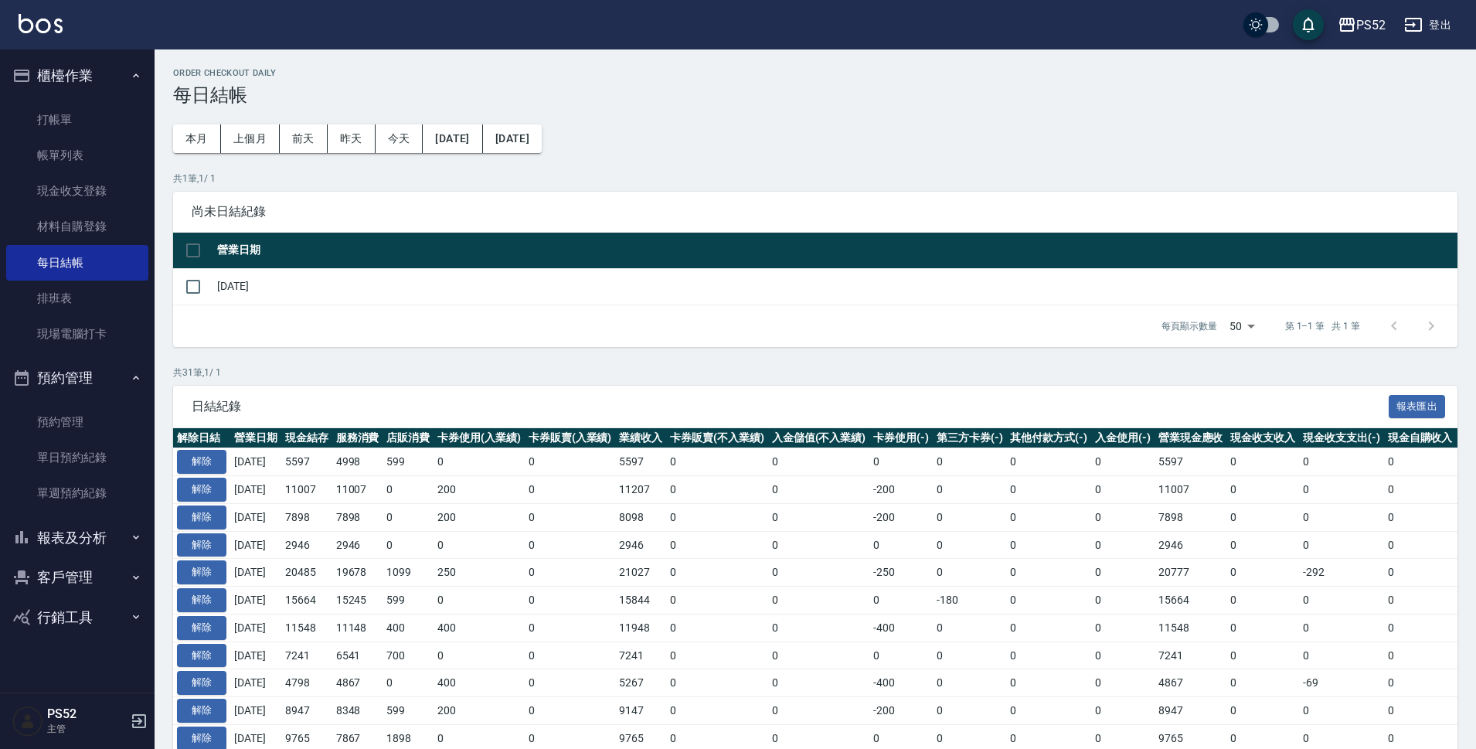
click at [261, 285] on td "[DATE]" at bounding box center [835, 286] width 1244 height 36
click at [205, 294] on input "checkbox" at bounding box center [193, 286] width 32 height 32
checkbox input "true"
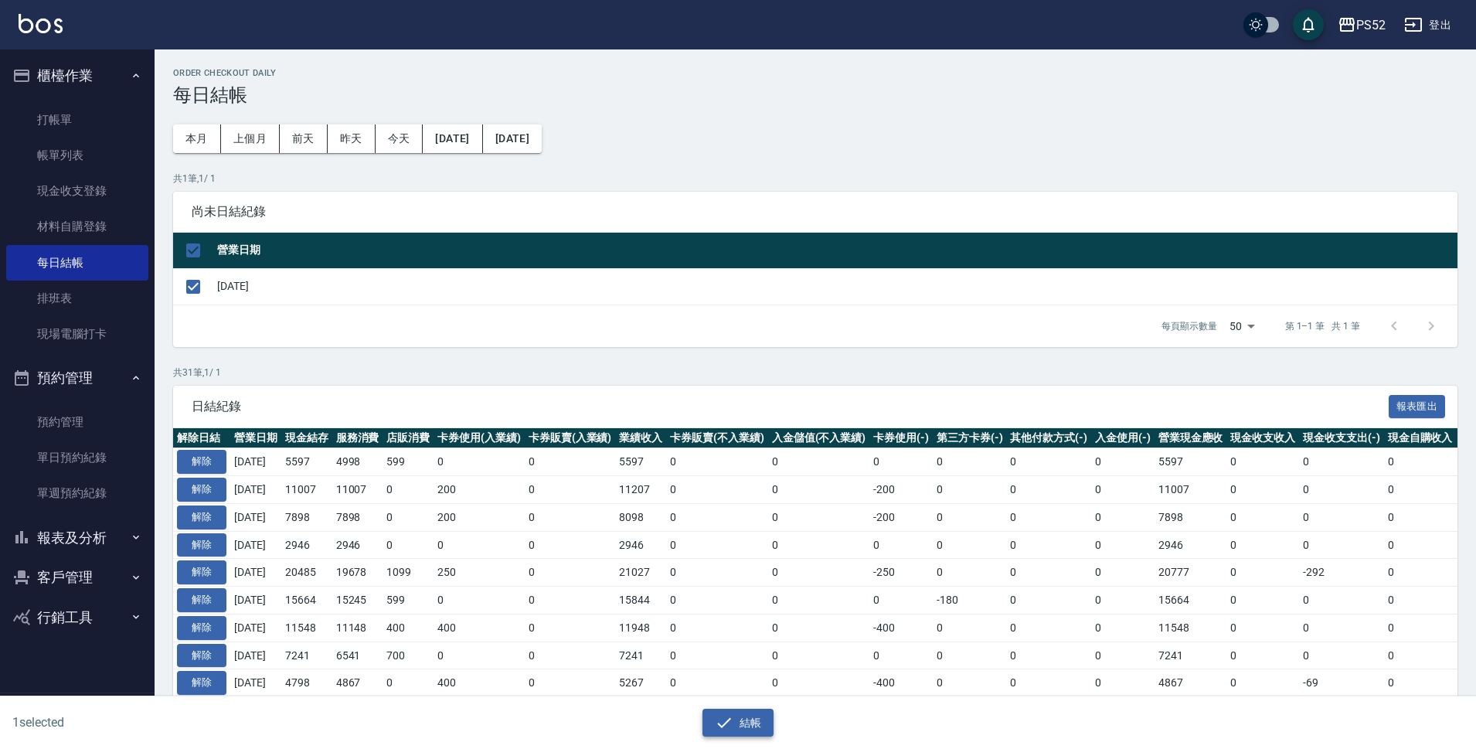
click at [749, 719] on button "結帳" at bounding box center [738, 722] width 72 height 29
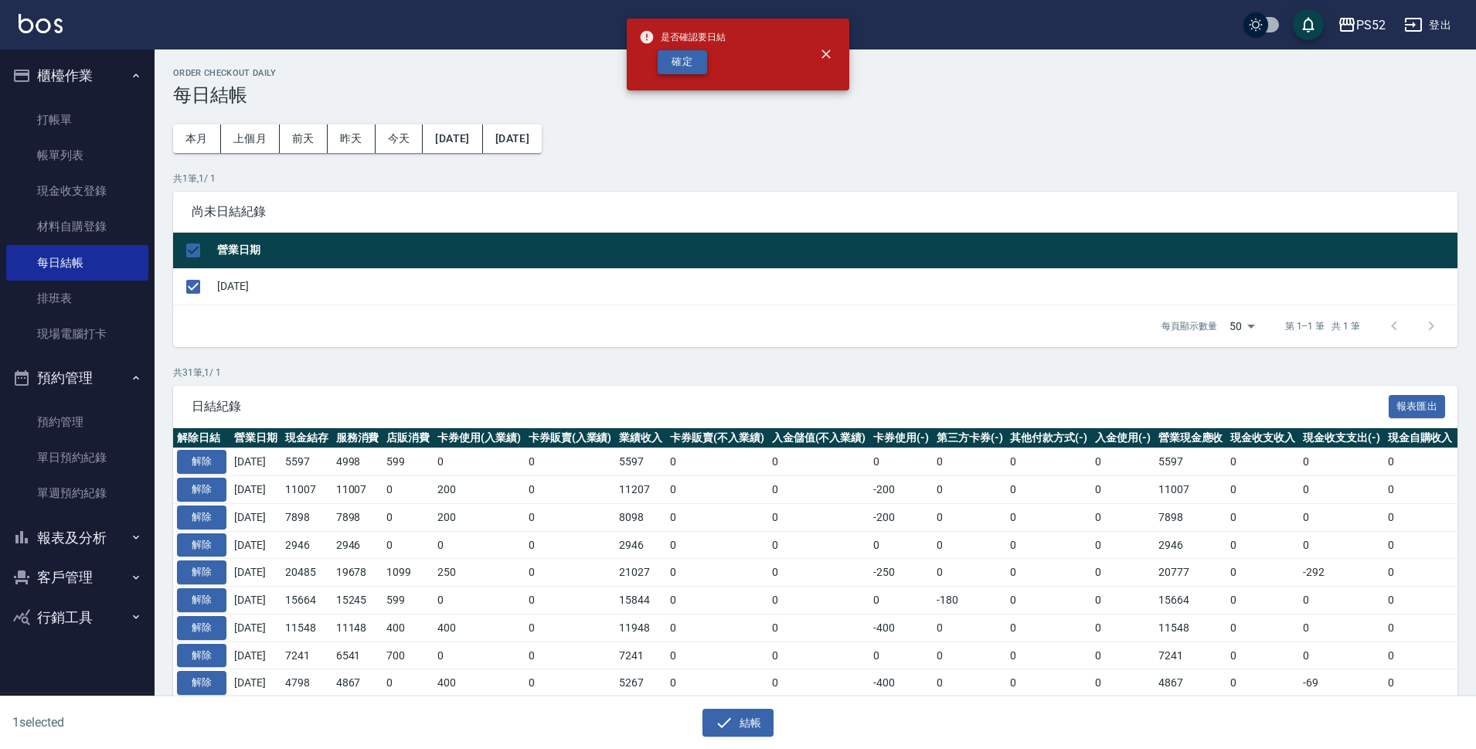
click at [685, 58] on button "確定" at bounding box center [681, 62] width 49 height 24
checkbox input "false"
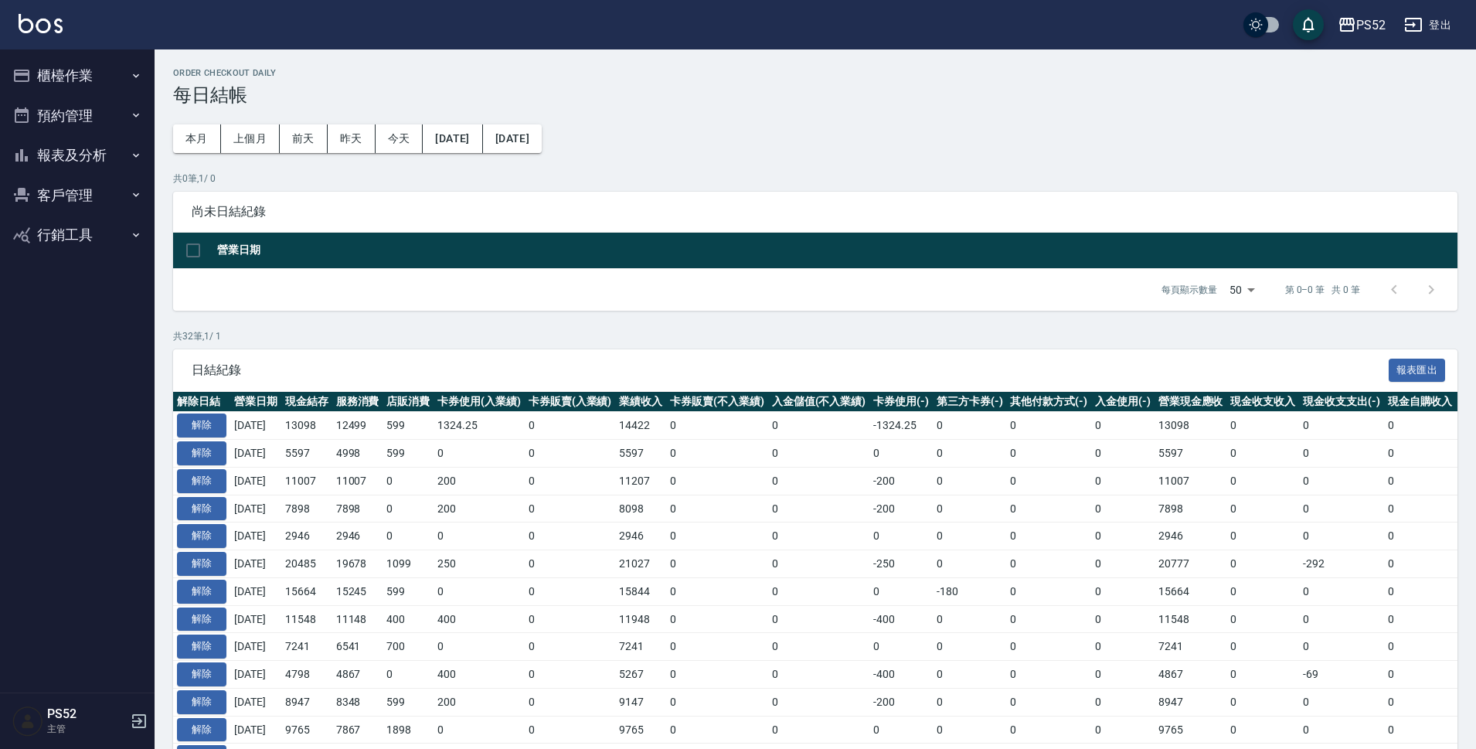
click at [79, 72] on button "櫃檯作業" at bounding box center [77, 76] width 142 height 40
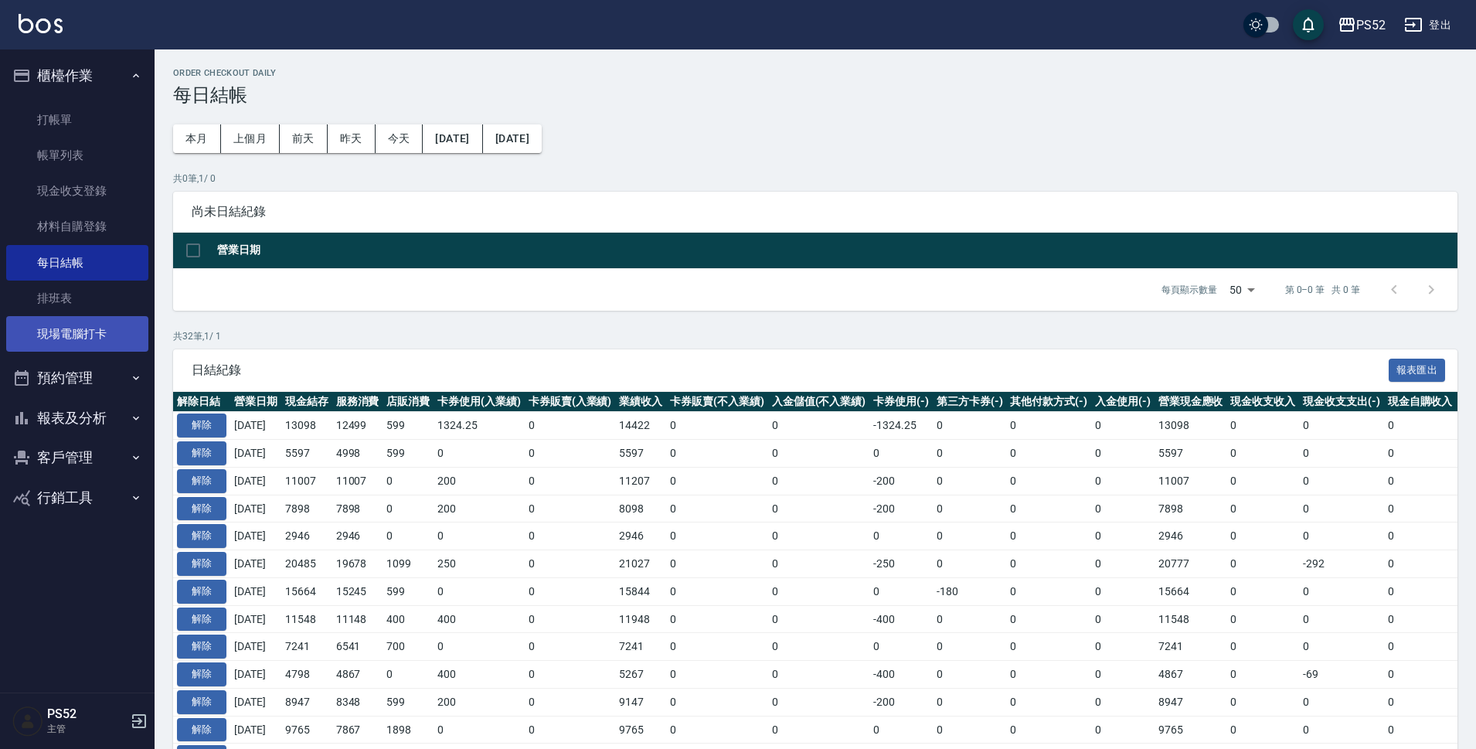
click at [56, 325] on link "現場電腦打卡" at bounding box center [77, 334] width 142 height 36
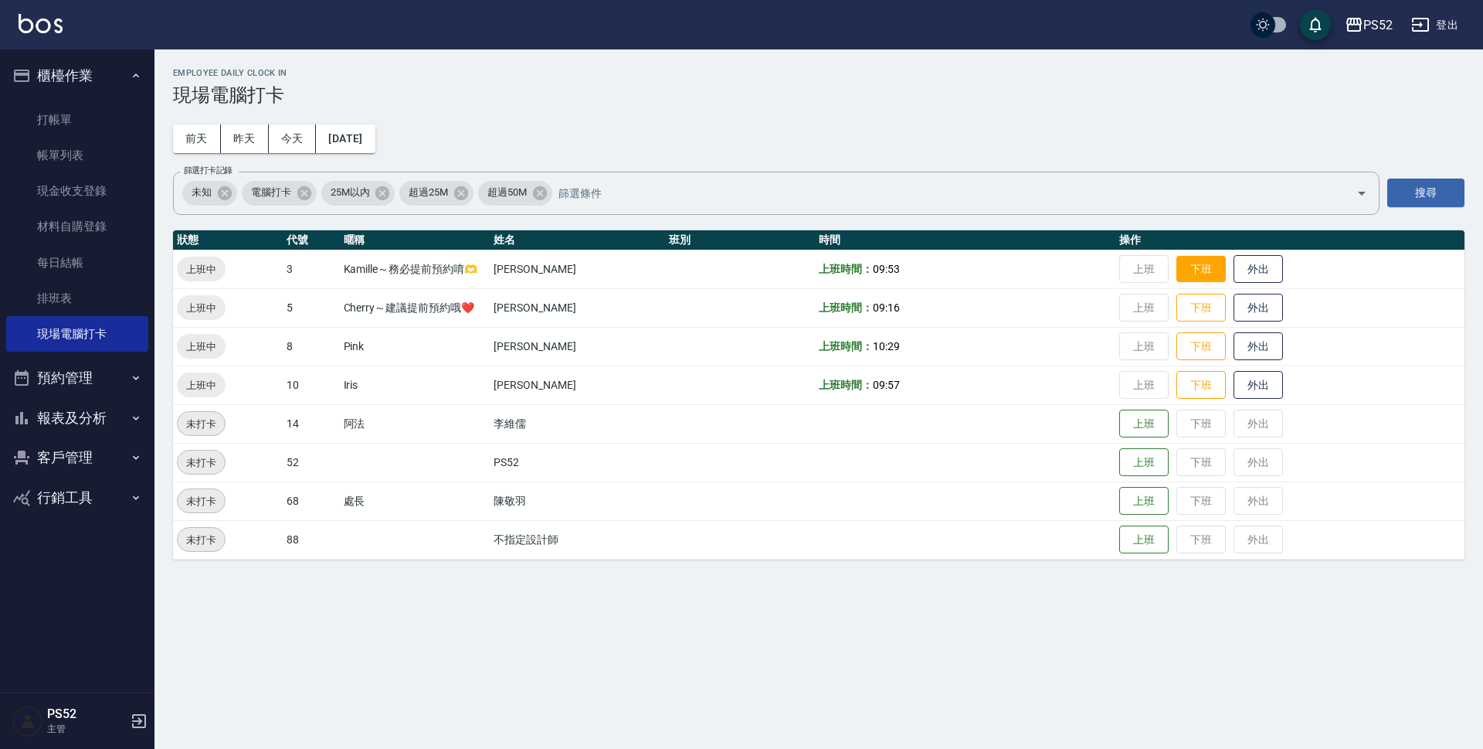
click at [1187, 265] on button "下班" at bounding box center [1201, 269] width 49 height 27
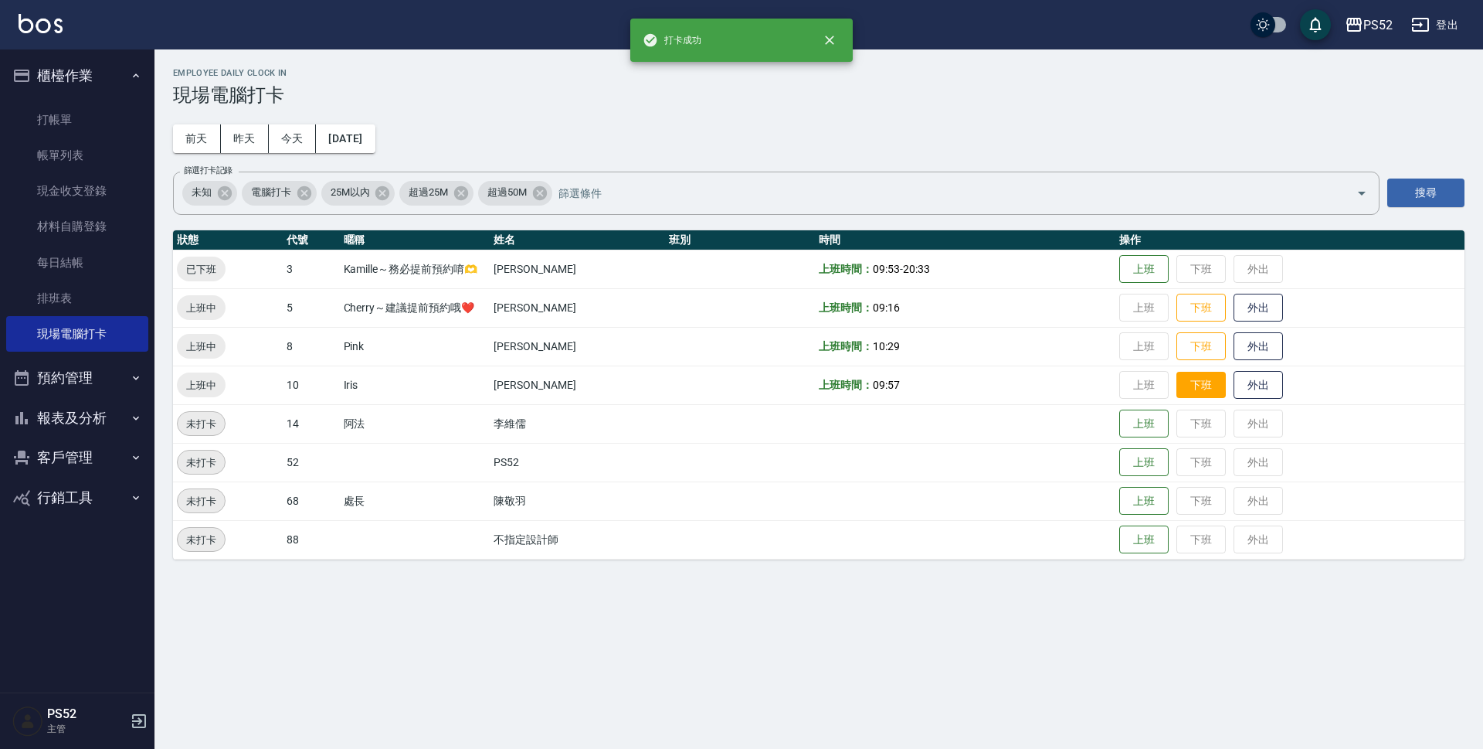
click at [1188, 380] on button "下班" at bounding box center [1201, 385] width 49 height 27
click at [1188, 352] on button "下班" at bounding box center [1201, 346] width 49 height 27
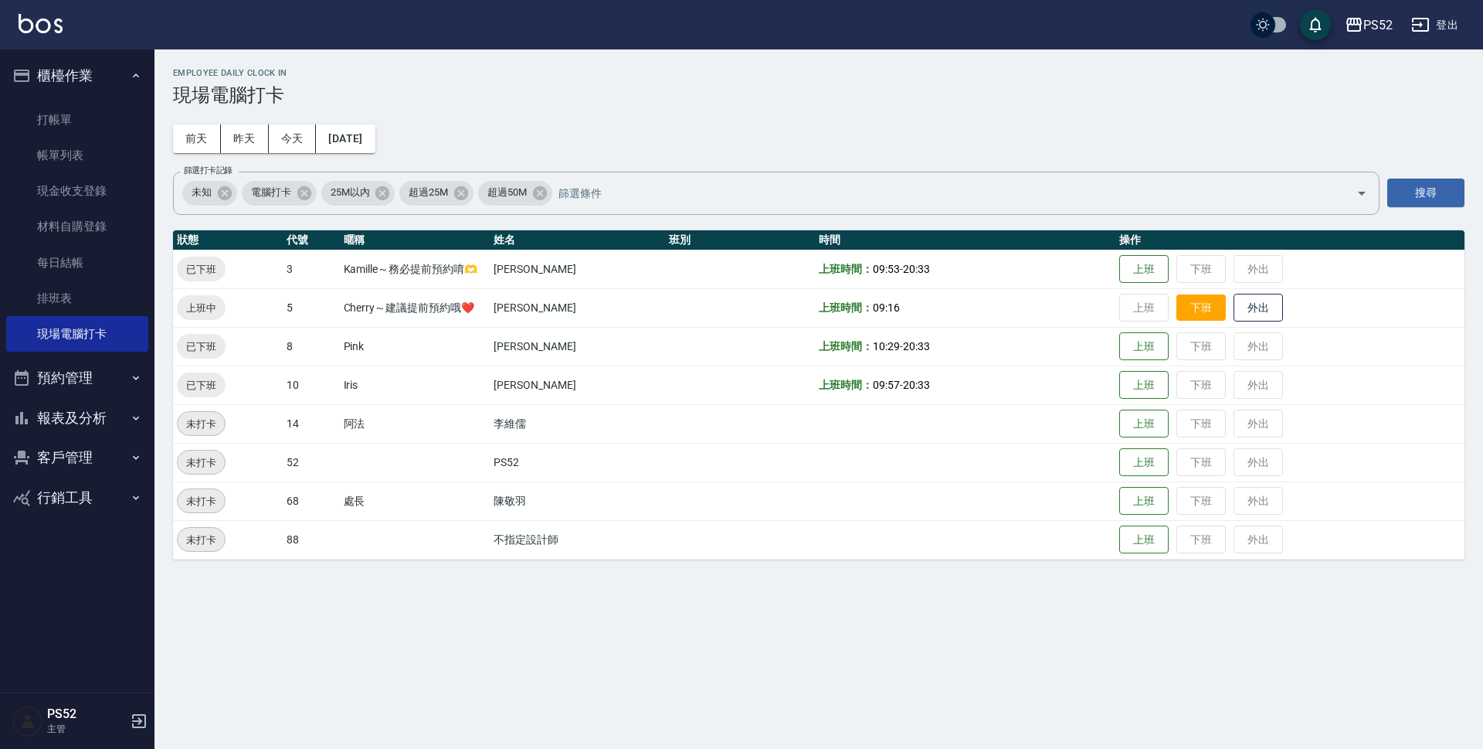
click at [1198, 316] on button "下班" at bounding box center [1201, 307] width 49 height 27
click at [63, 421] on button "報表及分析" at bounding box center [77, 418] width 142 height 40
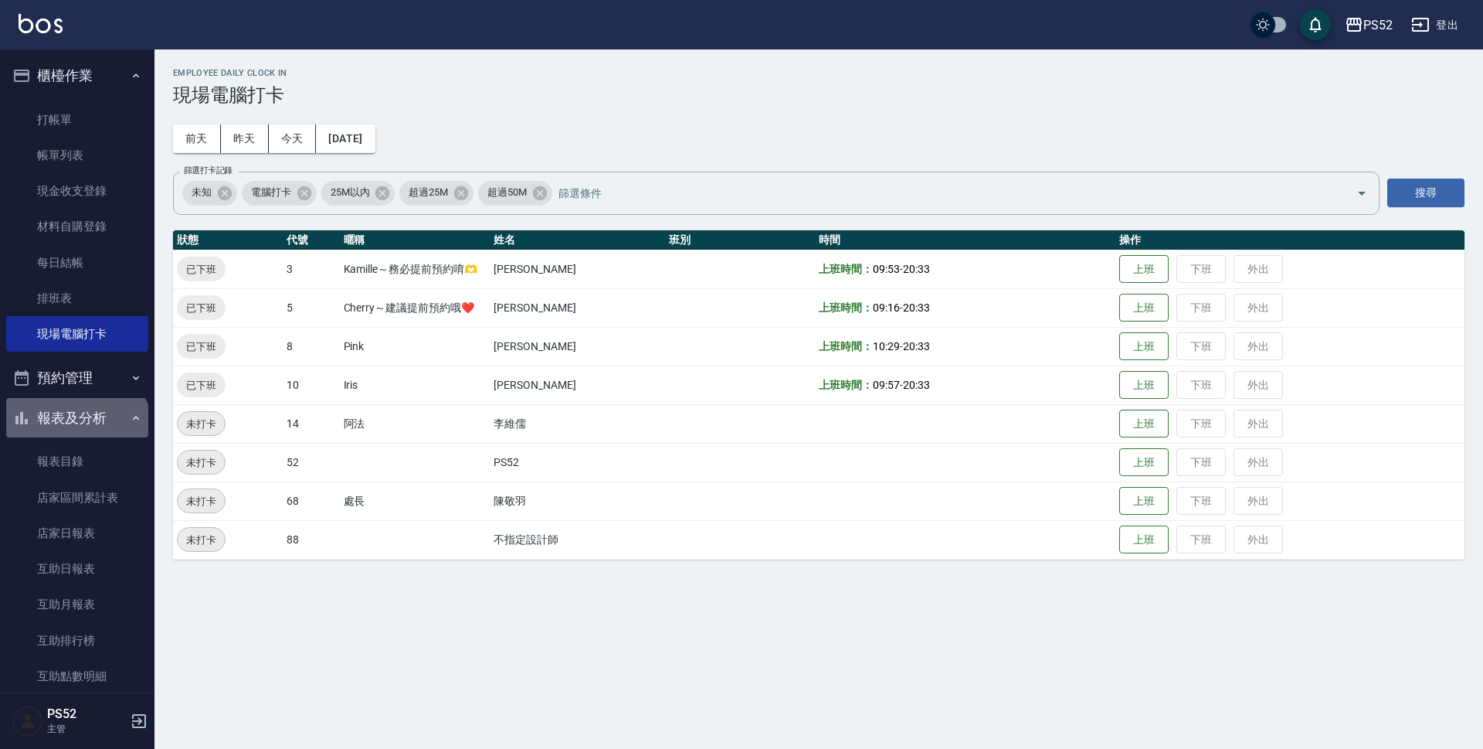
click at [75, 432] on button "報表及分析" at bounding box center [77, 418] width 142 height 40
click at [61, 427] on button "報表及分析" at bounding box center [77, 418] width 142 height 40
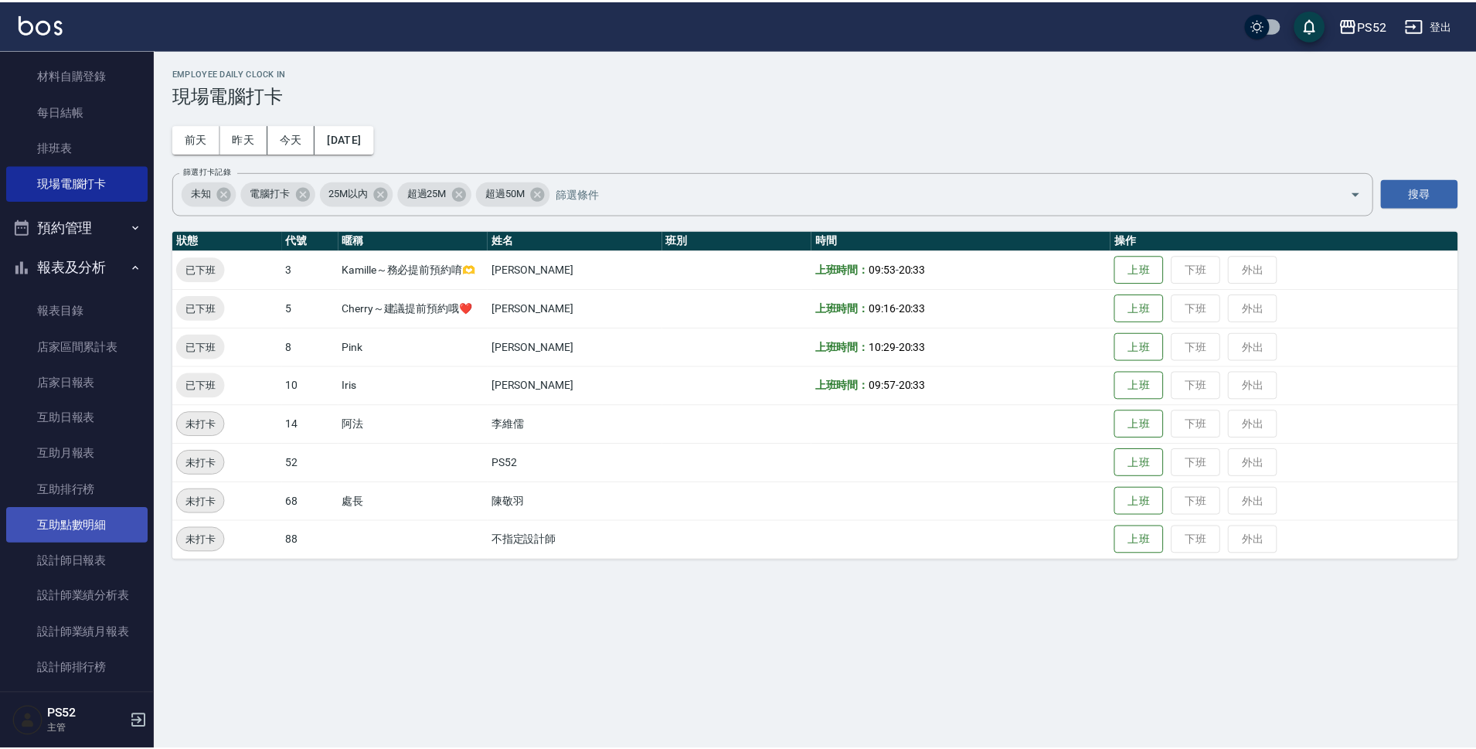
scroll to position [155, 0]
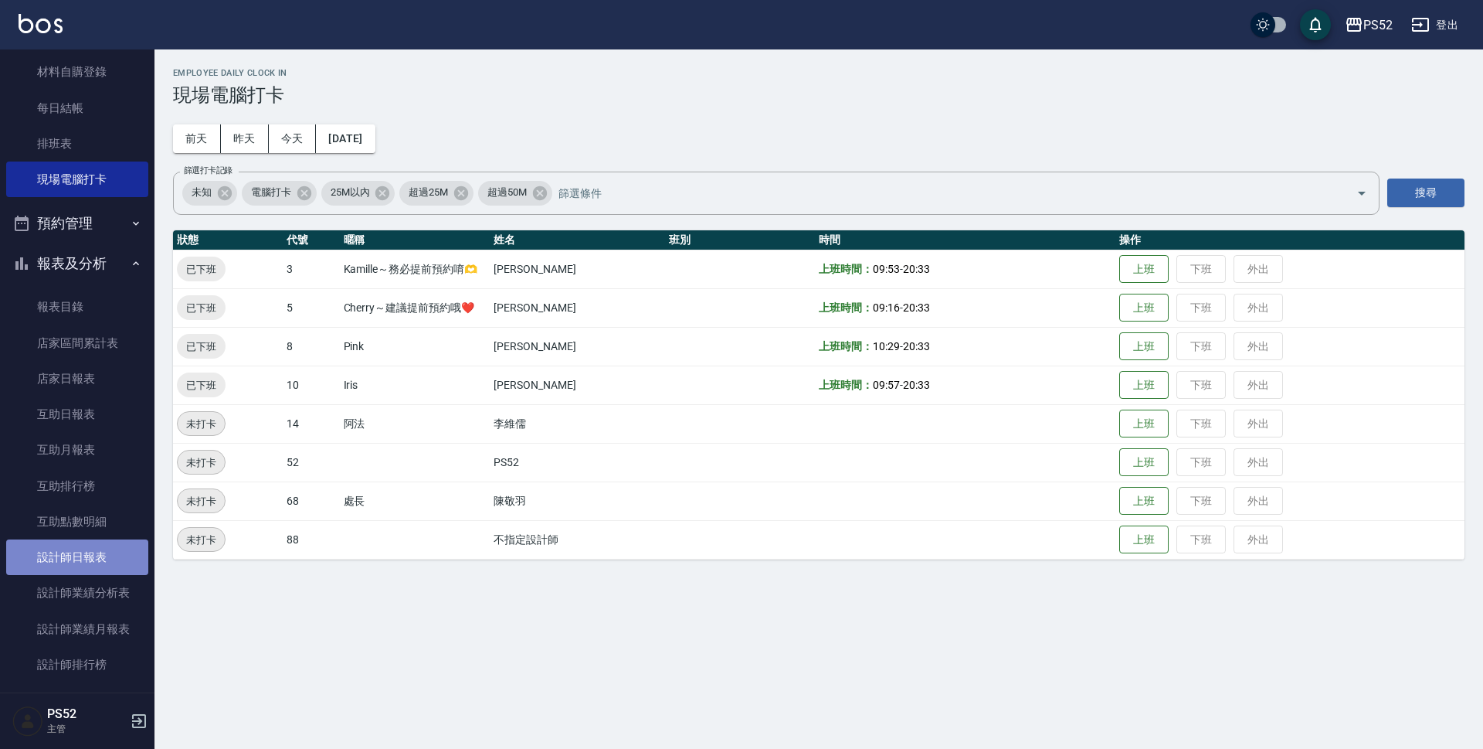
click at [90, 545] on link "設計師日報表" at bounding box center [77, 557] width 142 height 36
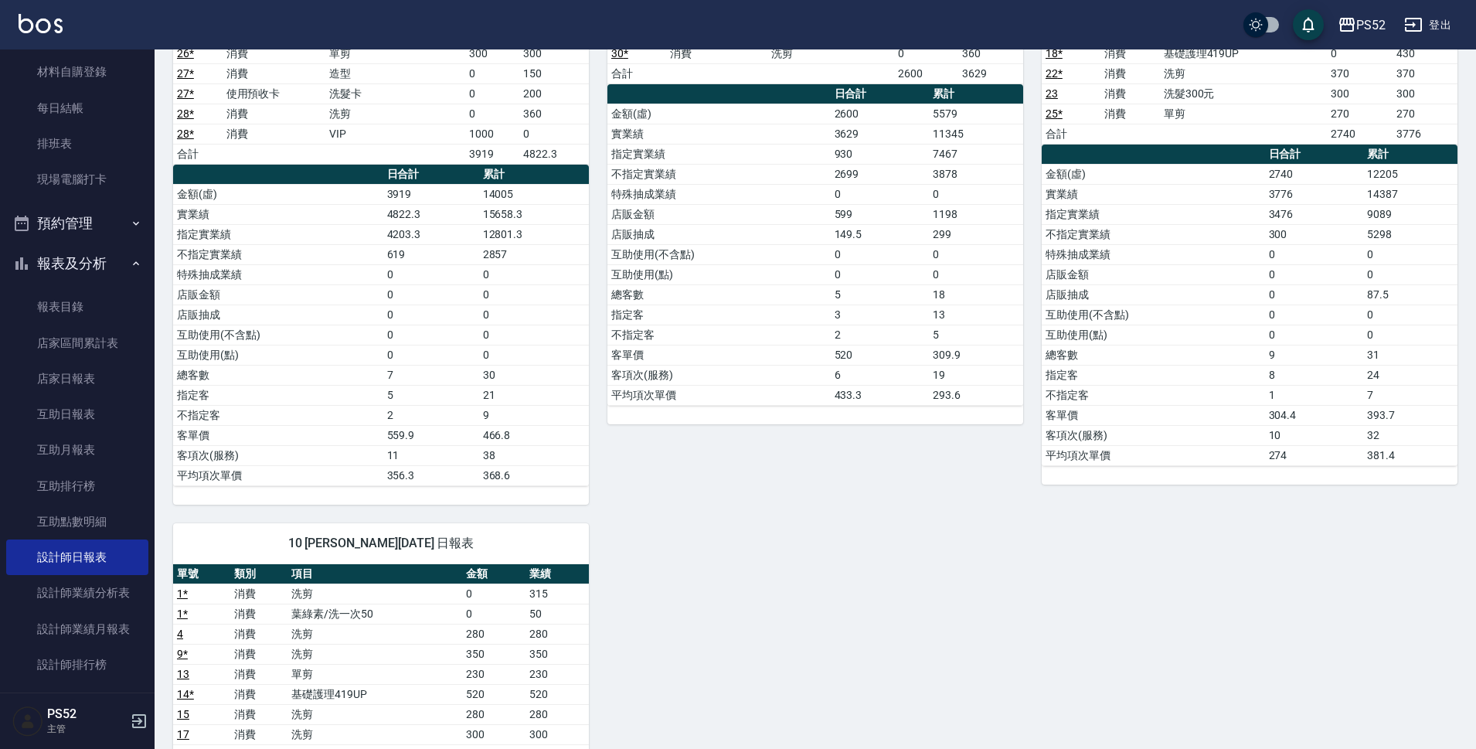
scroll to position [283, 0]
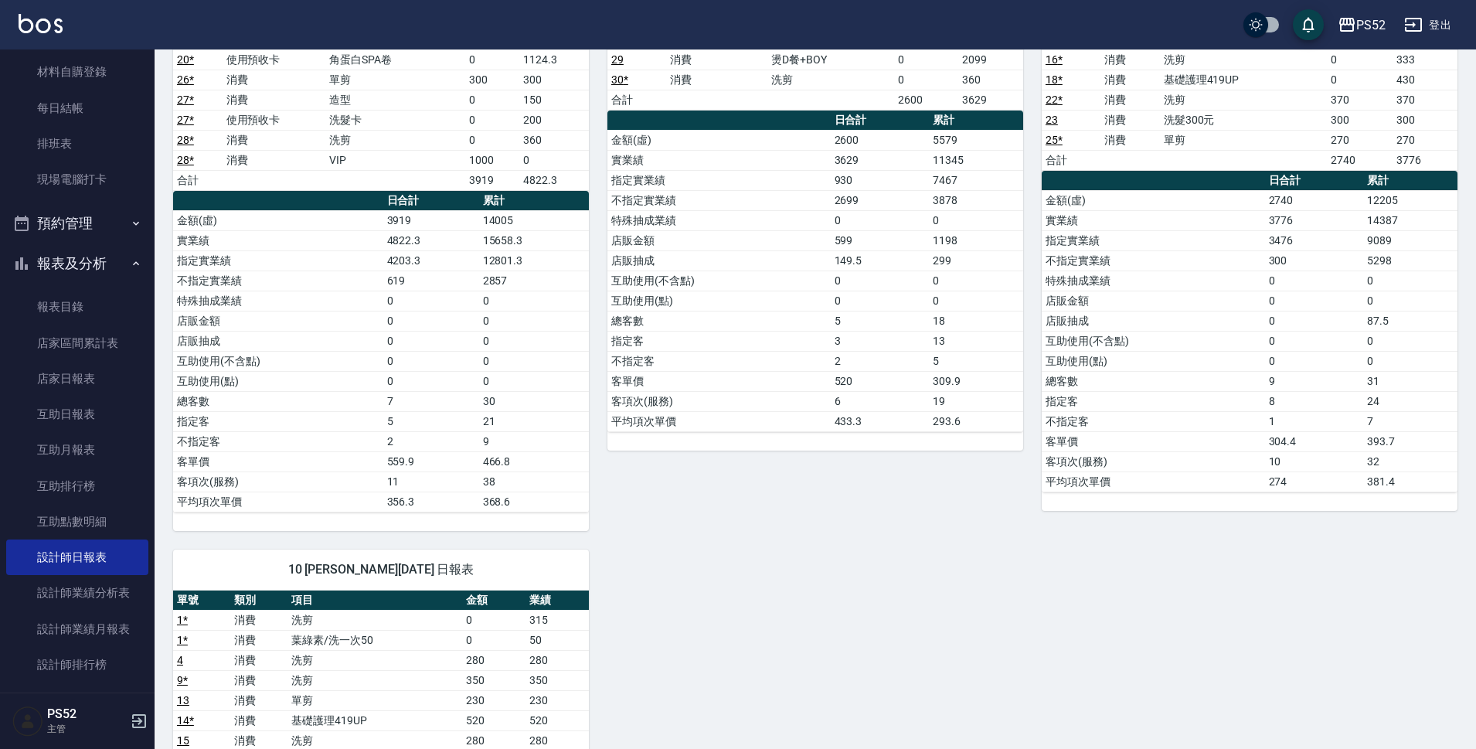
click at [712, 559] on div "3 Kamille～務必提前預約唷🫶 [PERSON_NAME][DATE] 日報表 單號 類別 項目 金額 業績 7 消費 單剪 180 180 8 * 消…" at bounding box center [806, 540] width 1303 height 1341
click at [94, 247] on button "報表及分析" at bounding box center [77, 263] width 142 height 40
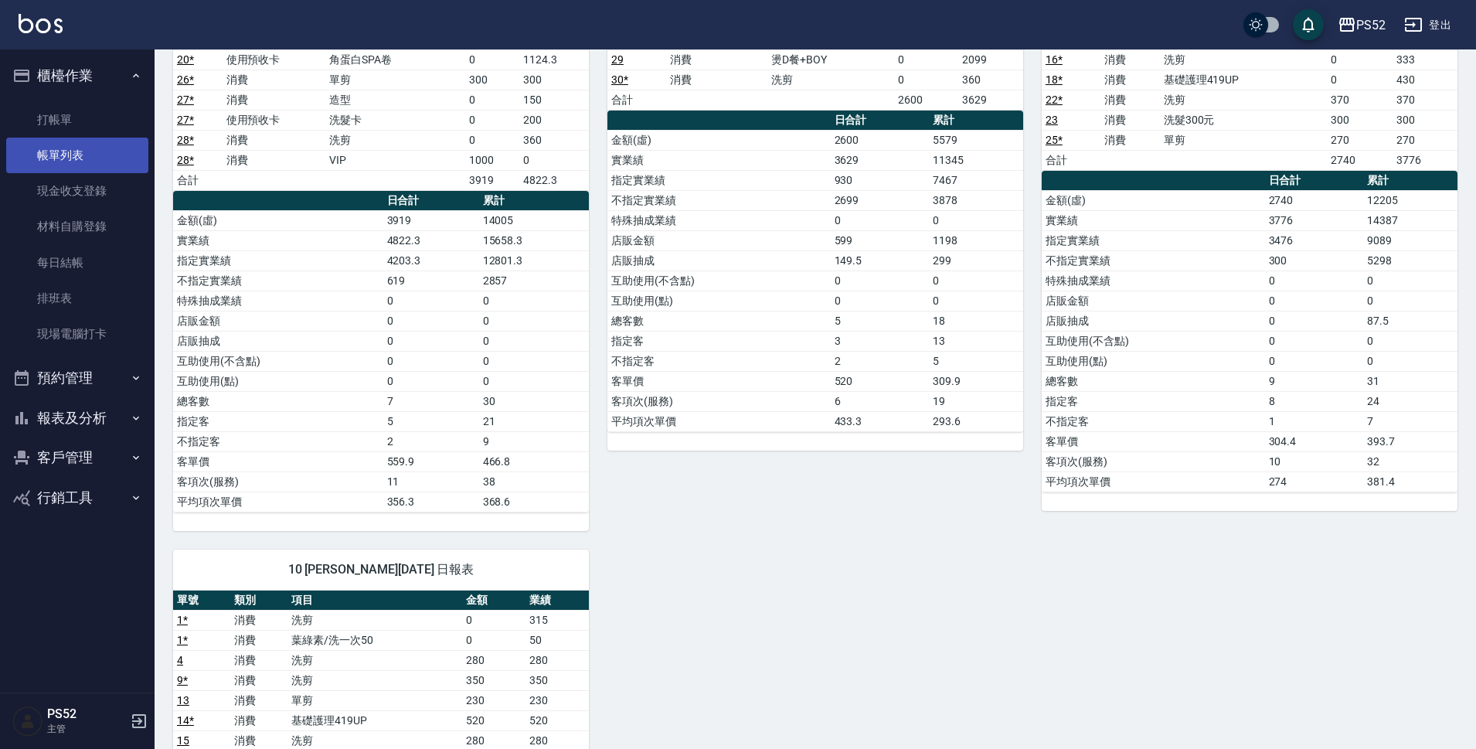
scroll to position [0, 0]
click at [72, 112] on link "打帳單" at bounding box center [77, 120] width 142 height 36
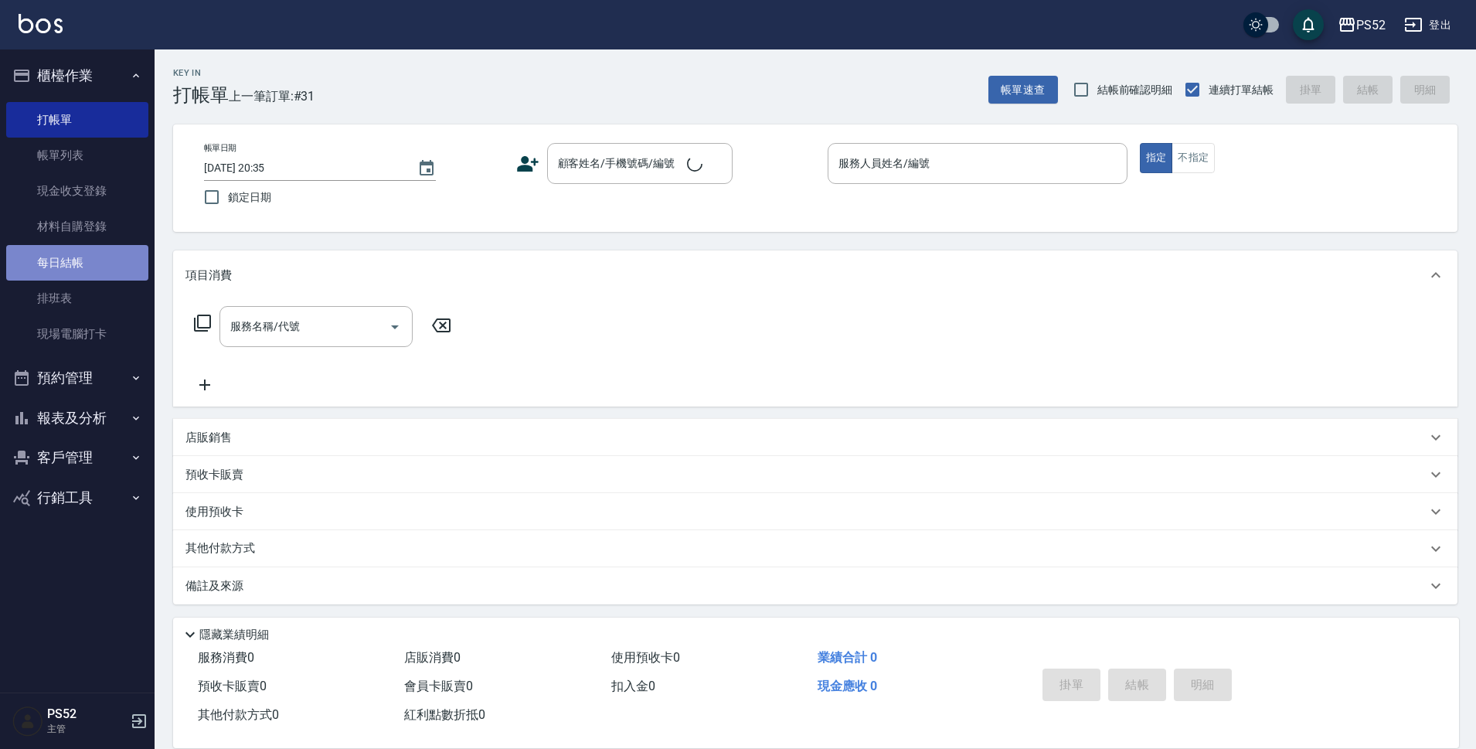
click at [73, 265] on link "每日結帳" at bounding box center [77, 263] width 142 height 36
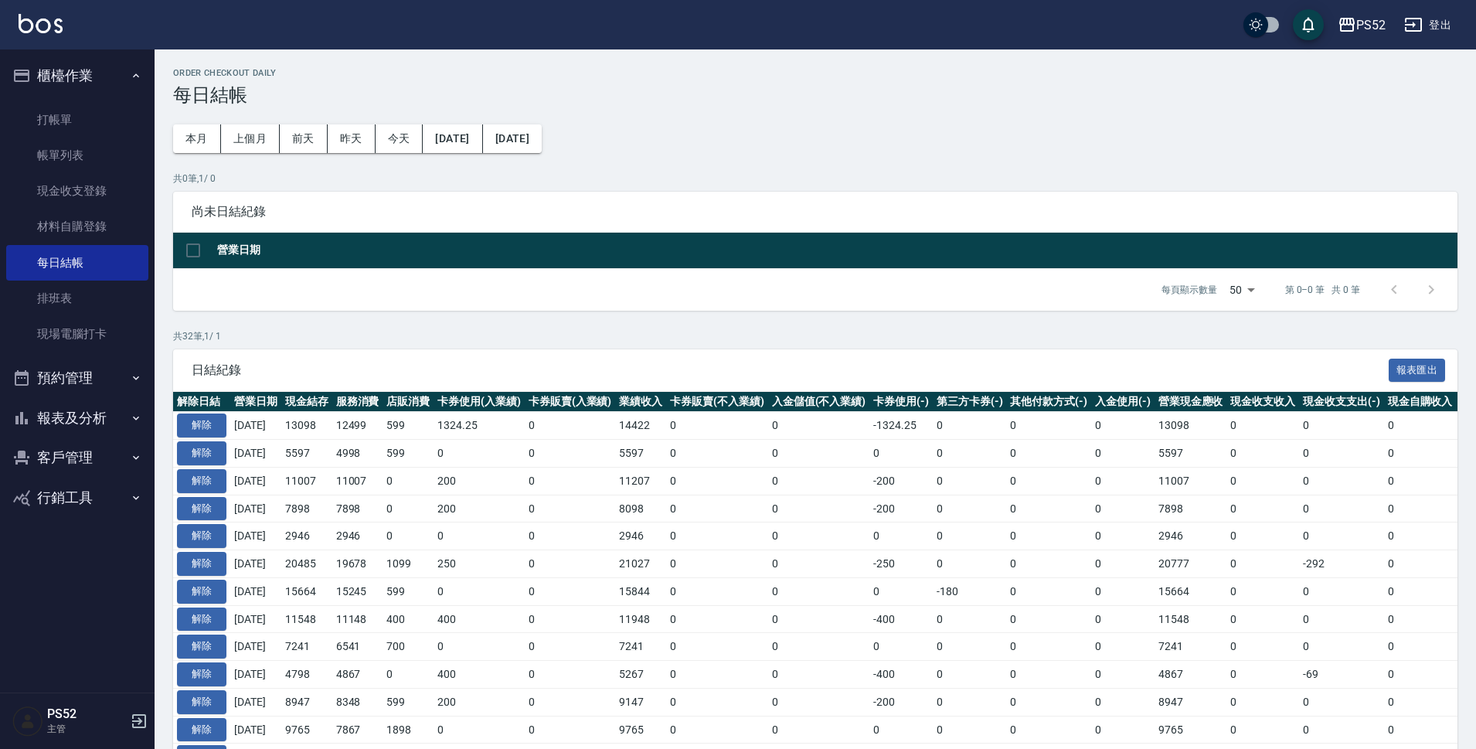
click at [76, 381] on button "預約管理" at bounding box center [77, 378] width 142 height 40
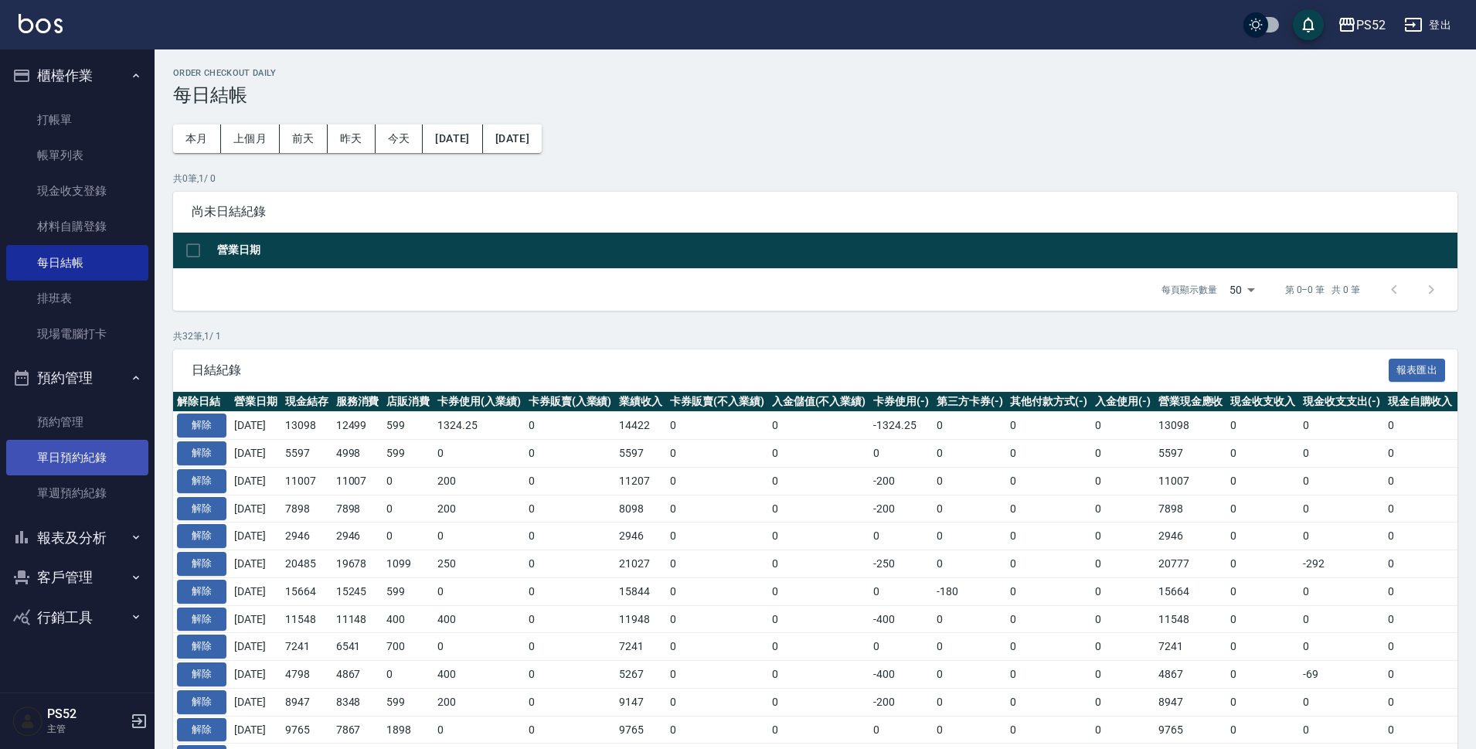
click at [90, 474] on link "單日預約紀錄" at bounding box center [77, 458] width 142 height 36
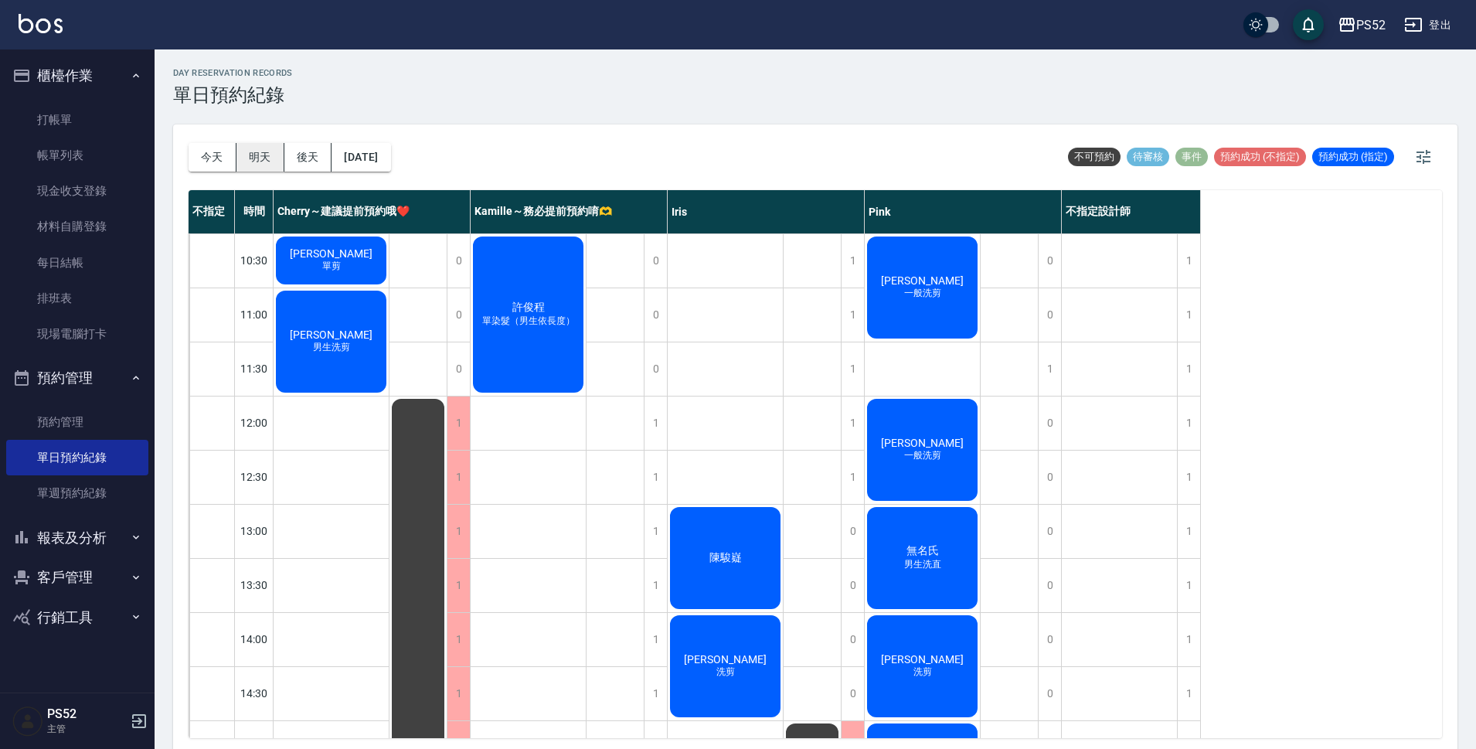
click at [248, 156] on button "明天" at bounding box center [260, 157] width 48 height 29
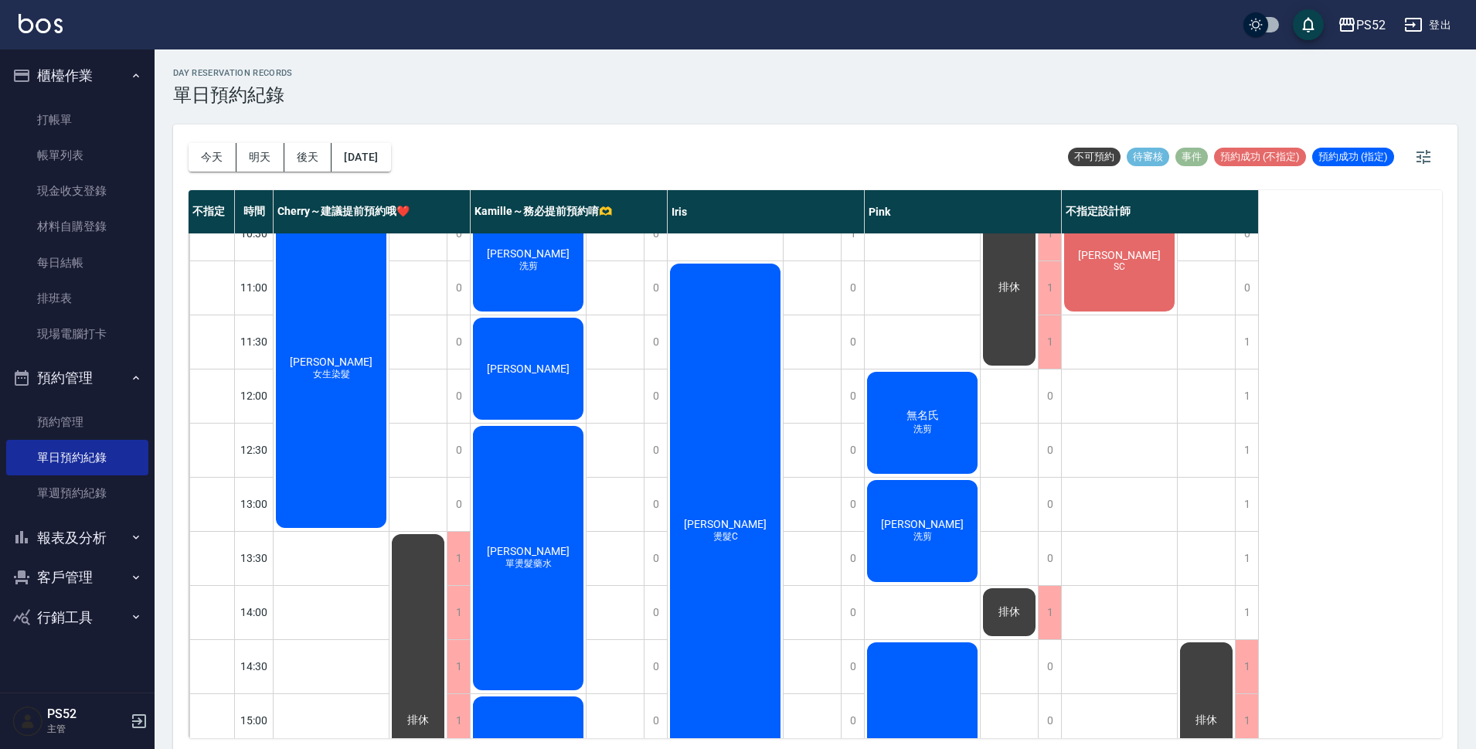
scroll to position [25, 0]
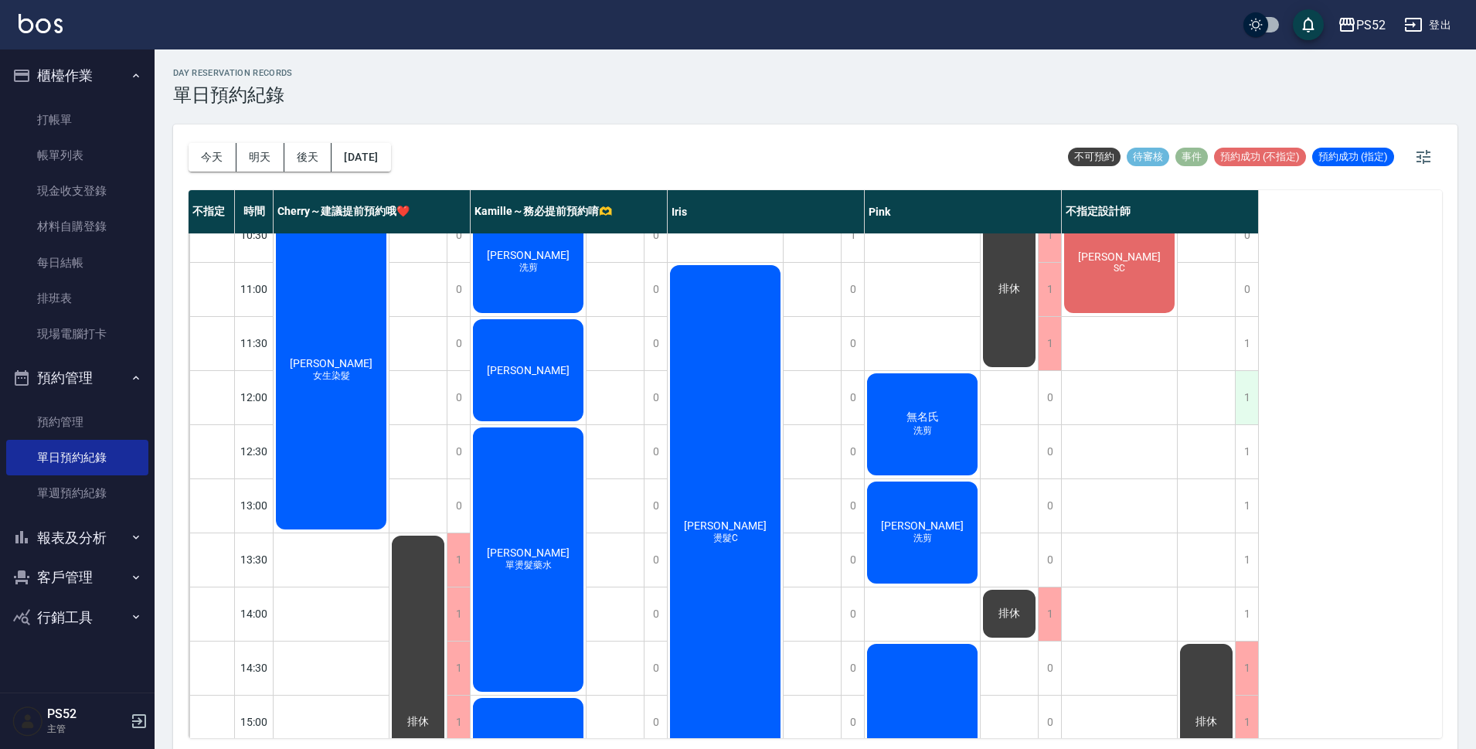
click at [1248, 398] on div "1" at bounding box center [1246, 397] width 23 height 53
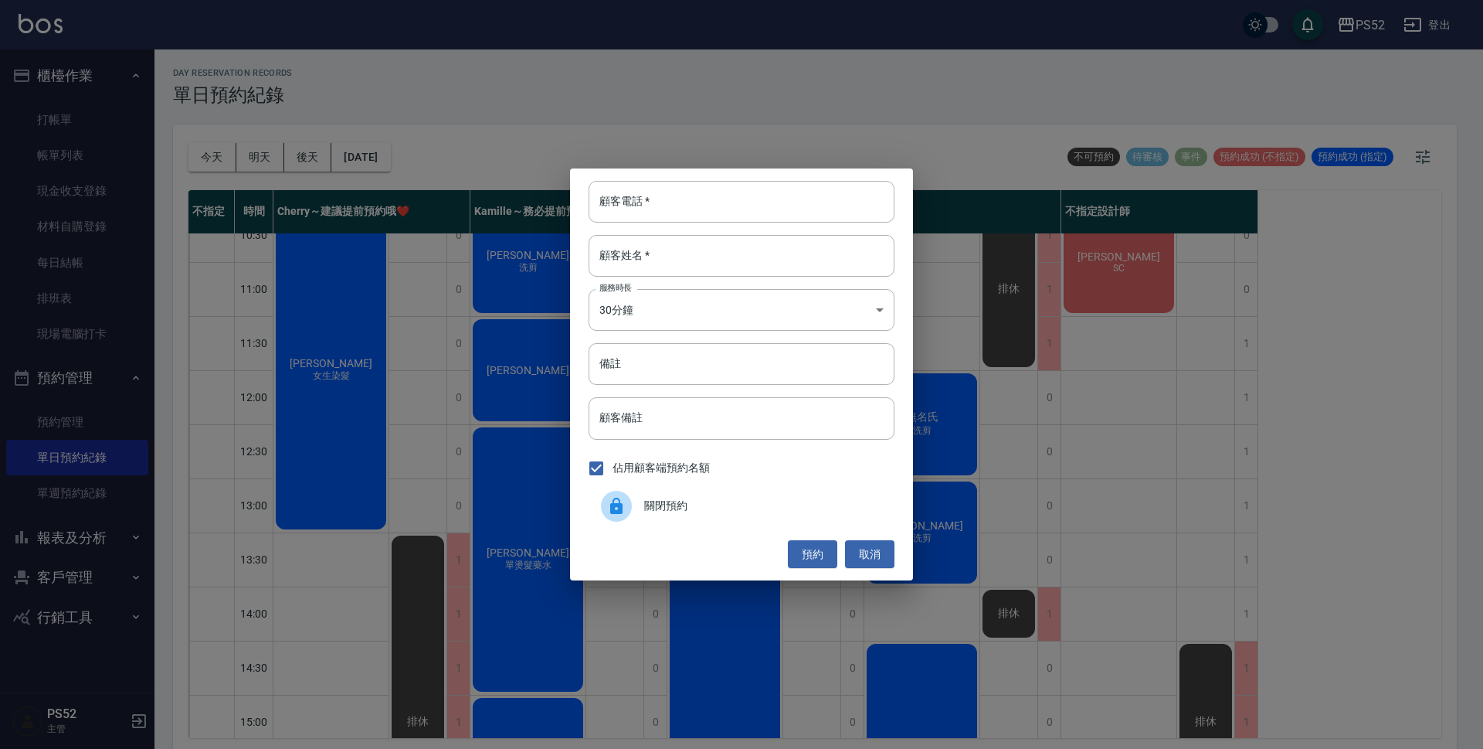
click at [715, 511] on span "關閉預約" at bounding box center [763, 506] width 238 height 16
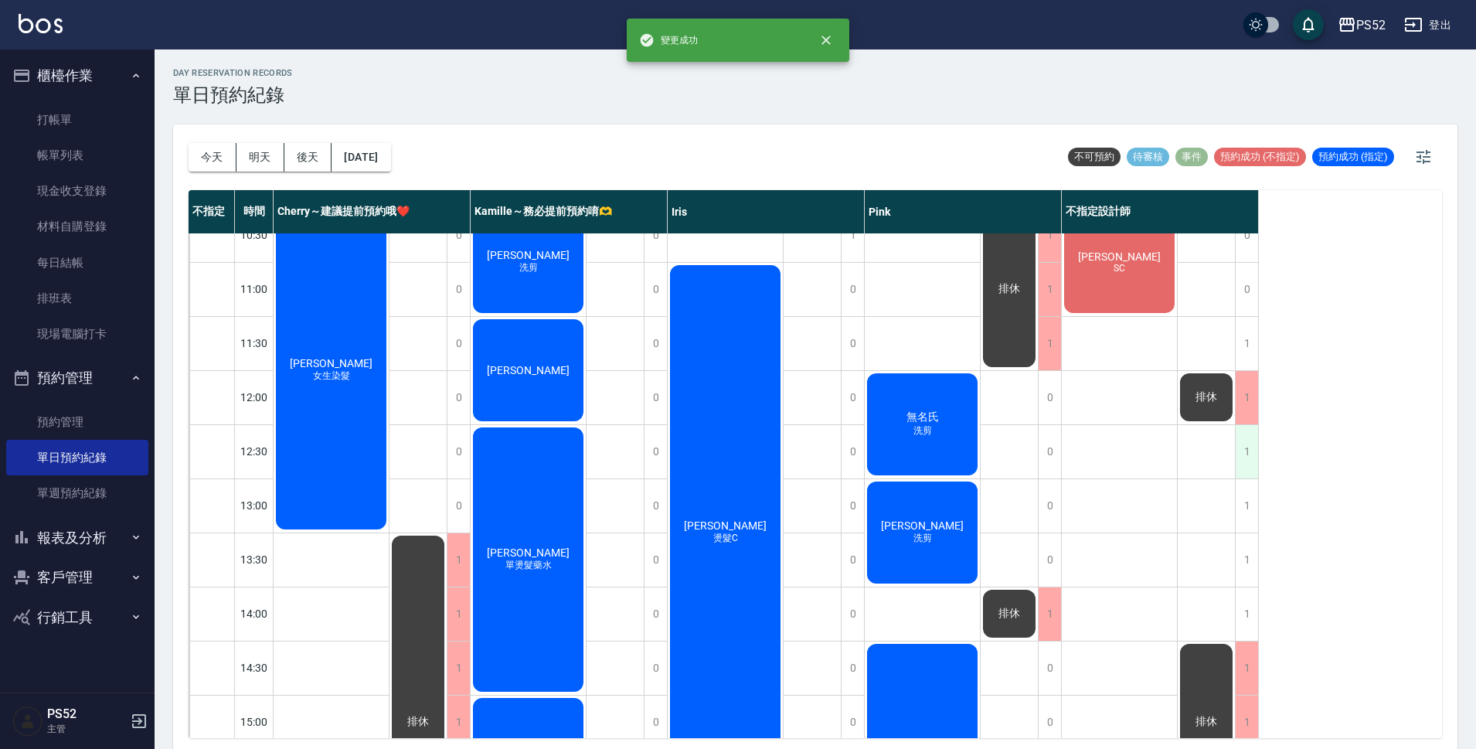
click at [1254, 464] on div "1" at bounding box center [1246, 451] width 23 height 53
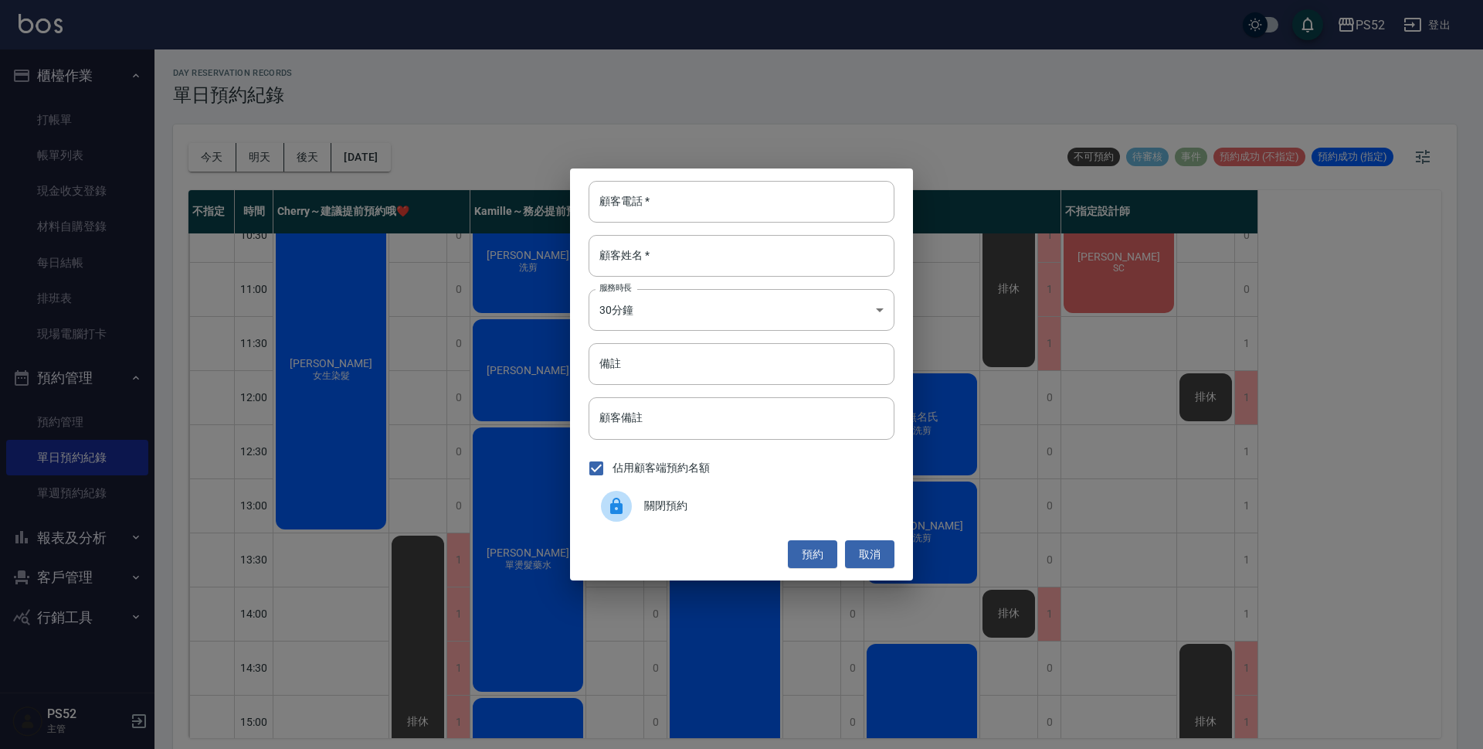
click at [703, 502] on span "關閉預約" at bounding box center [763, 506] width 238 height 16
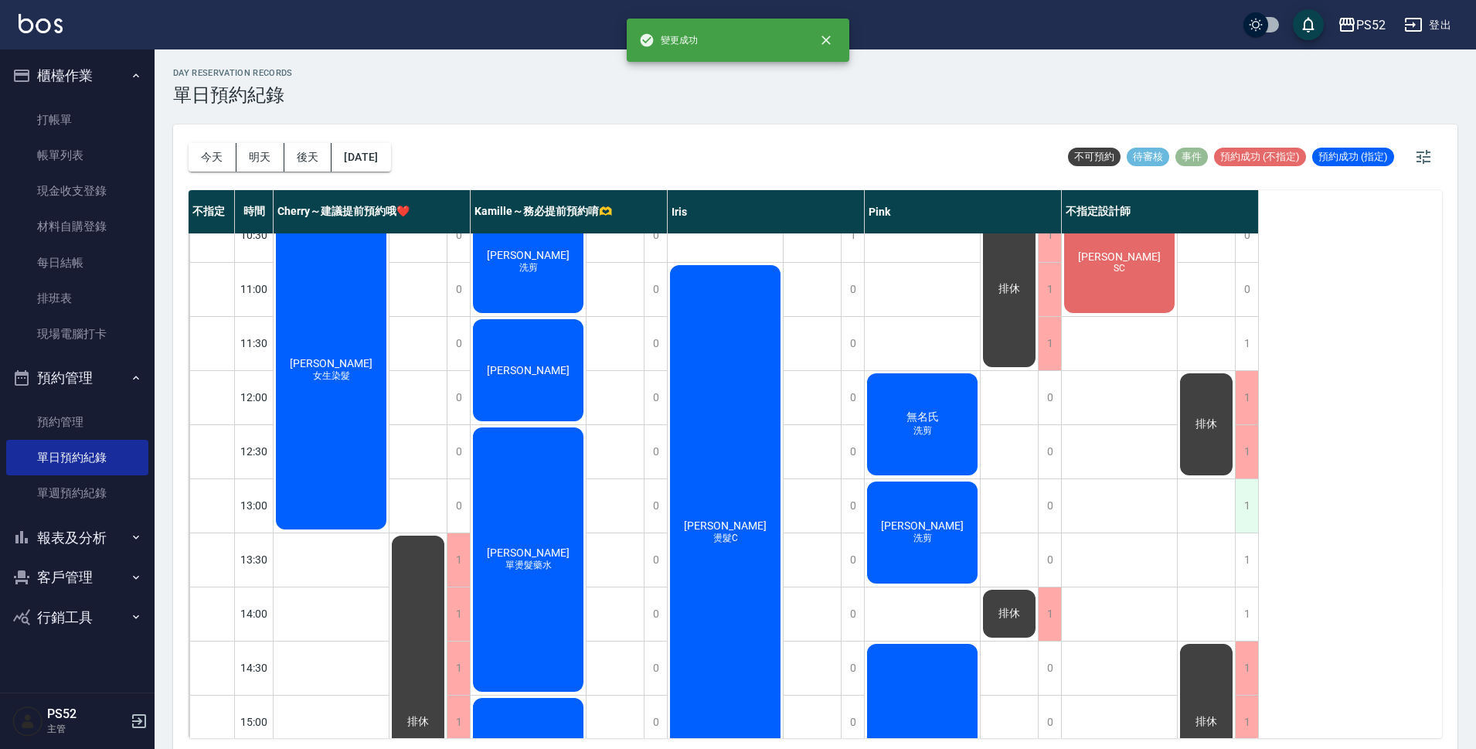
click at [1248, 515] on div "1" at bounding box center [1246, 505] width 23 height 53
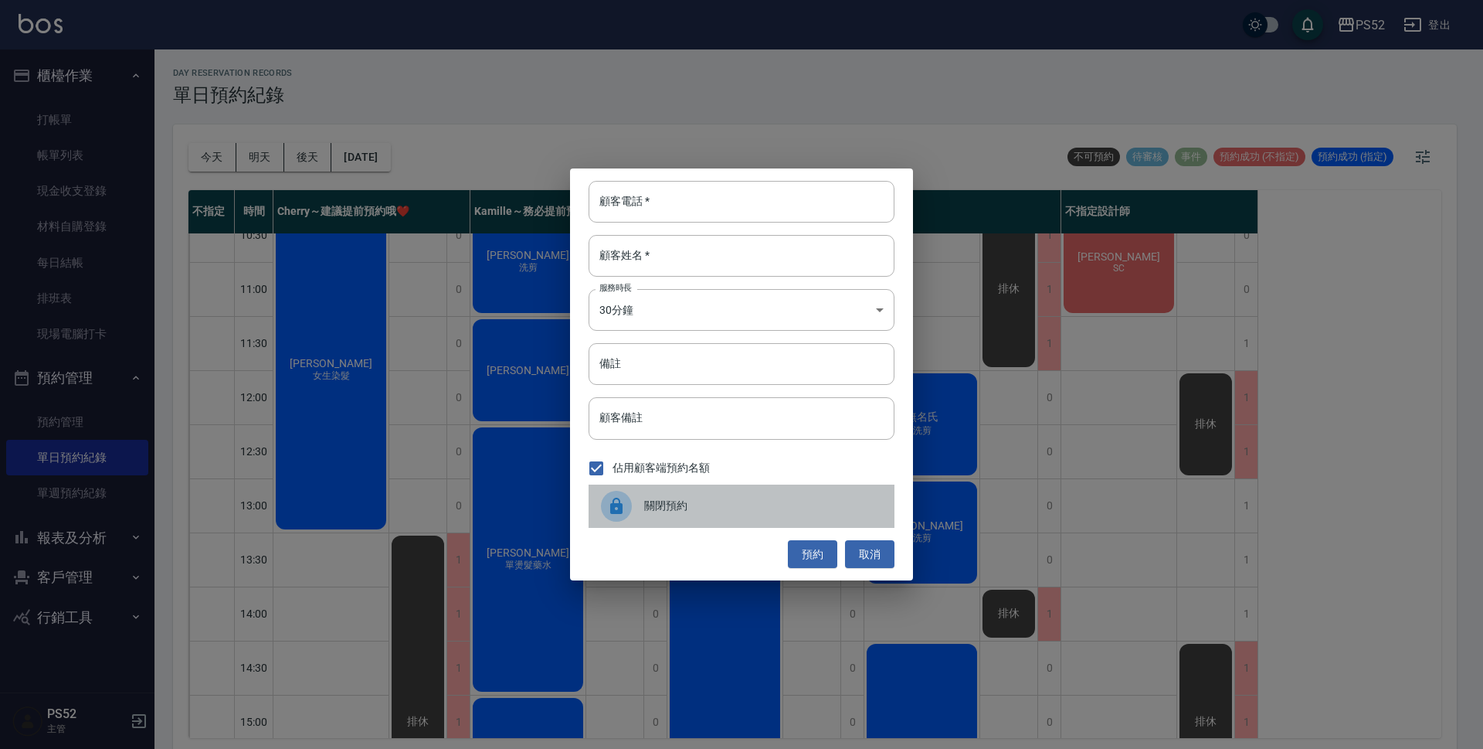
click at [660, 508] on span "關閉預約" at bounding box center [763, 506] width 238 height 16
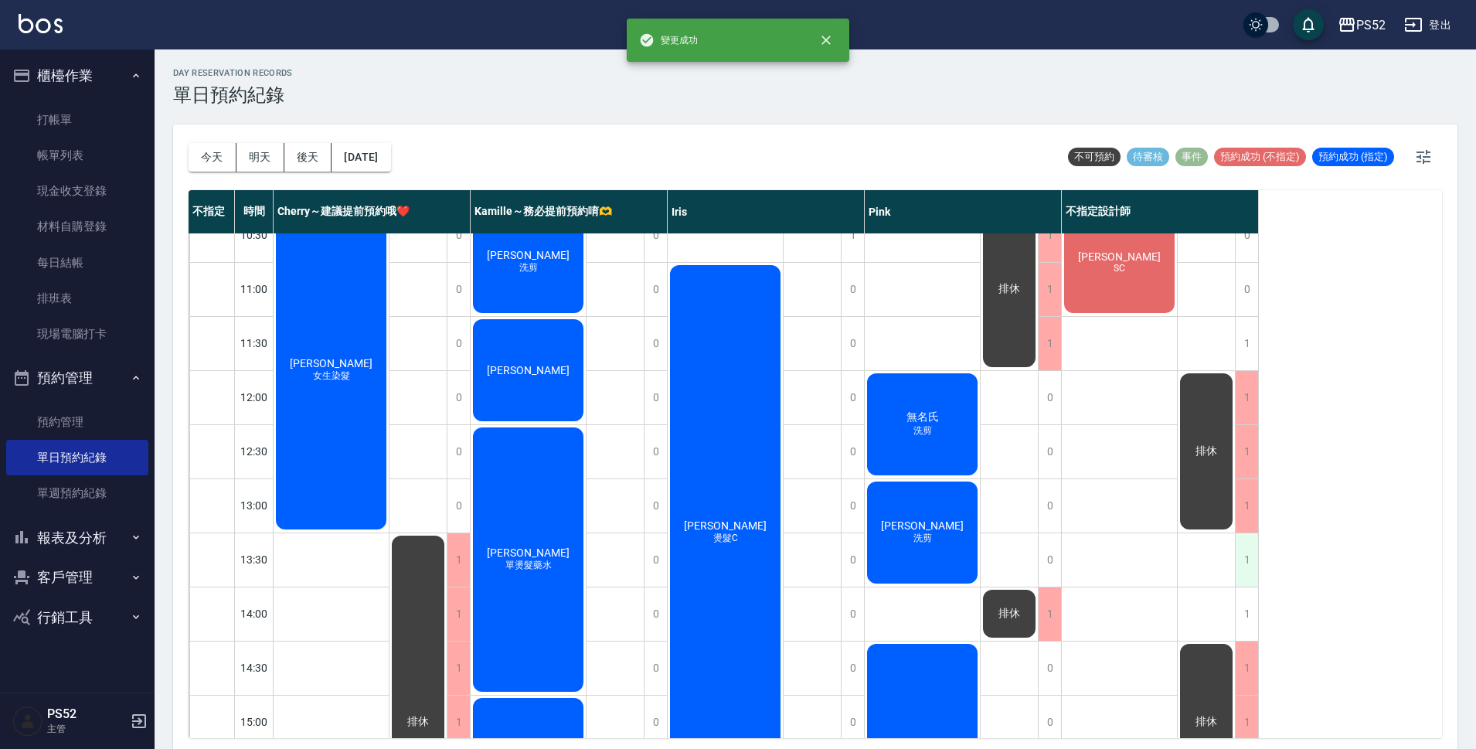
click at [1249, 582] on div "1" at bounding box center [1246, 559] width 23 height 53
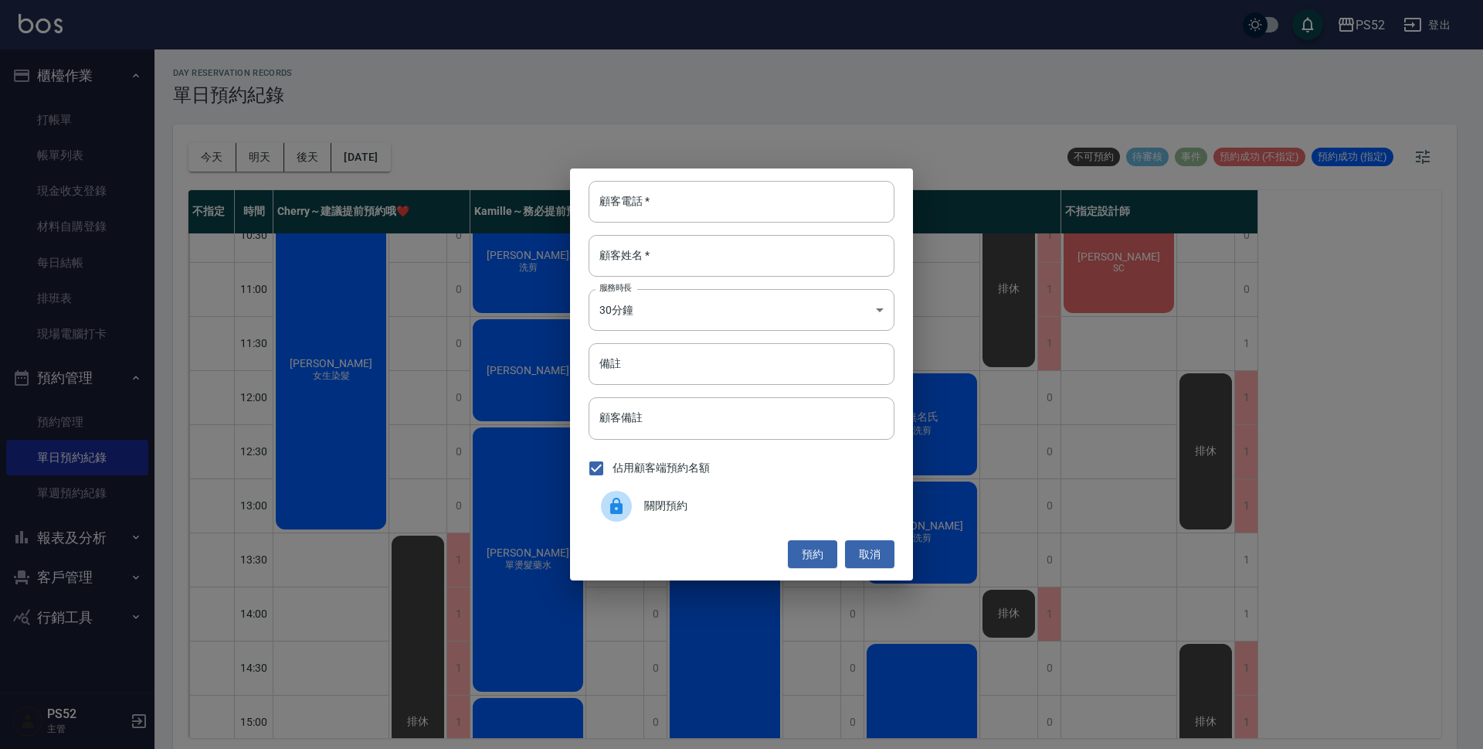
click at [709, 516] on div "關閉預約" at bounding box center [742, 505] width 306 height 43
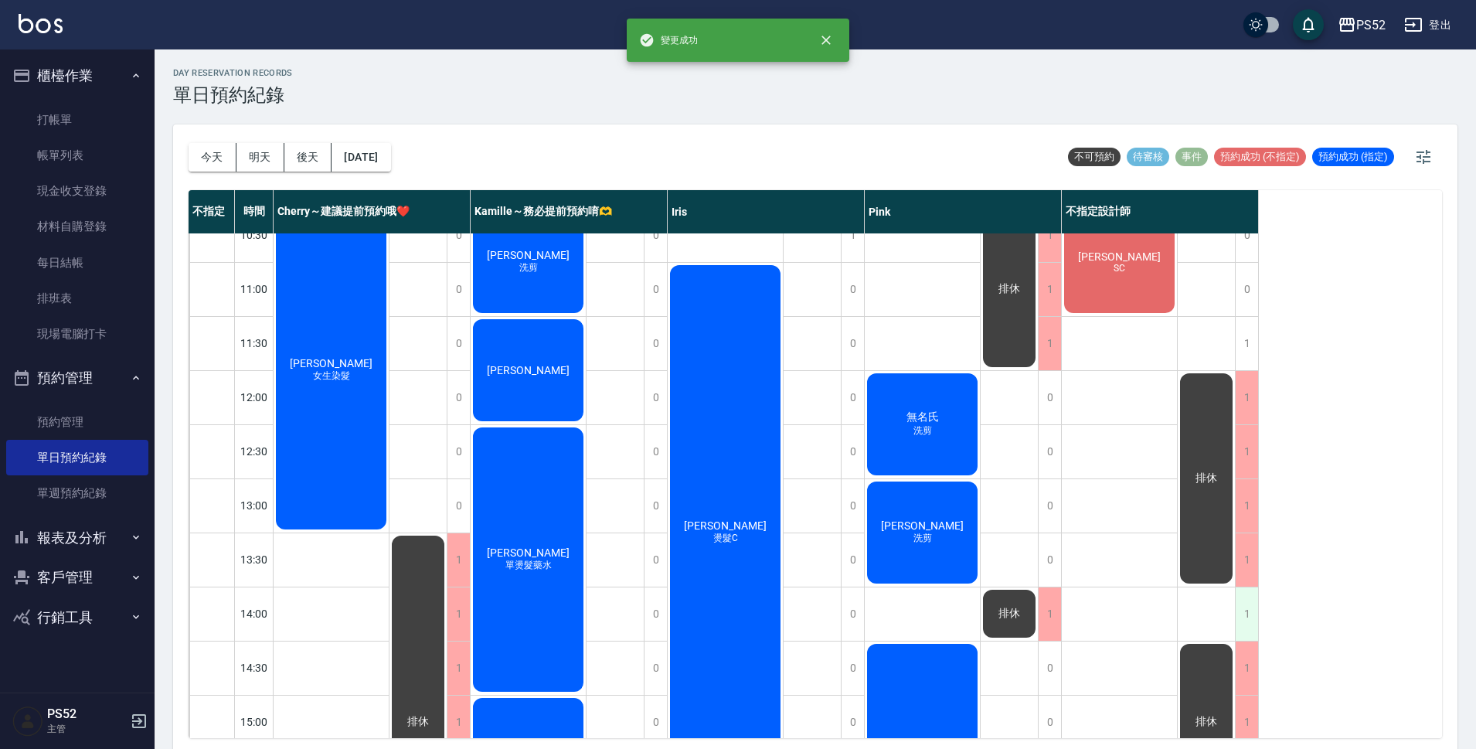
click at [1244, 610] on div "1" at bounding box center [1246, 613] width 23 height 53
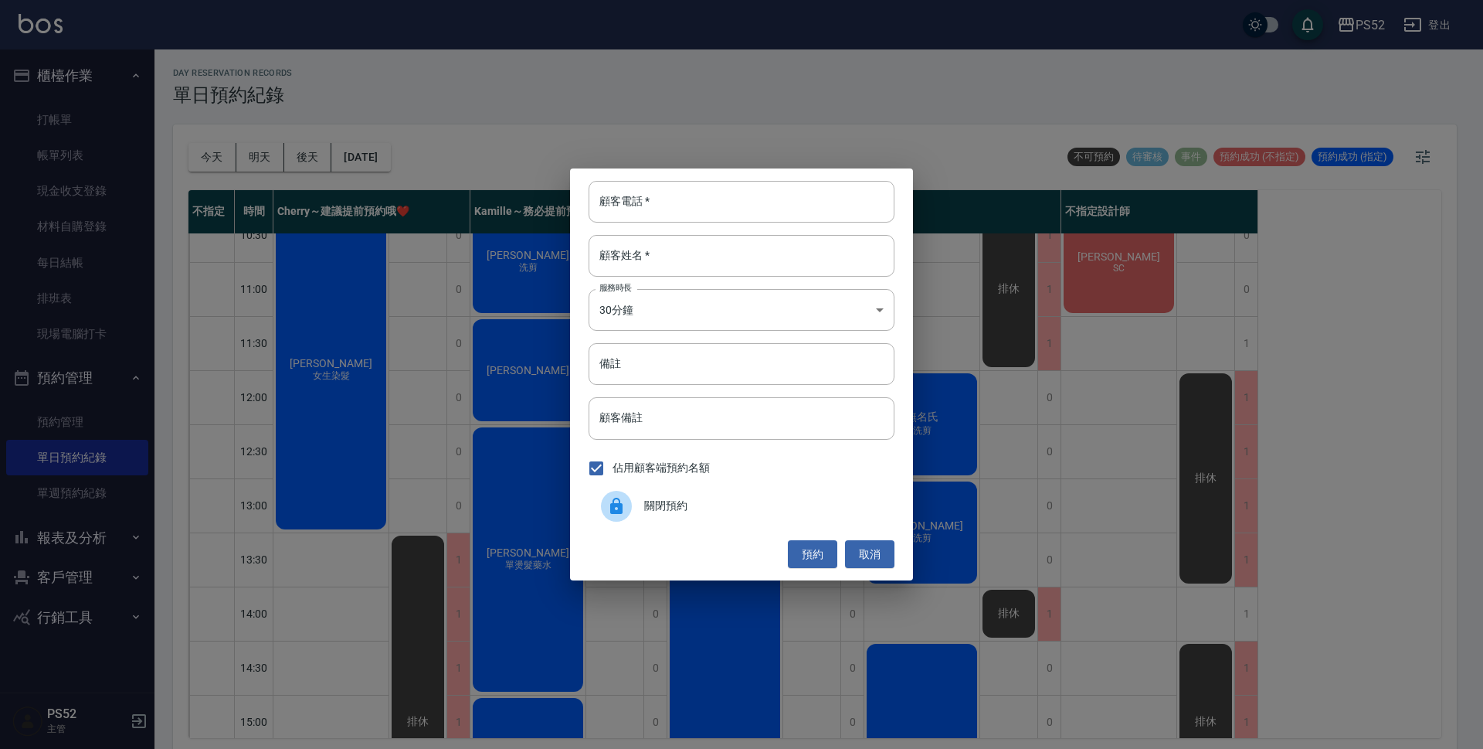
click at [685, 515] on div "關閉預約" at bounding box center [742, 505] width 306 height 43
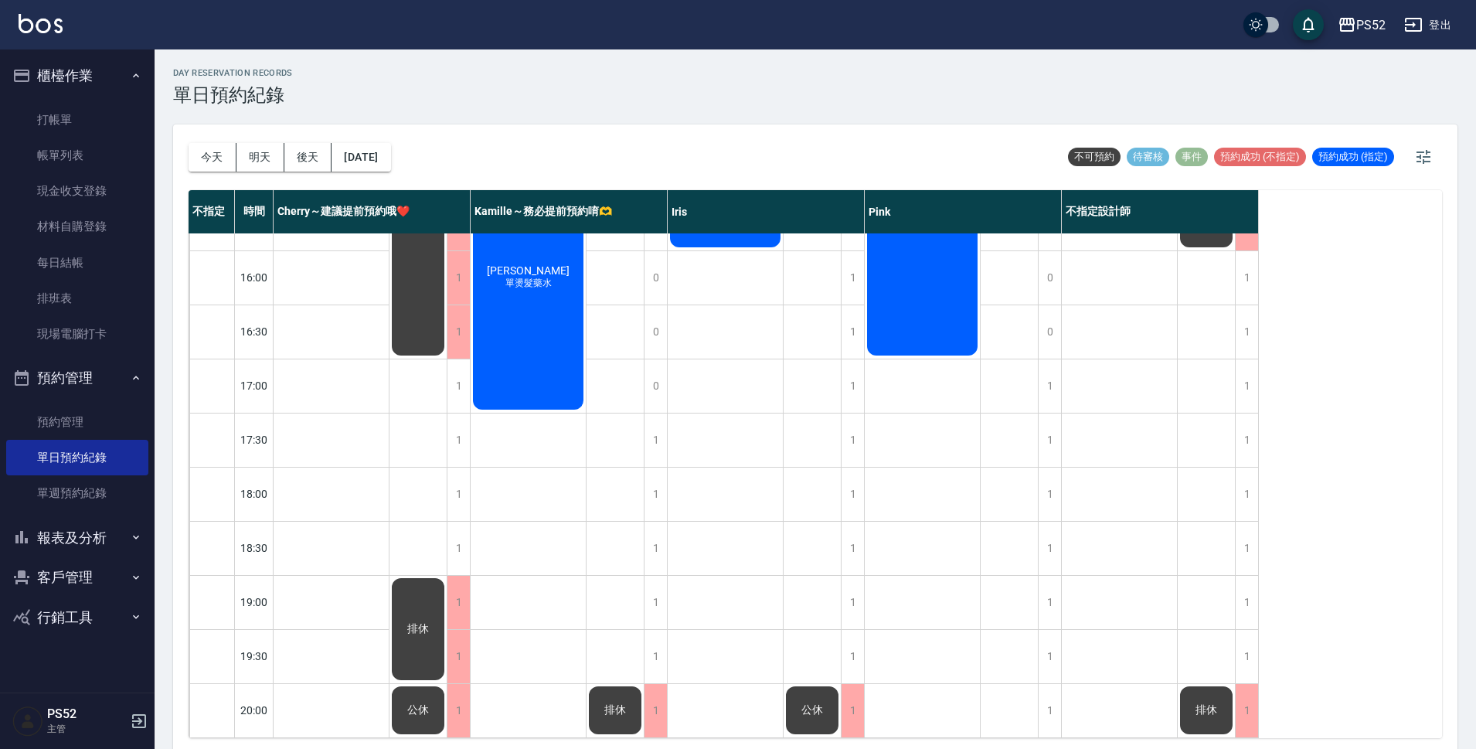
scroll to position [591, 0]
click at [81, 529] on button "報表及分析" at bounding box center [77, 538] width 142 height 40
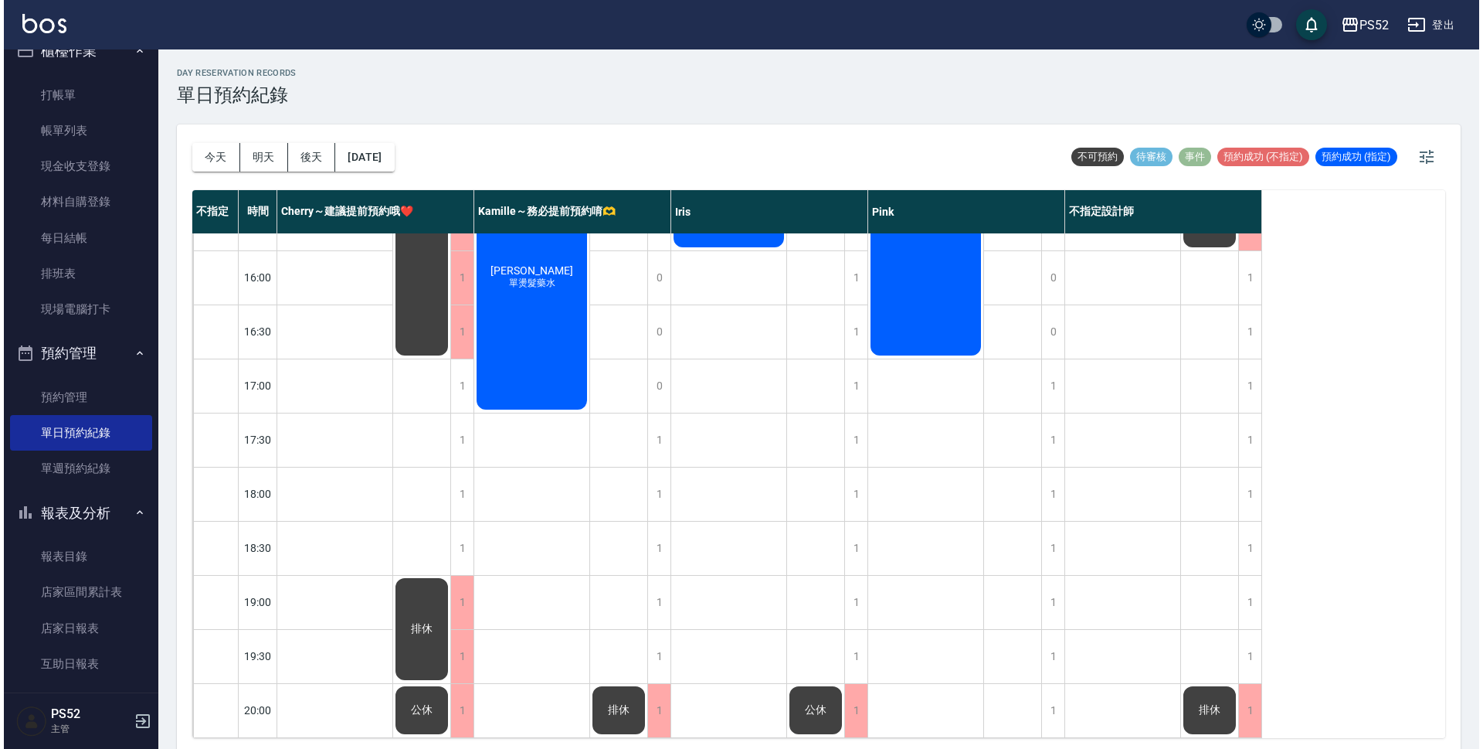
scroll to position [52, 0]
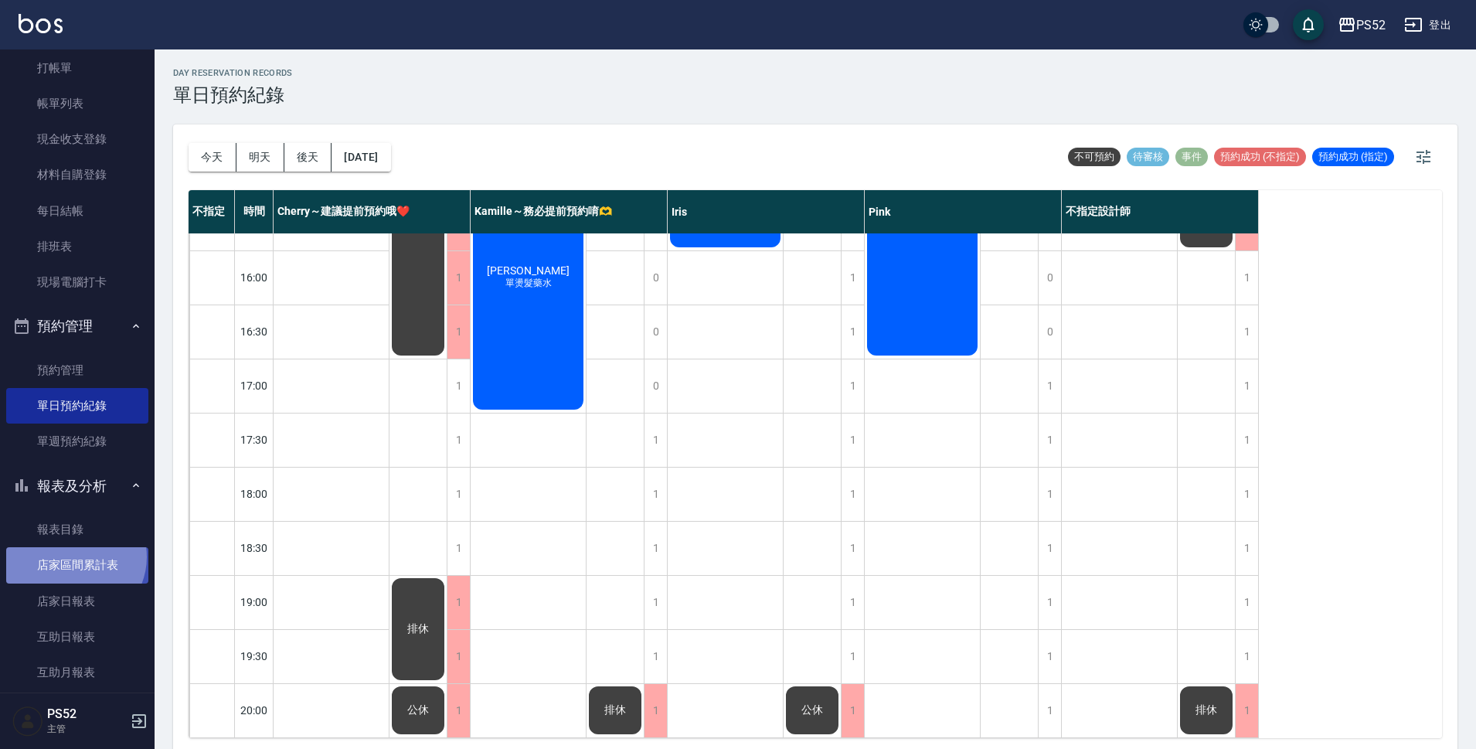
click at [73, 556] on link "店家區間累計表" at bounding box center [77, 565] width 142 height 36
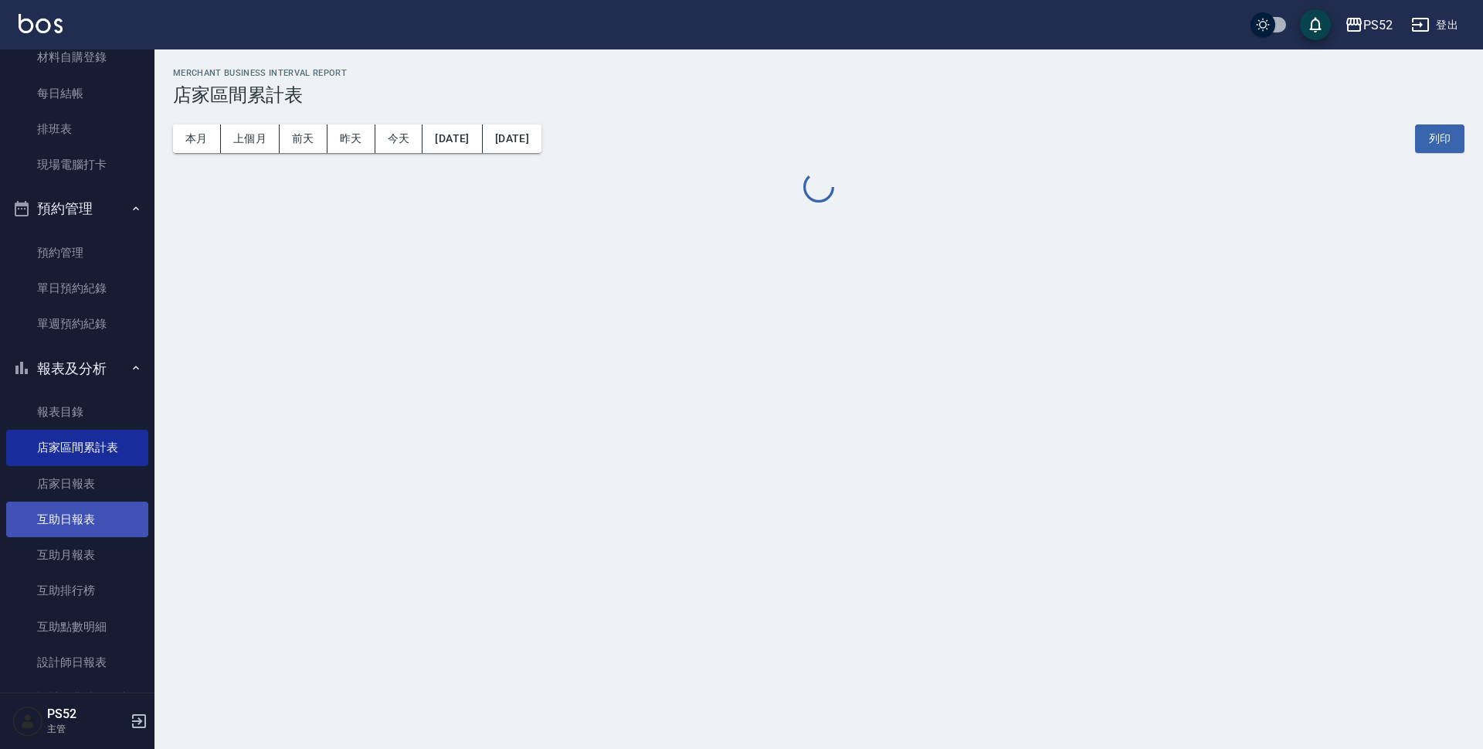
scroll to position [180, 0]
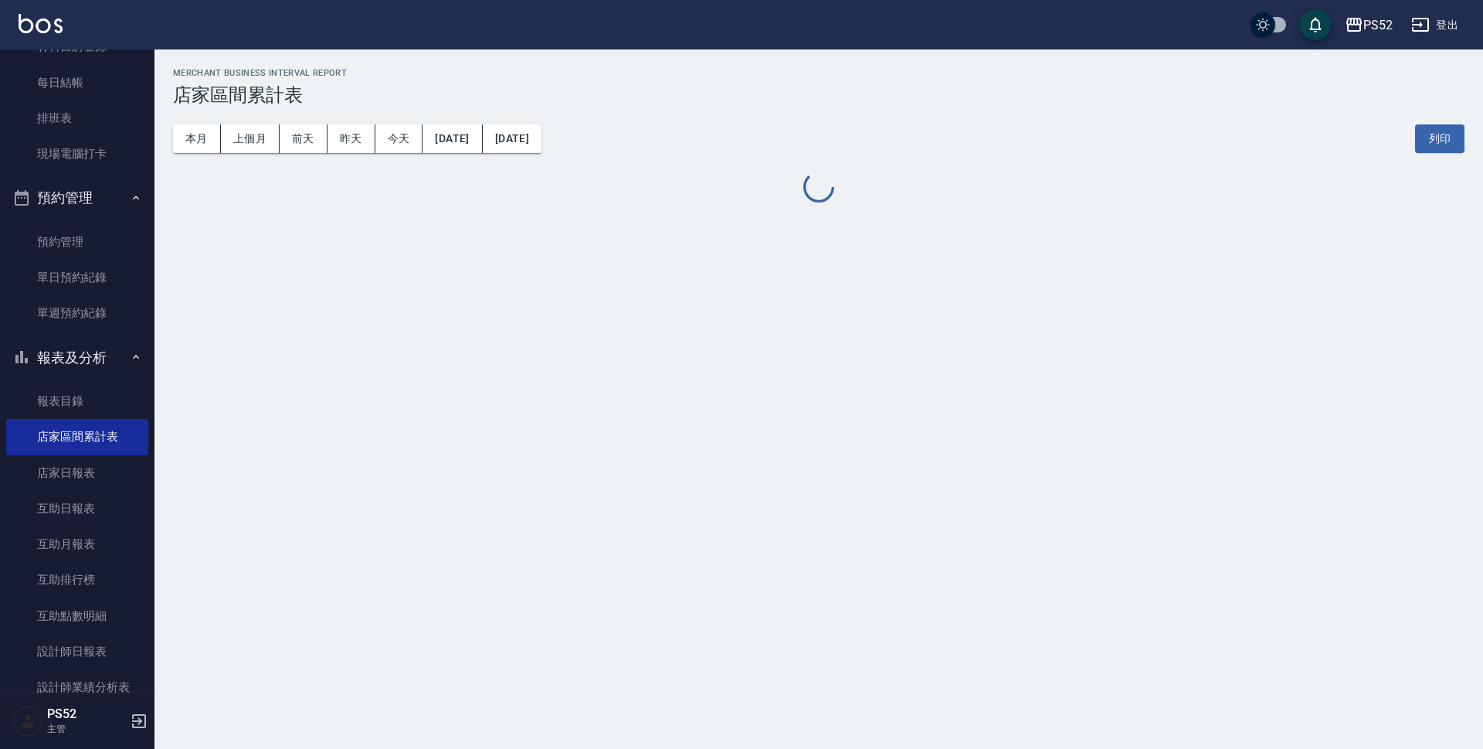
click at [99, 355] on button "報表及分析" at bounding box center [77, 358] width 142 height 40
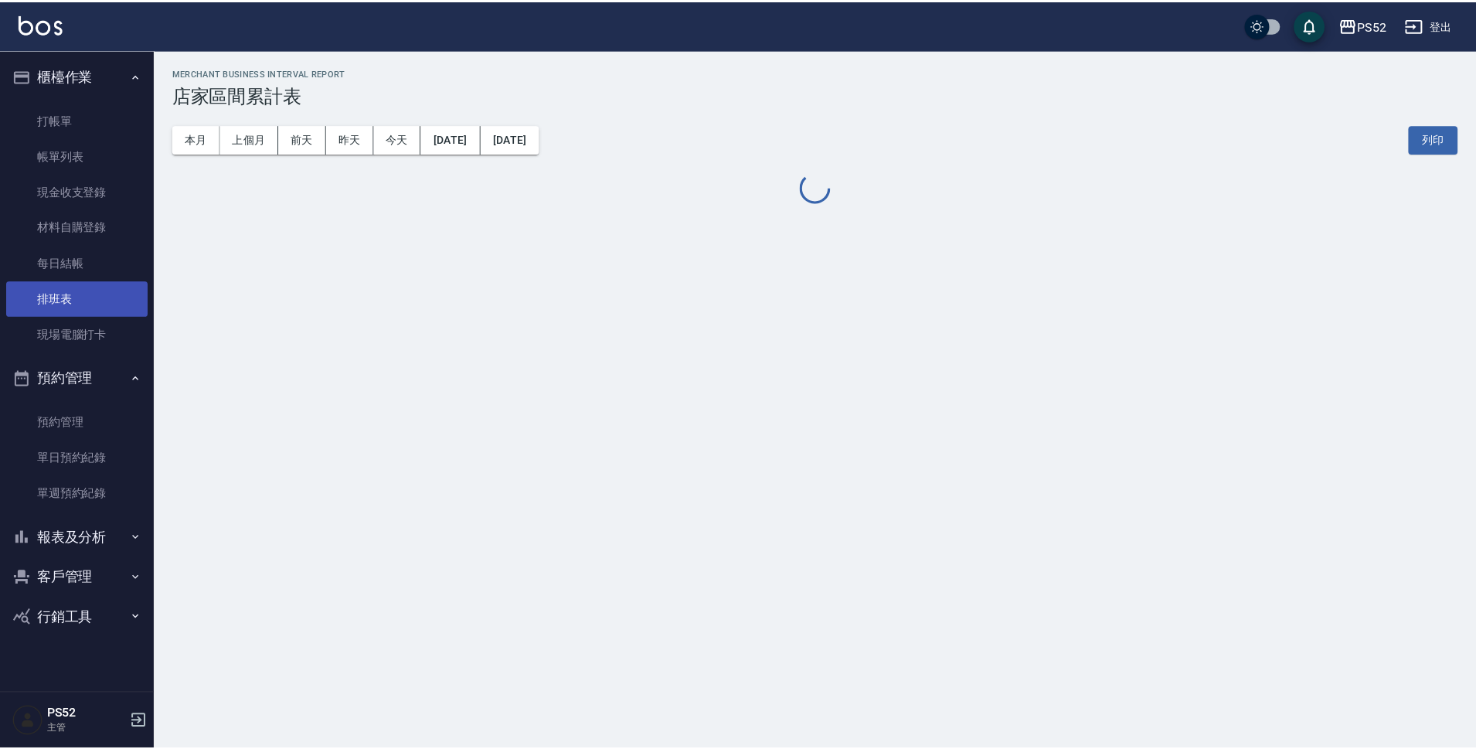
scroll to position [0, 0]
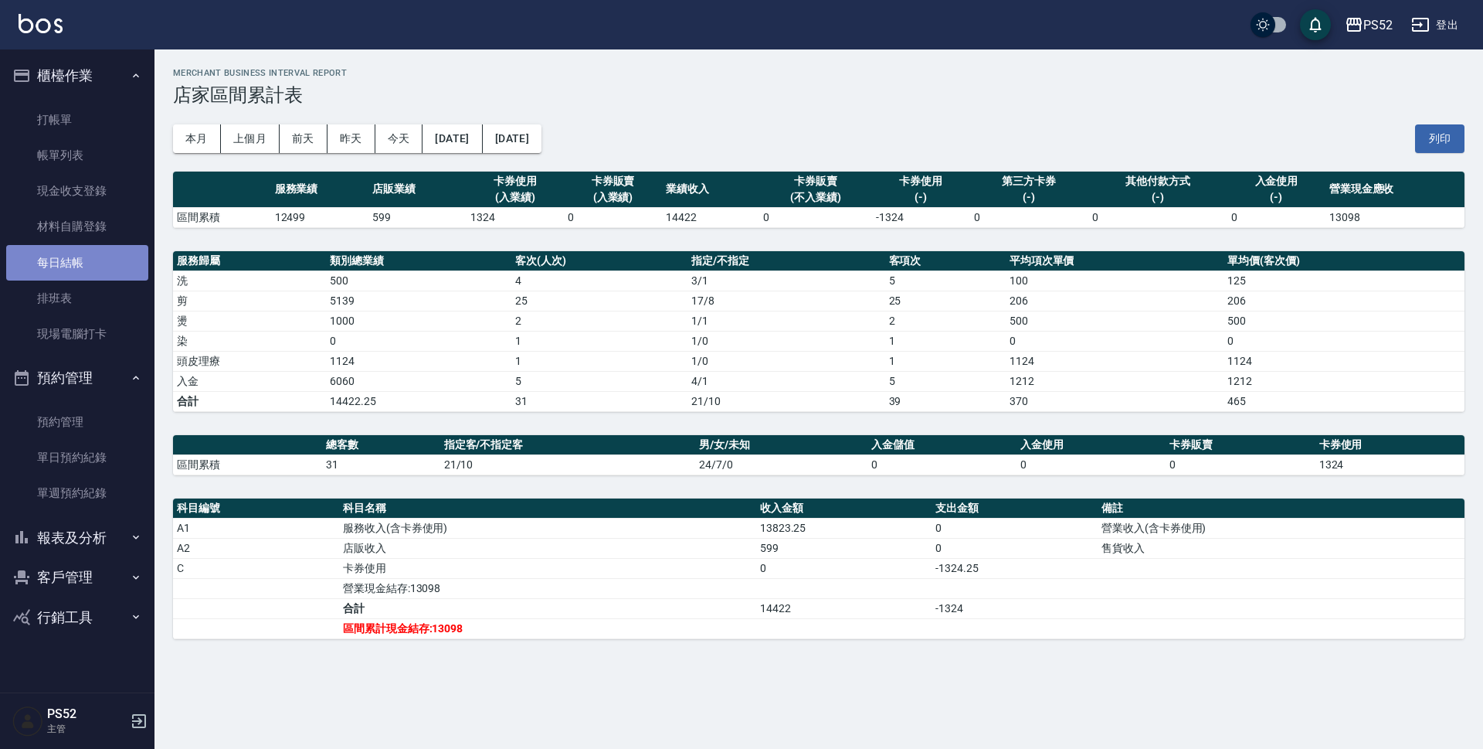
click at [86, 272] on link "每日結帳" at bounding box center [77, 263] width 142 height 36
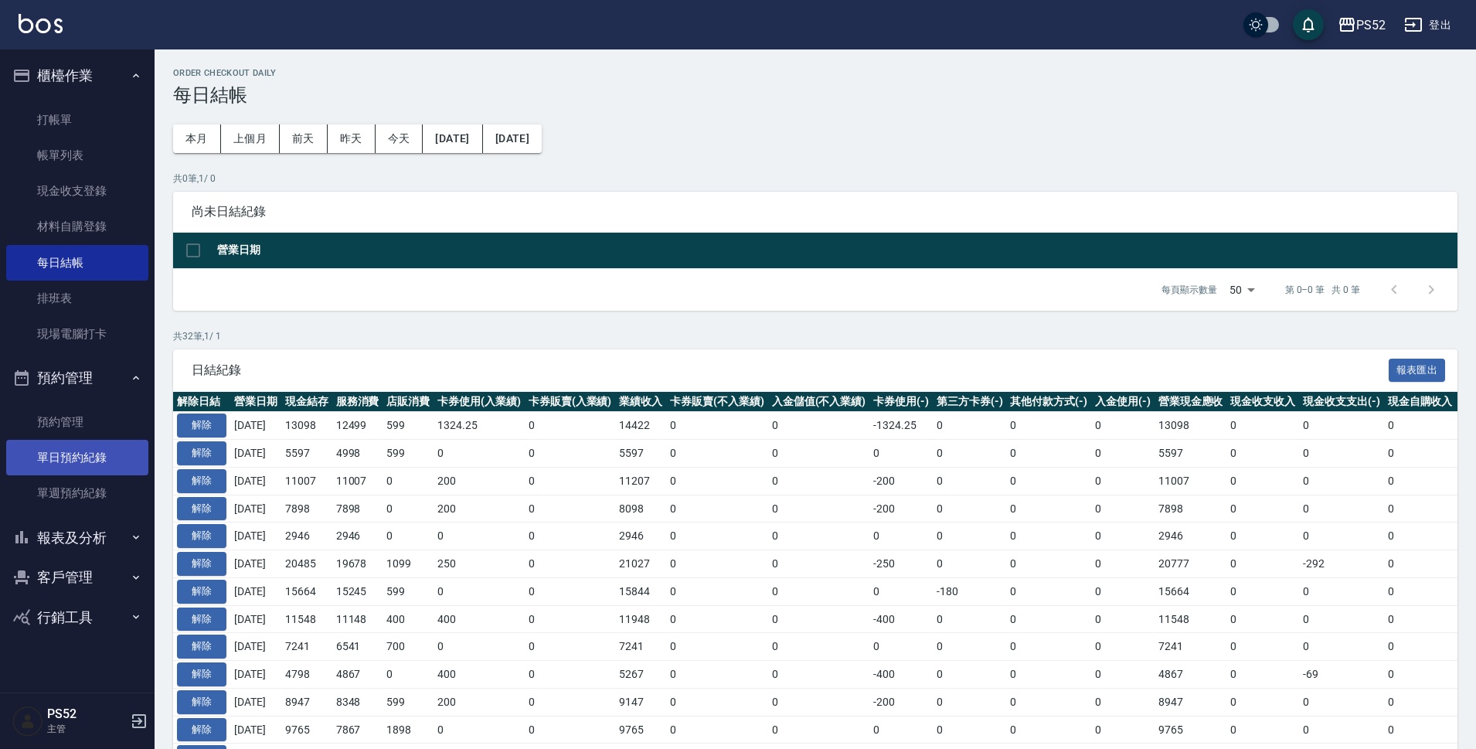
click at [72, 460] on link "單日預約紀錄" at bounding box center [77, 458] width 142 height 36
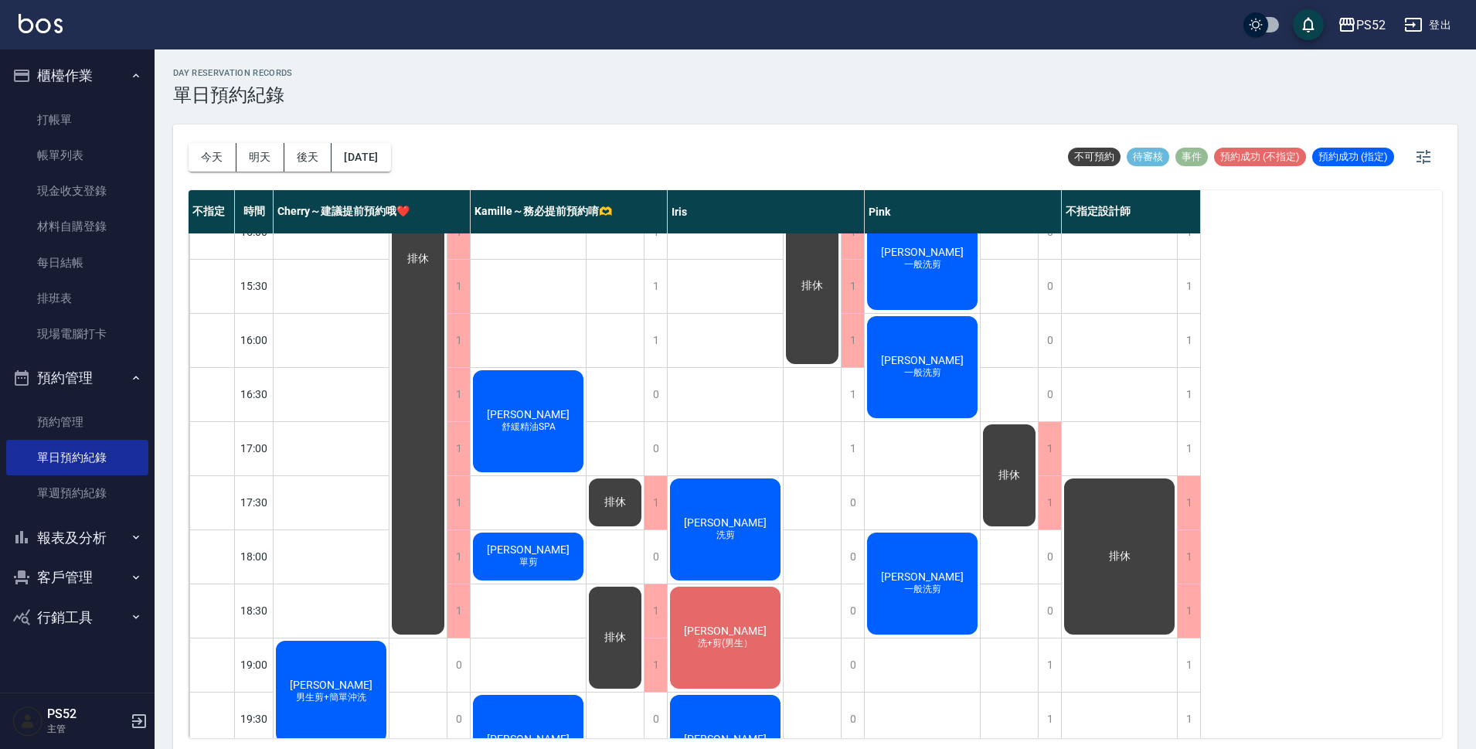
scroll to position [591, 0]
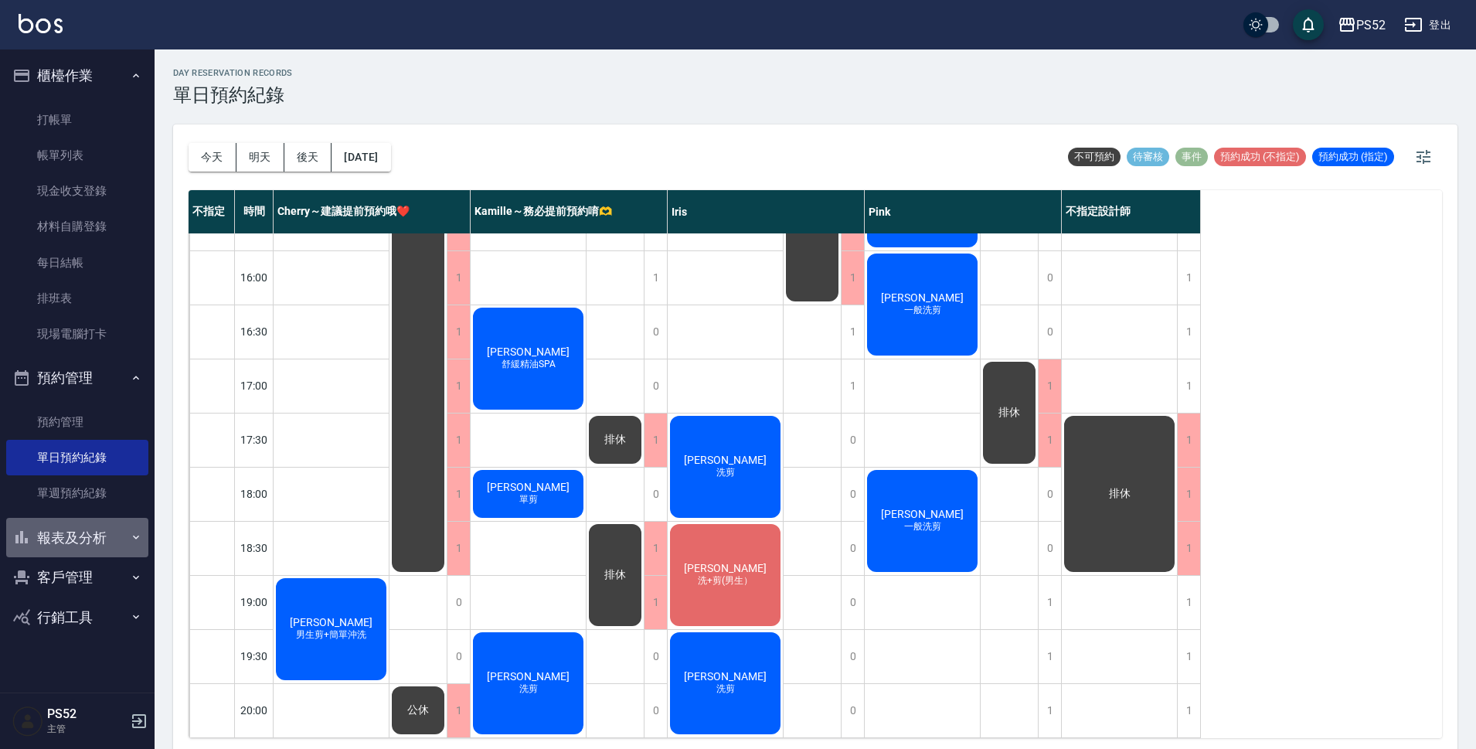
click at [84, 528] on button "報表及分析" at bounding box center [77, 538] width 142 height 40
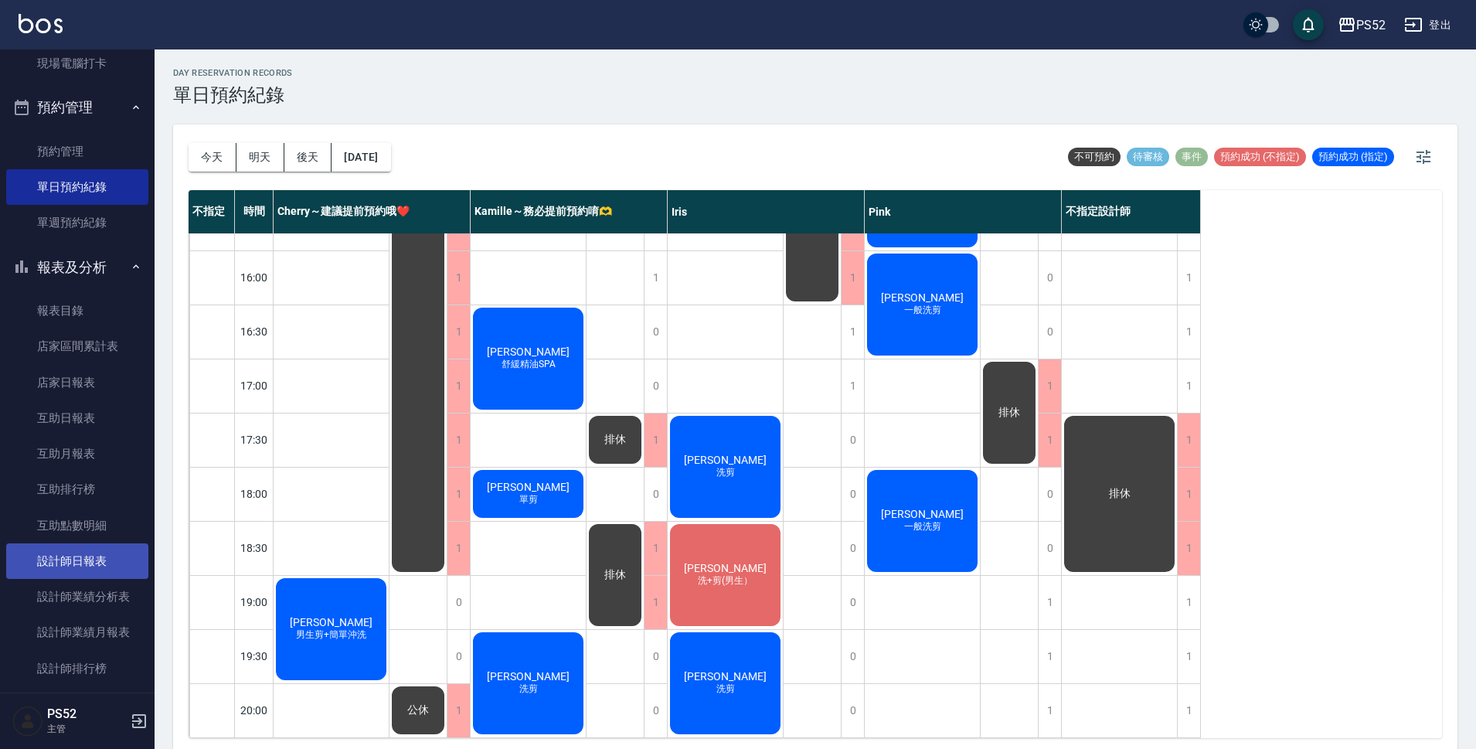
scroll to position [284, 0]
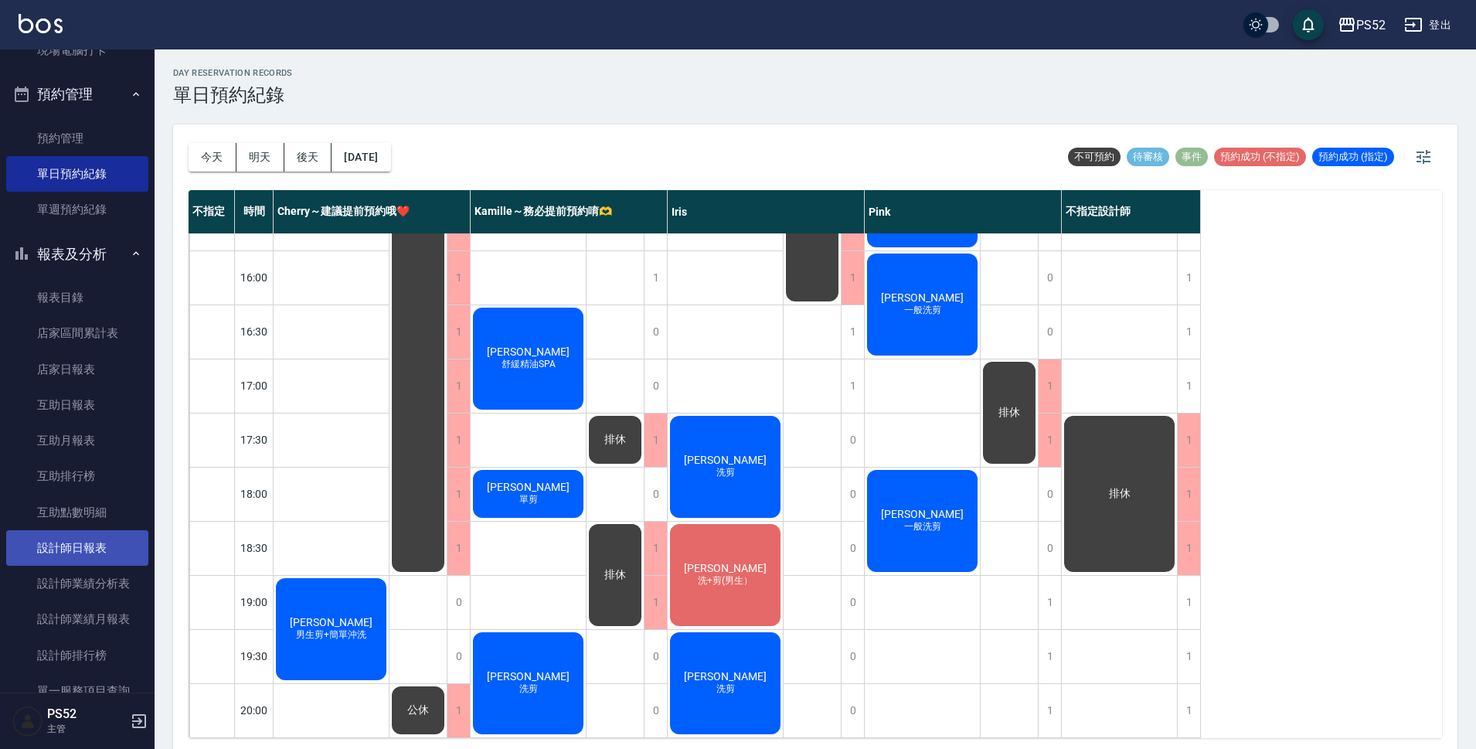
click at [114, 539] on link "設計師日報表" at bounding box center [77, 548] width 142 height 36
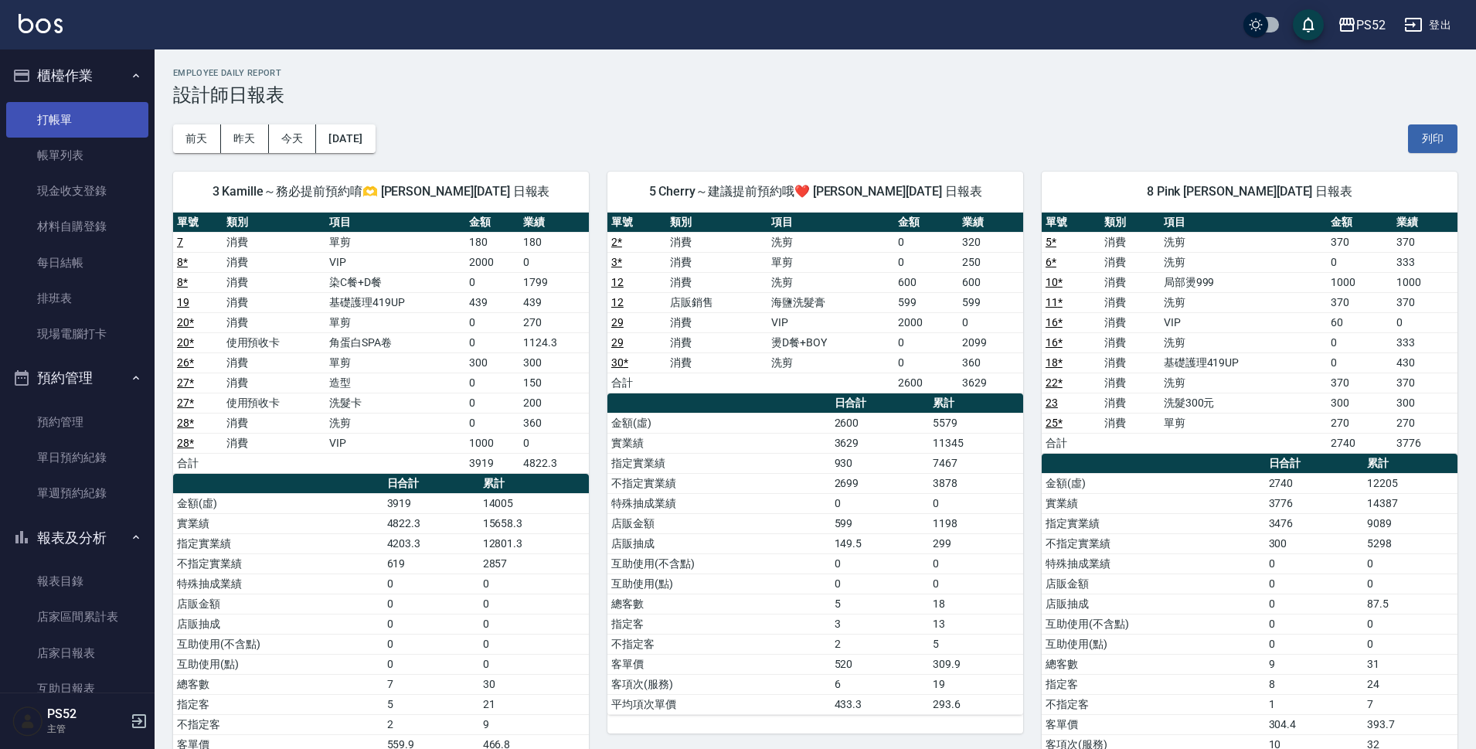
click at [76, 117] on link "打帳單" at bounding box center [77, 120] width 142 height 36
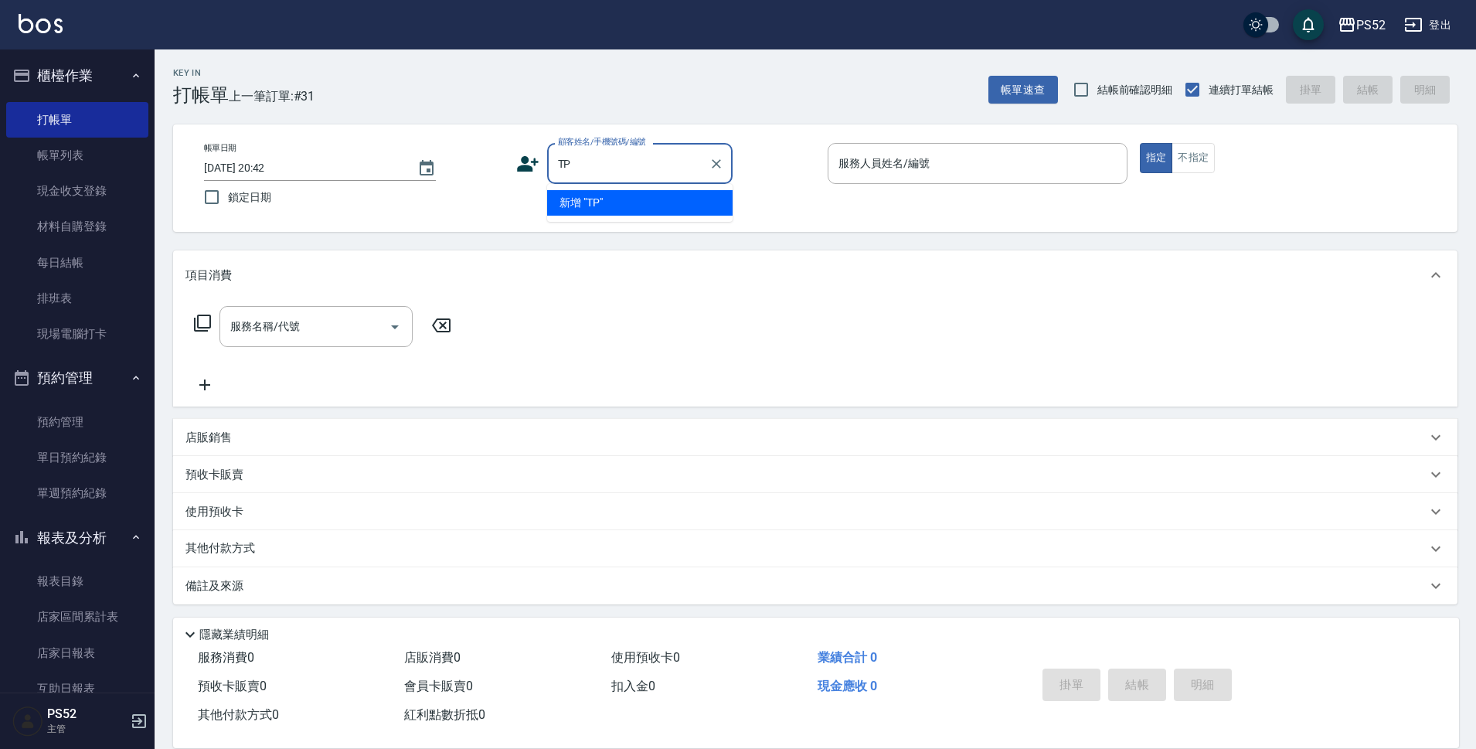
type input "T"
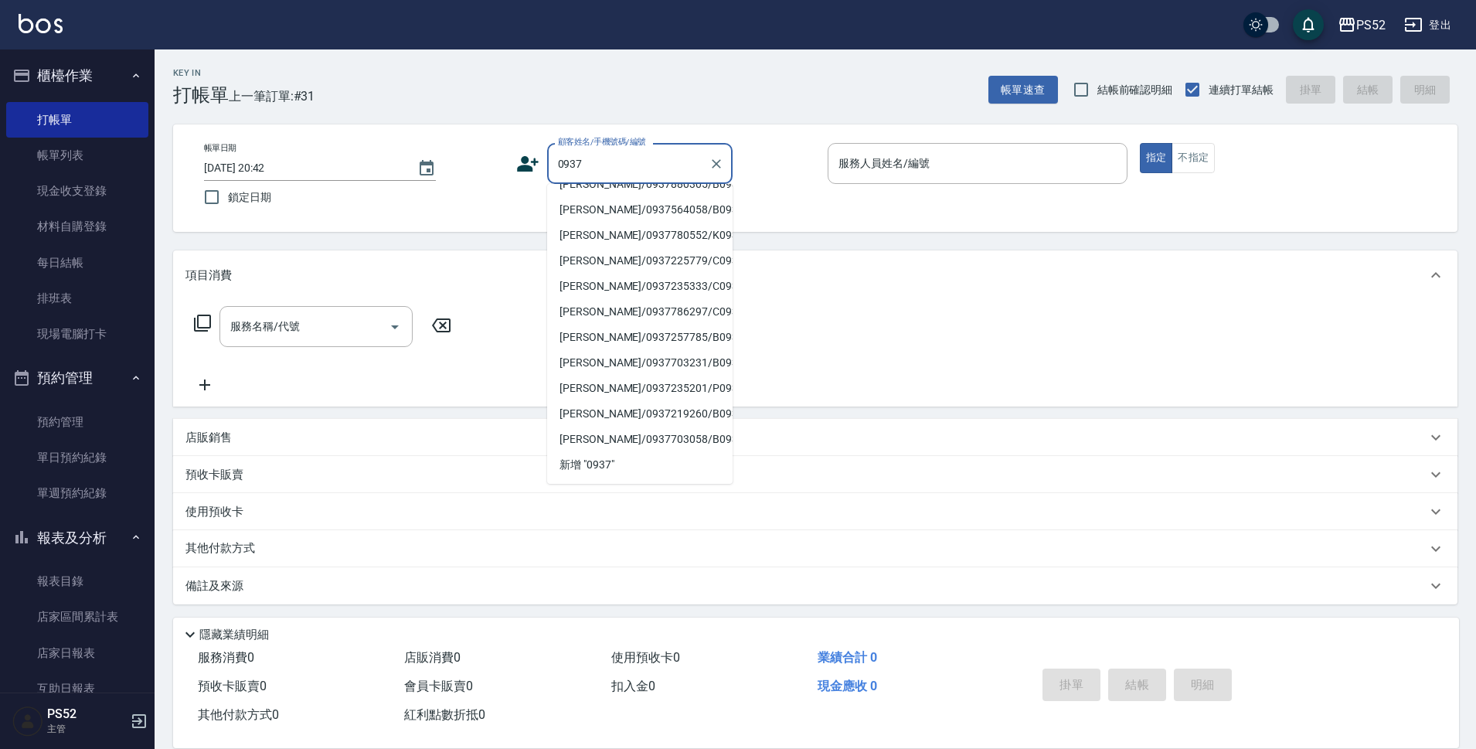
scroll to position [309, 0]
click at [649, 274] on li "[PERSON_NAME]/0937225779/C0937225779" at bounding box center [639, 260] width 185 height 25
type input "[PERSON_NAME]/0937225779/C0937225779"
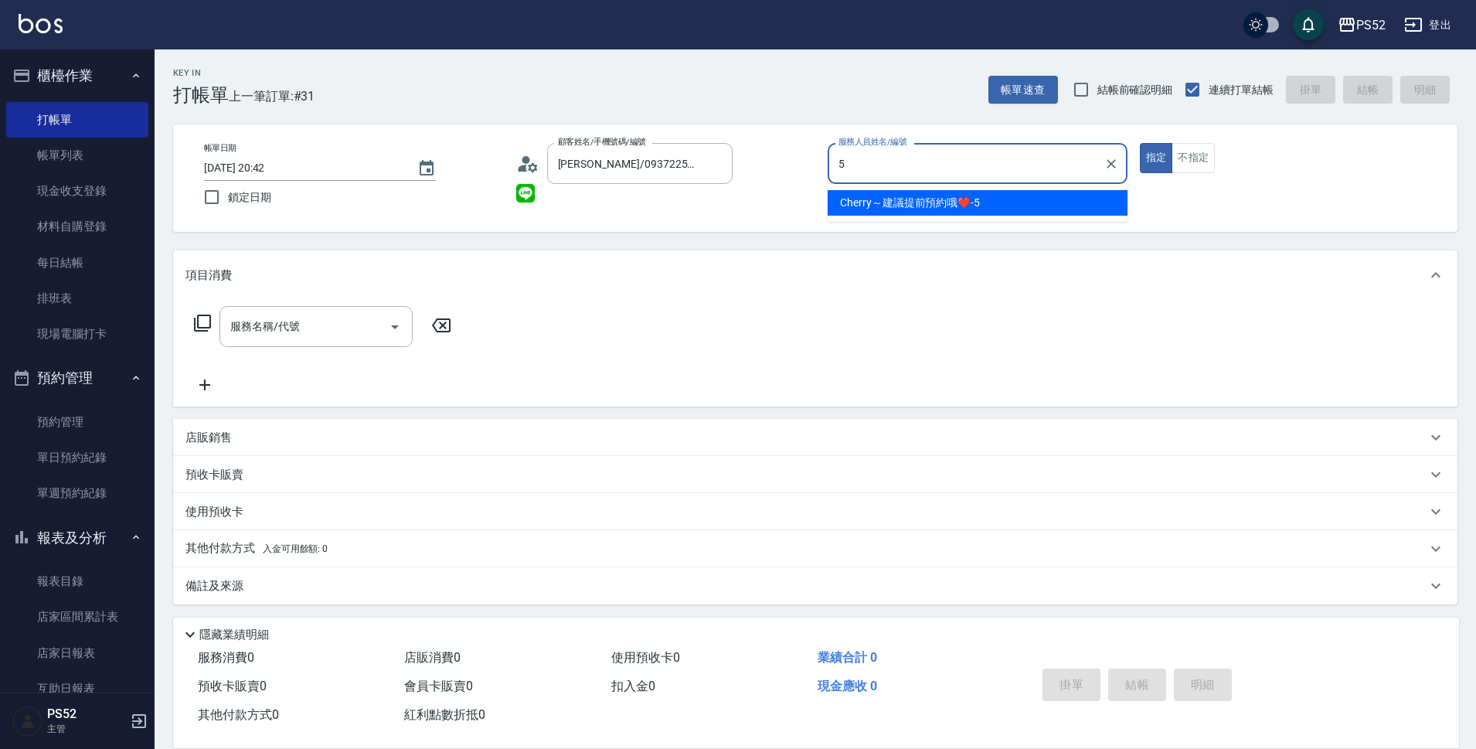
type input "Cherry～建議提前預約哦❤️-5"
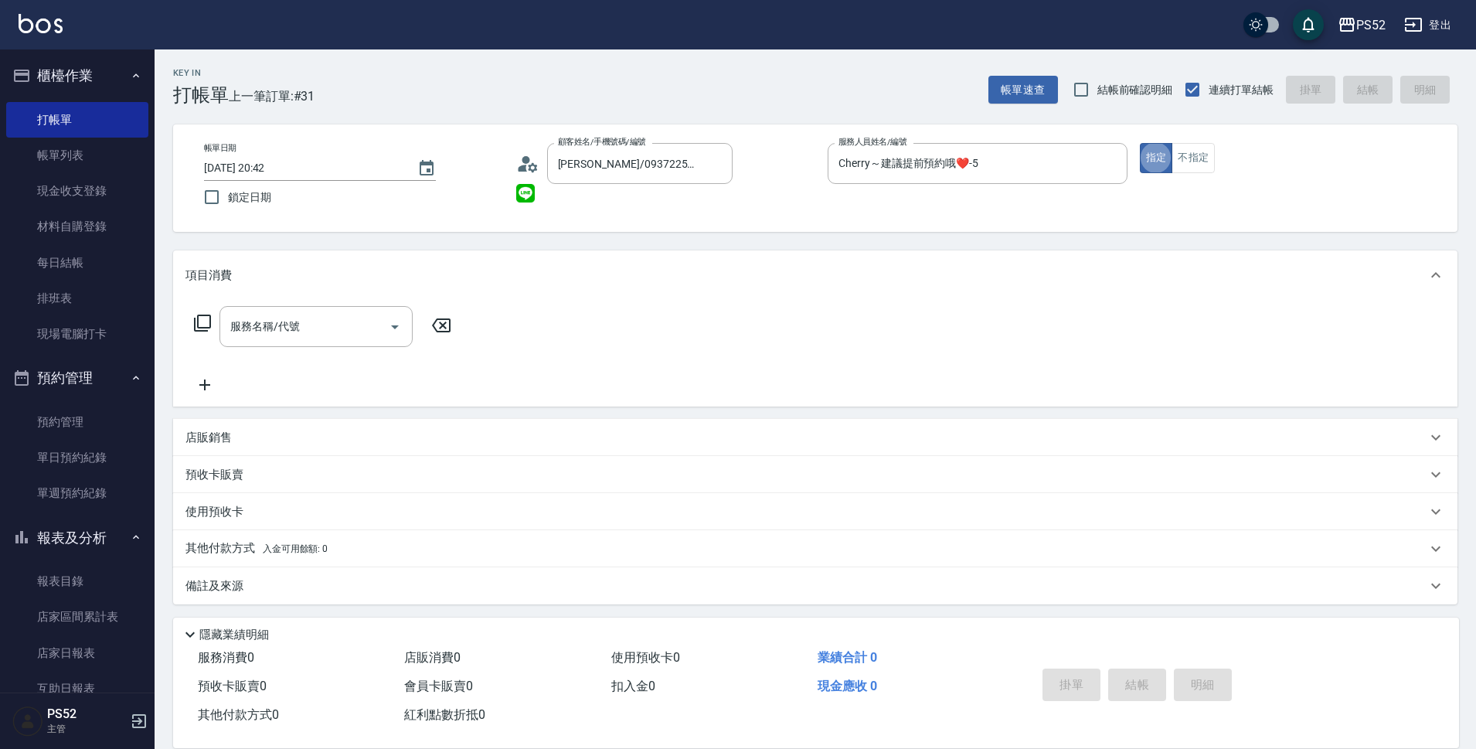
type button "true"
click at [279, 324] on div "服務名稱/代號 服務名稱/代號" at bounding box center [315, 326] width 193 height 41
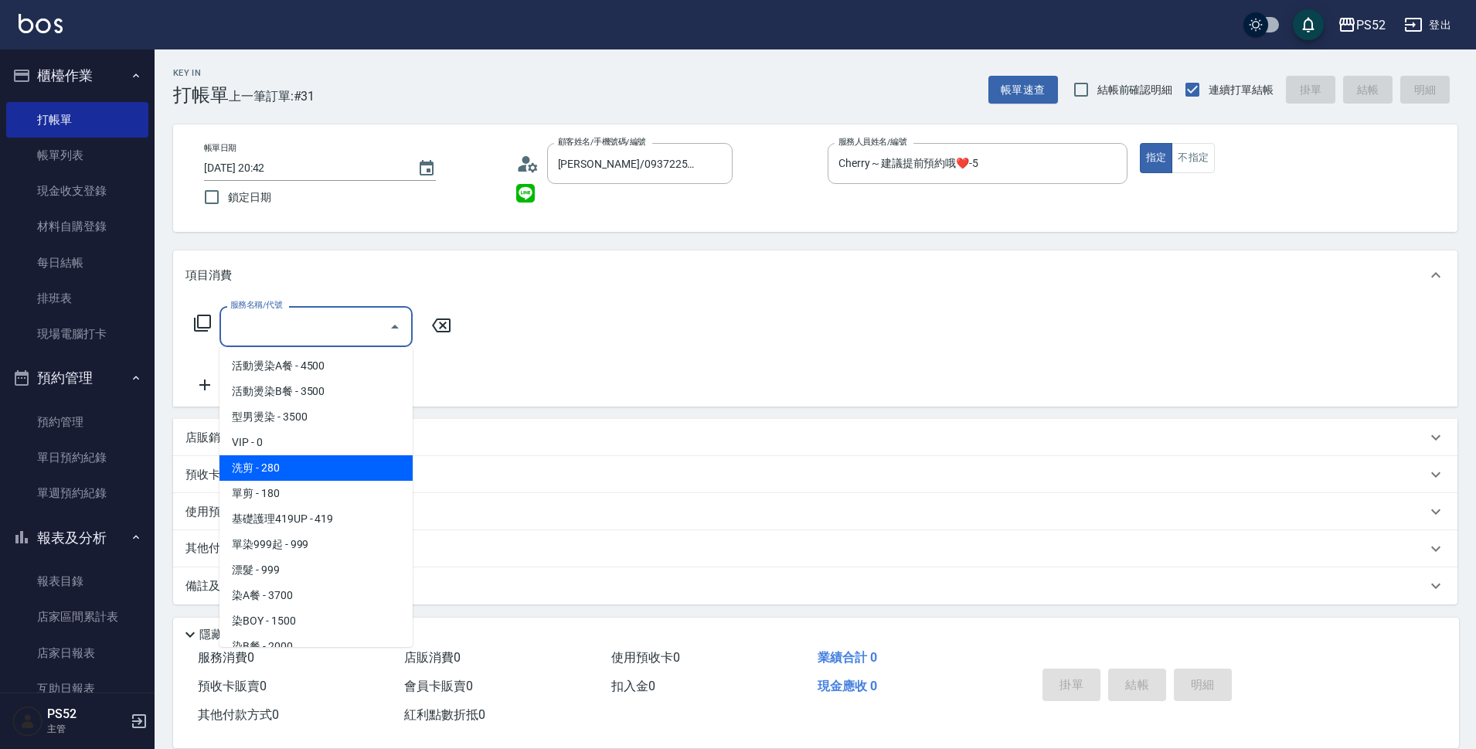
click at [289, 459] on span "洗剪 - 280" at bounding box center [315, 467] width 193 height 25
type input "洗剪(C1)"
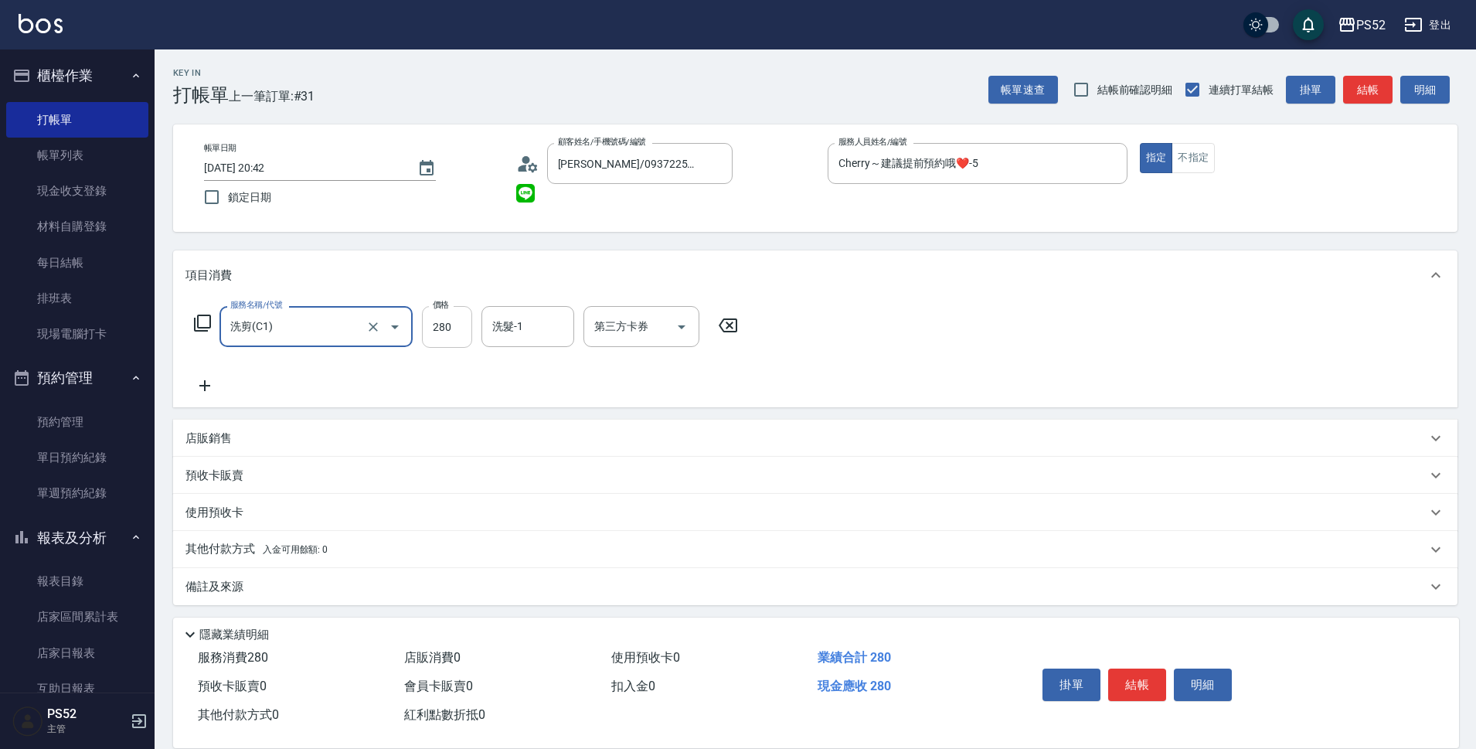
click at [464, 324] on input "280" at bounding box center [447, 327] width 50 height 42
click at [688, 323] on icon "Open" at bounding box center [681, 327] width 19 height 19
type input "360"
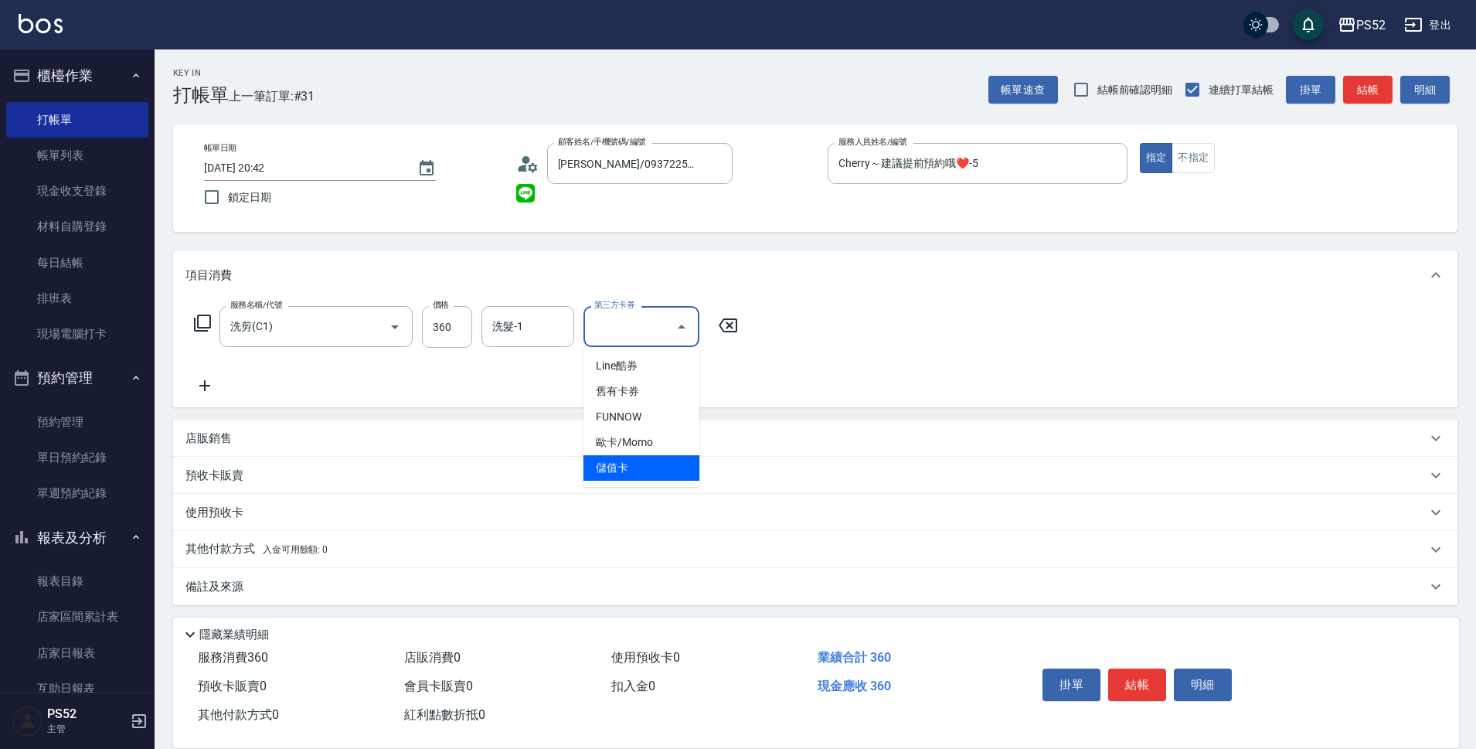
click at [672, 464] on span "儲值卡" at bounding box center [641, 467] width 116 height 25
type input "儲值卡"
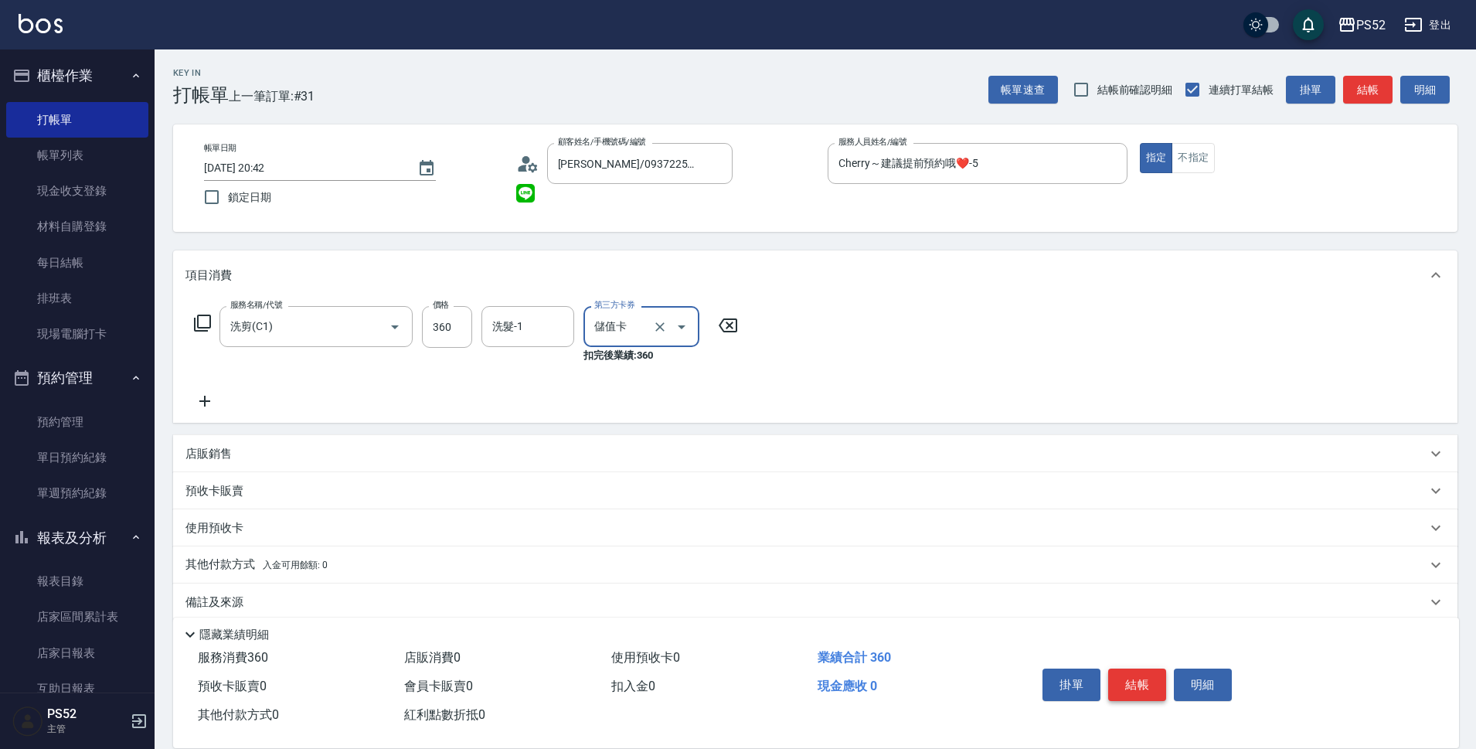
click at [1138, 670] on button "結帳" at bounding box center [1137, 684] width 58 height 32
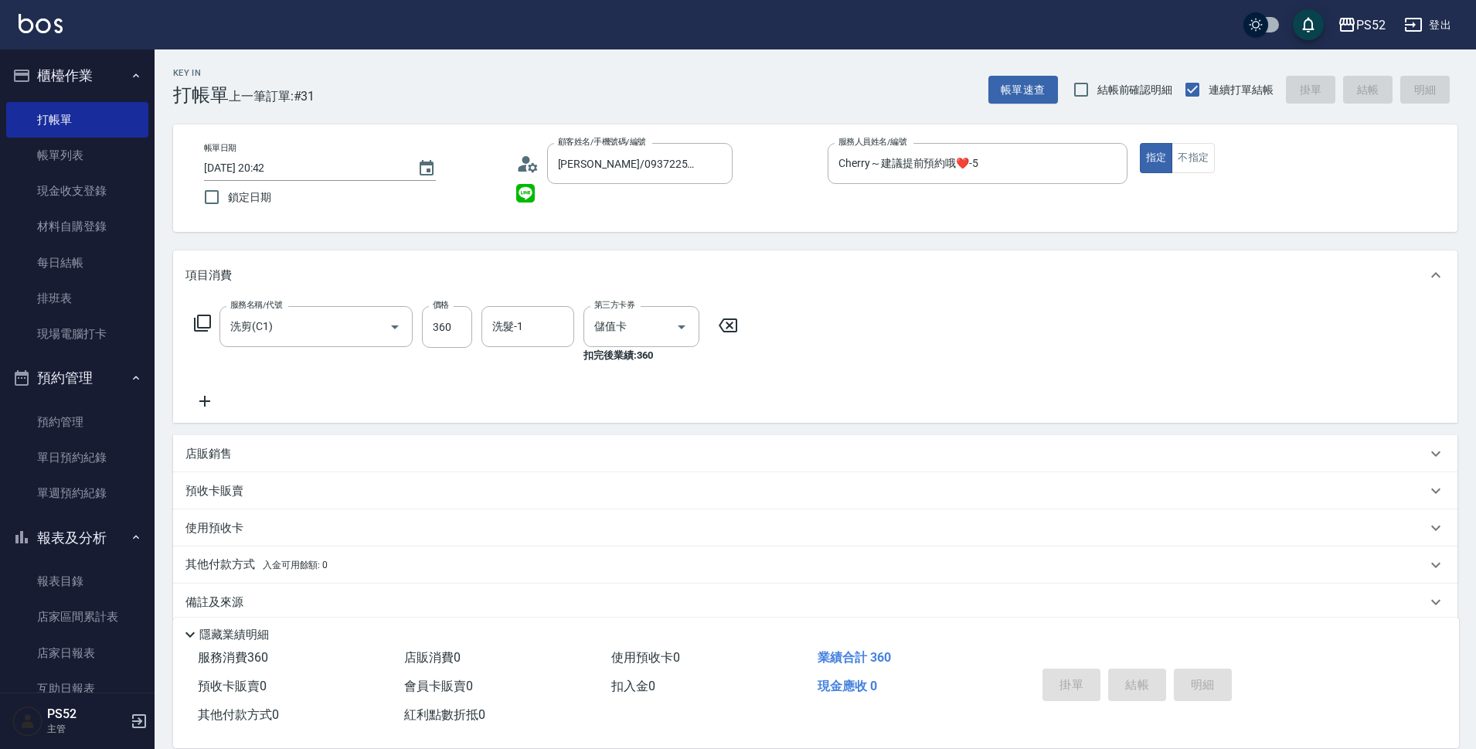
type input "[DATE] 20:43"
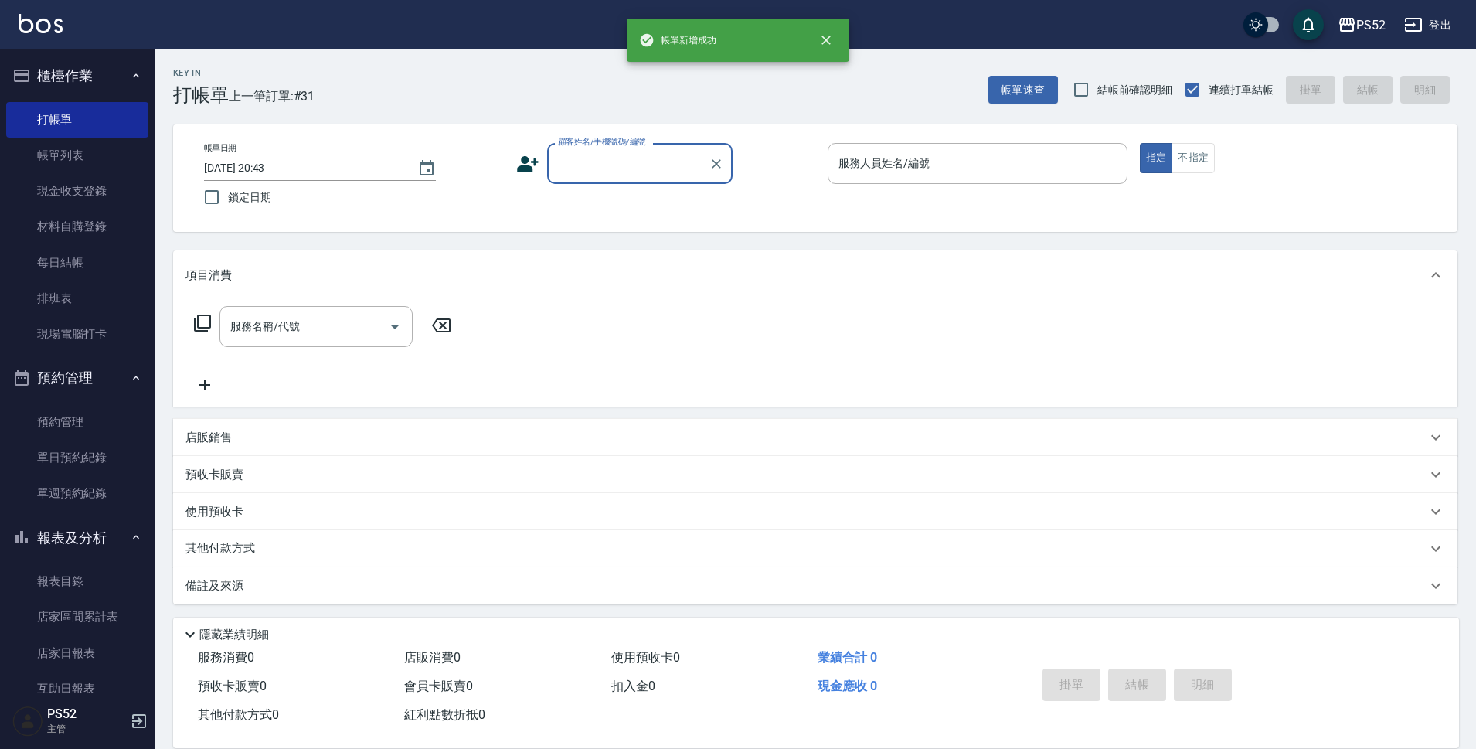
scroll to position [0, 0]
click at [56, 264] on link "每日結帳" at bounding box center [77, 263] width 142 height 36
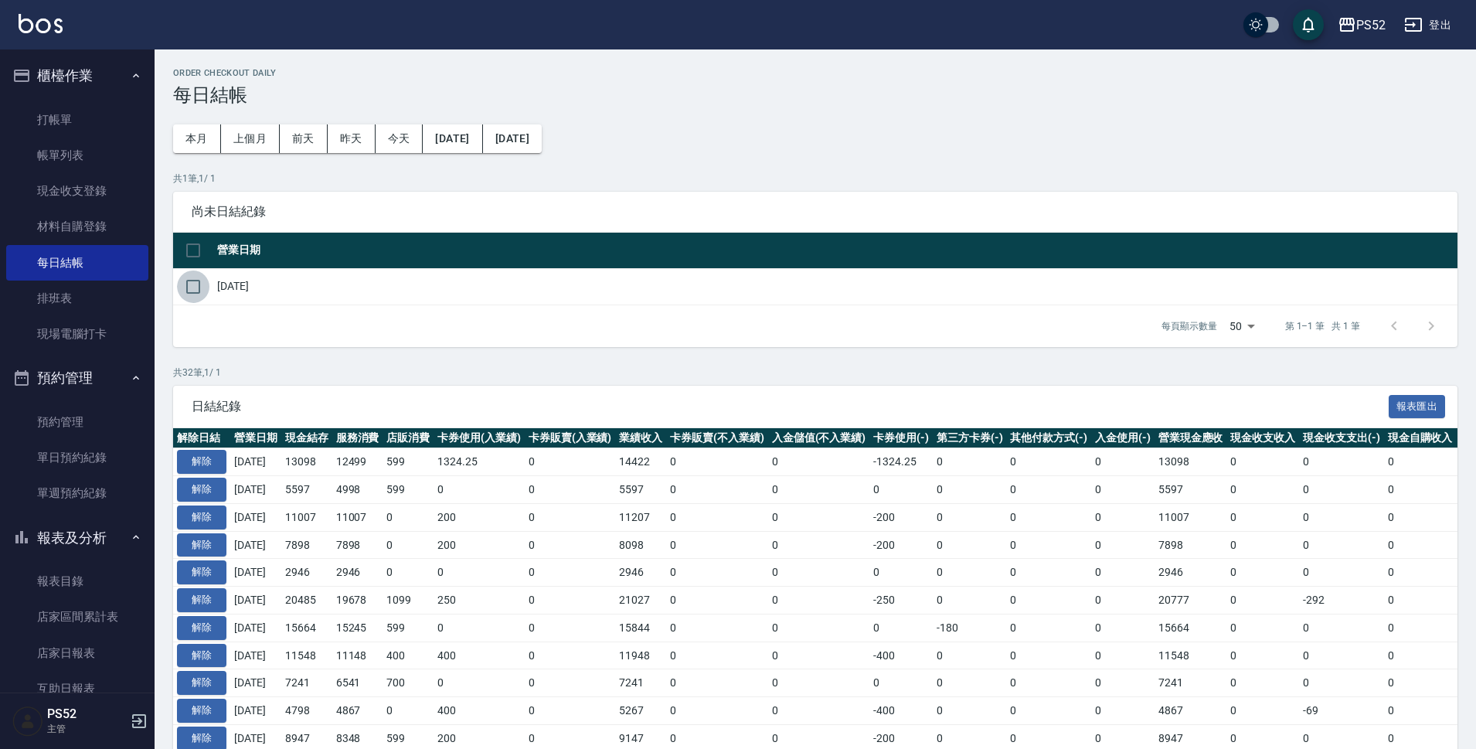
click at [197, 280] on input "checkbox" at bounding box center [193, 286] width 32 height 32
checkbox input "true"
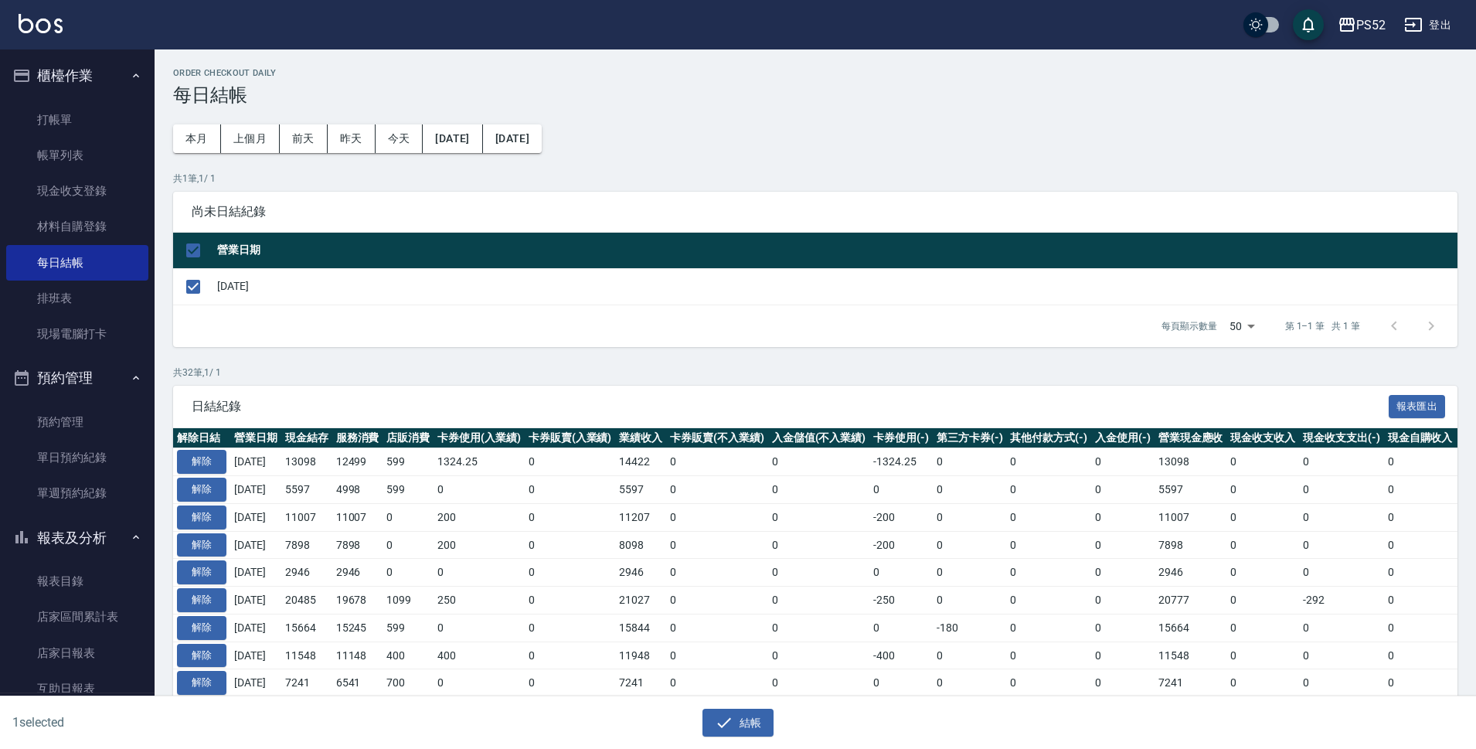
click at [722, 706] on div "結帳" at bounding box center [732, 716] width 732 height 41
click at [722, 718] on icon "button" at bounding box center [724, 722] width 19 height 19
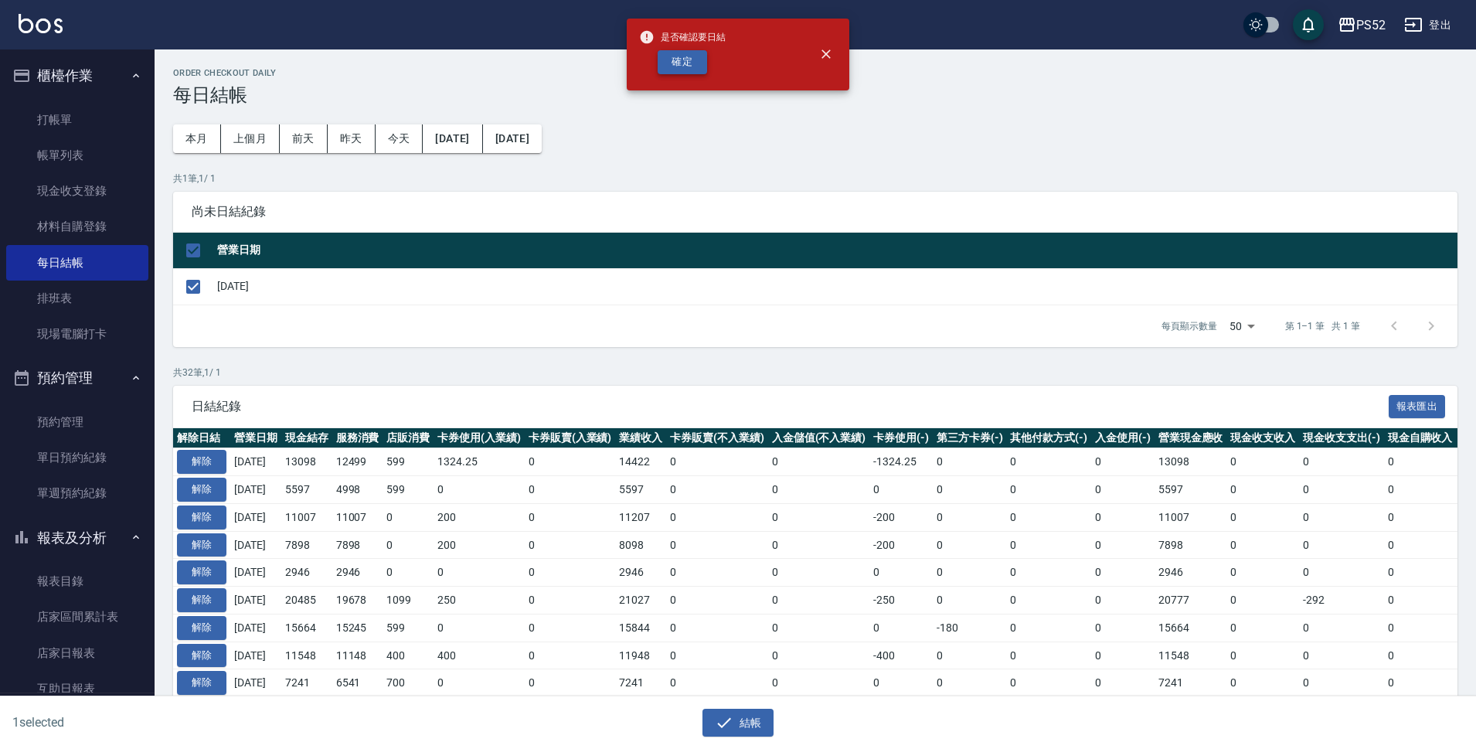
click at [687, 73] on button "確定" at bounding box center [681, 62] width 49 height 24
checkbox input "false"
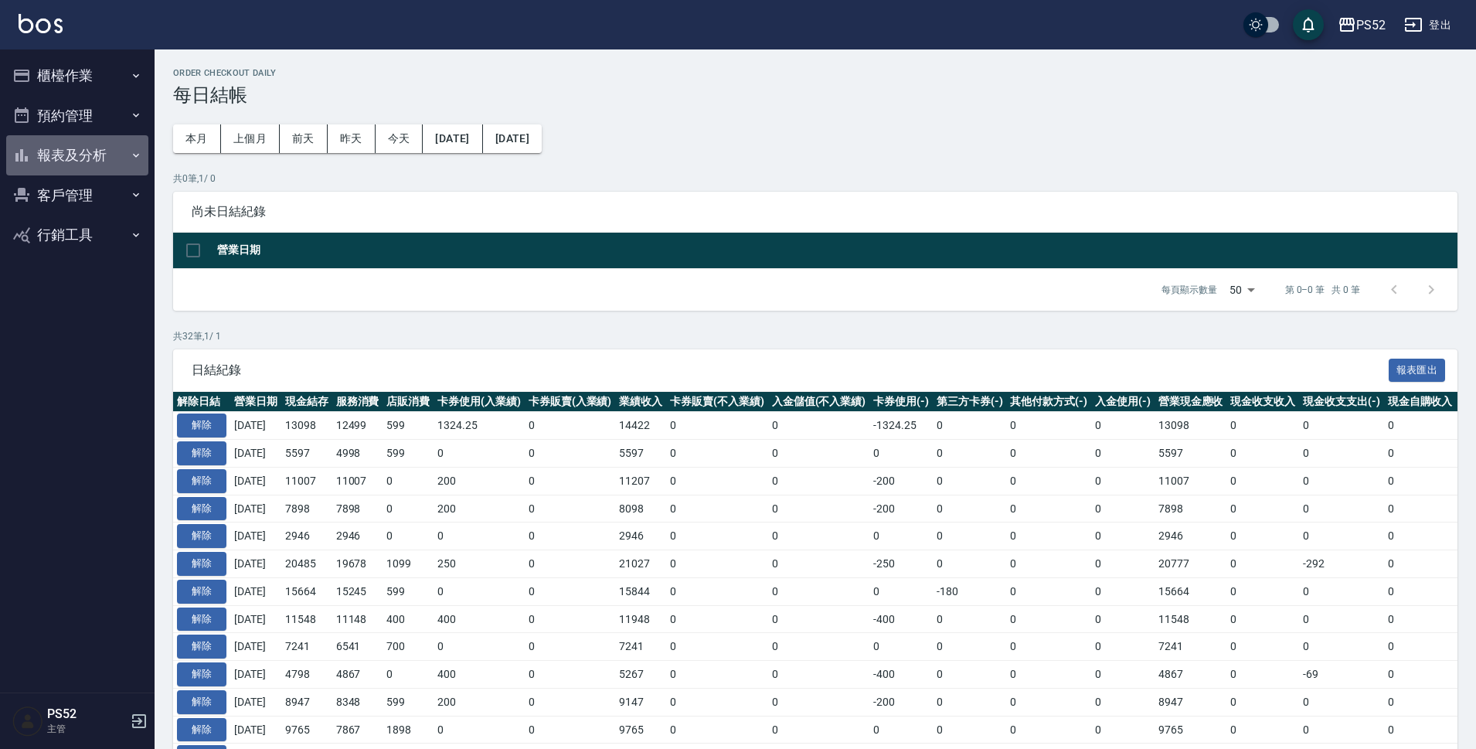
click at [70, 167] on button "報表及分析" at bounding box center [77, 155] width 142 height 40
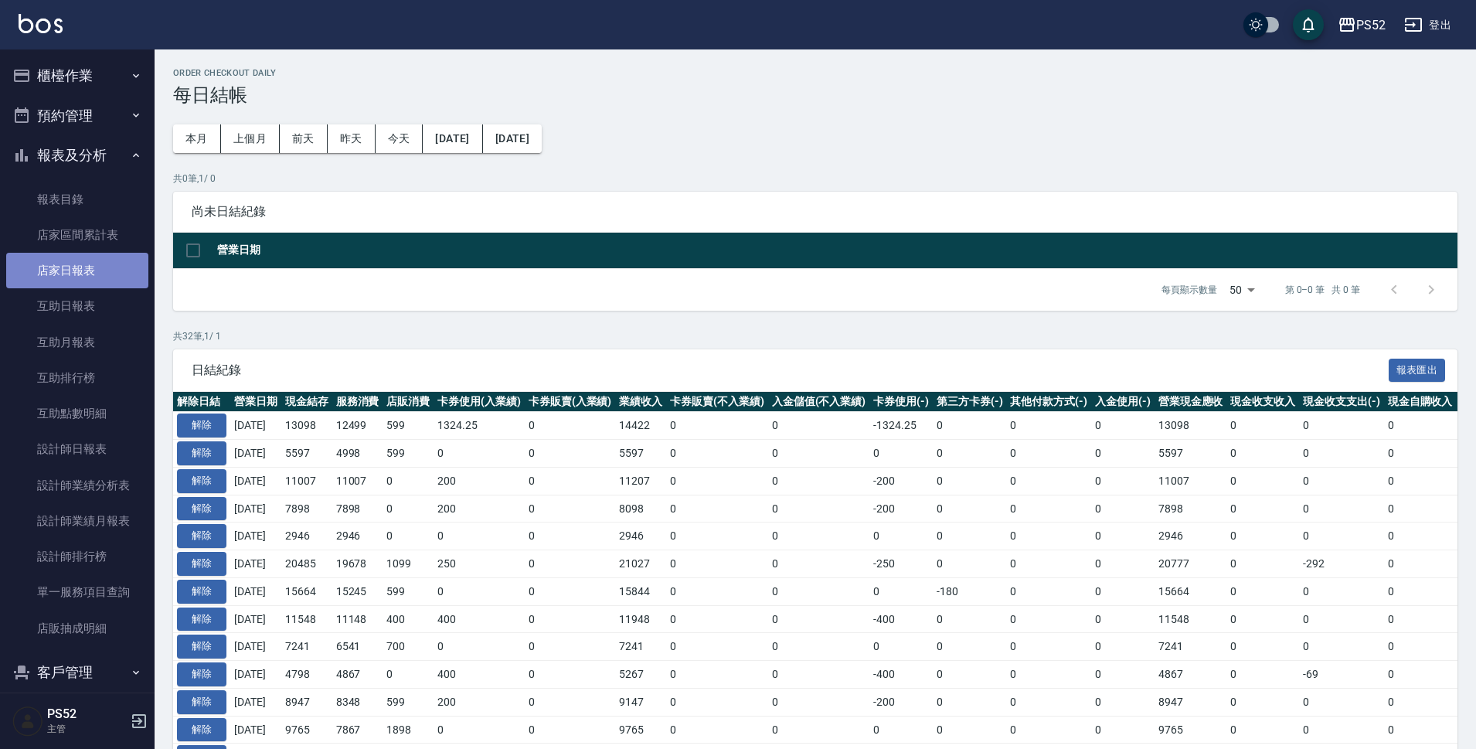
click at [85, 269] on link "店家日報表" at bounding box center [77, 271] width 142 height 36
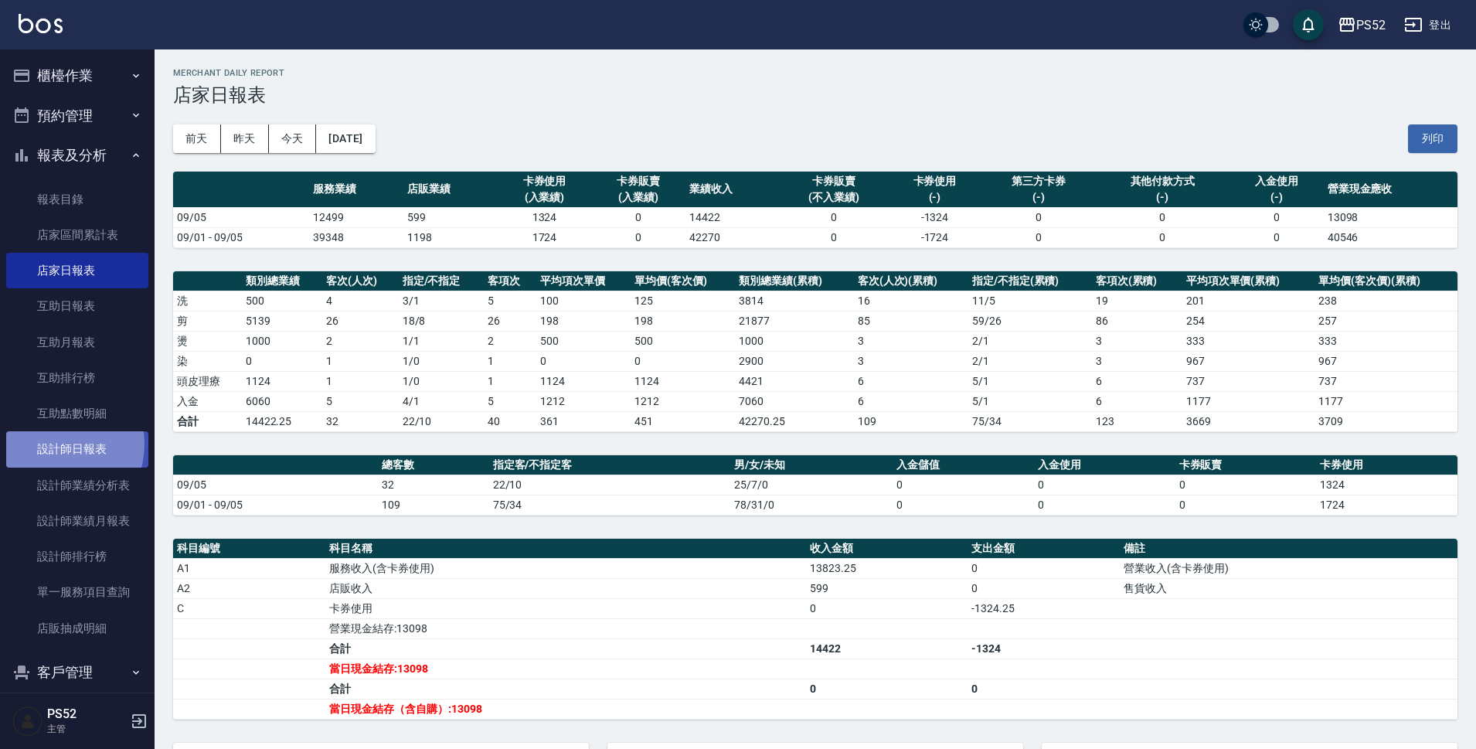
click at [56, 444] on link "設計師日報表" at bounding box center [77, 449] width 142 height 36
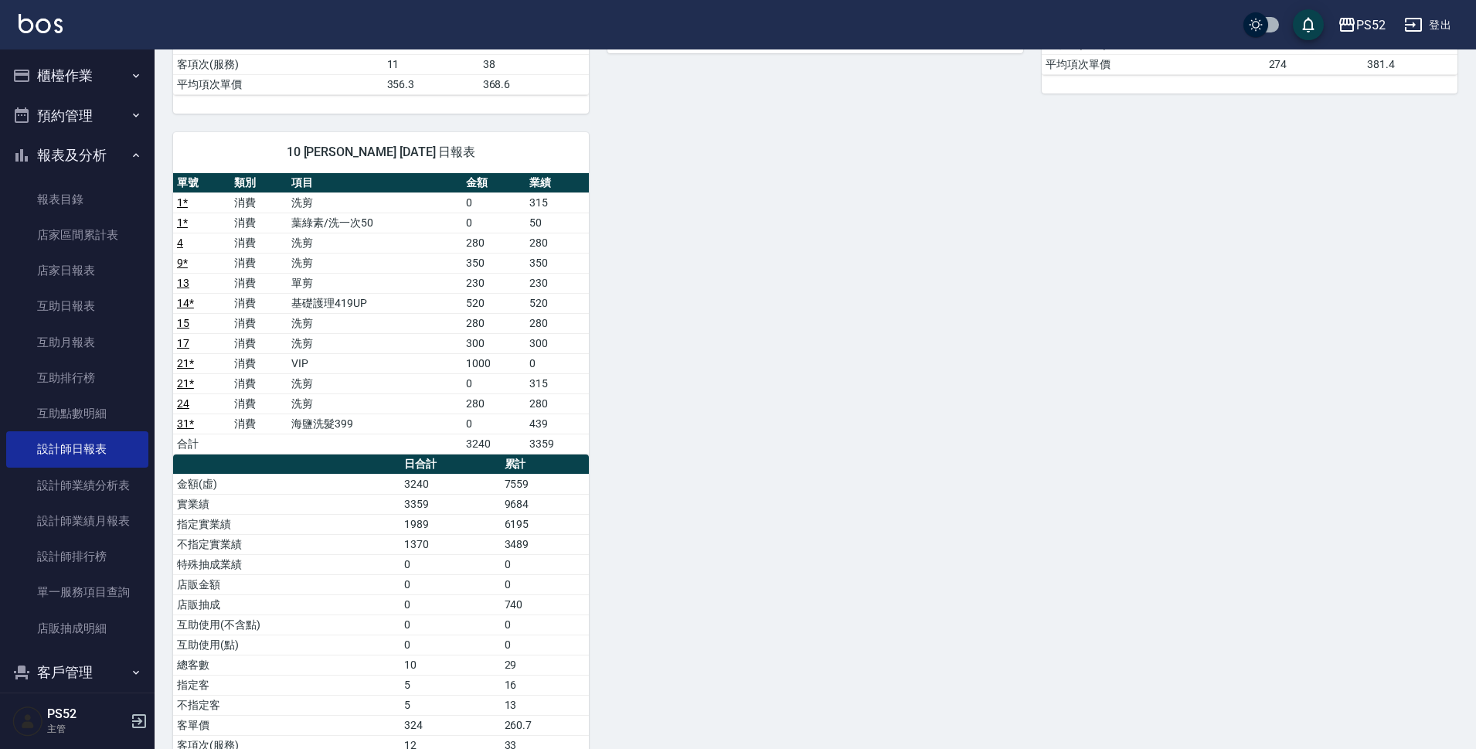
scroll to position [764, 0]
